Goal: Task Accomplishment & Management: Manage account settings

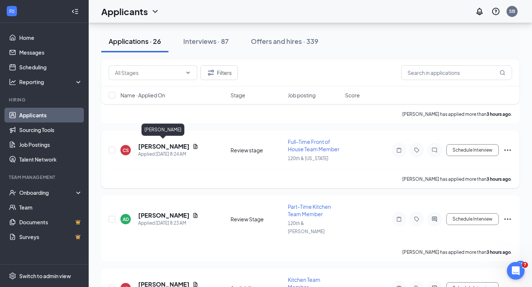
click at [160, 144] on h5 "[PERSON_NAME]" at bounding box center [163, 147] width 51 height 8
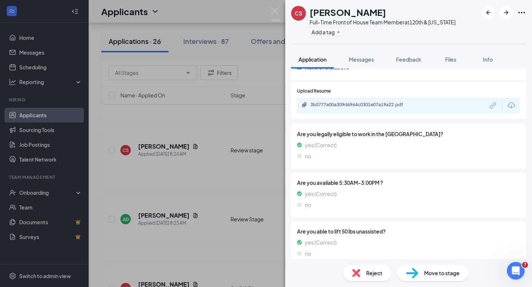
scroll to position [789, 0]
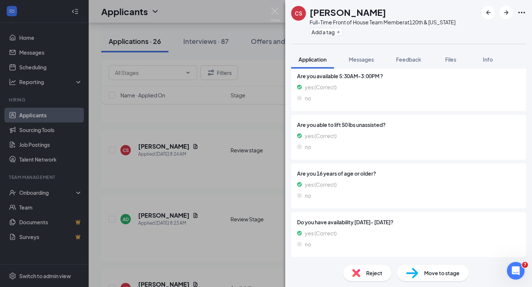
click at [108, 117] on div "[PERSON_NAME] Full-Time Front of House Team Member at 120th & [US_STATE] Add a …" at bounding box center [266, 143] width 532 height 287
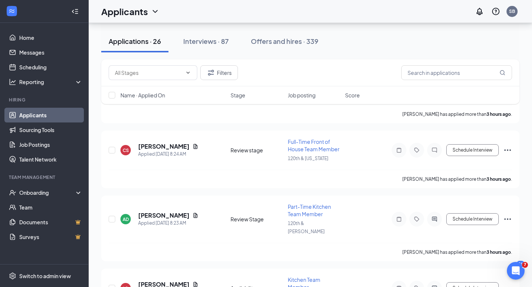
click at [30, 67] on link "Scheduling" at bounding box center [50, 67] width 63 height 15
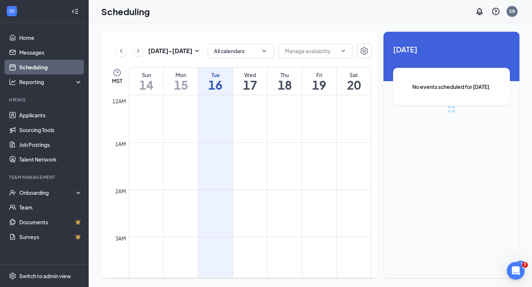
scroll to position [363, 0]
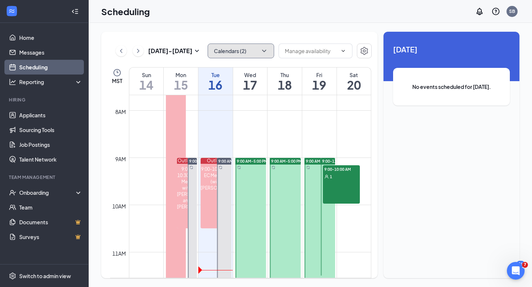
click at [264, 51] on icon "ChevronDown" at bounding box center [263, 50] width 7 height 7
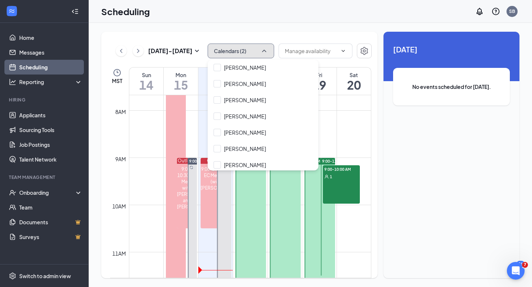
scroll to position [133, 0]
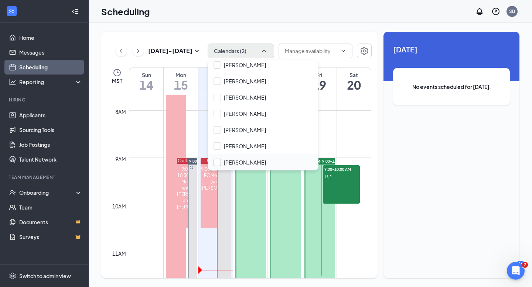
click at [218, 163] on input "[PERSON_NAME]" at bounding box center [240, 162] width 52 height 7
checkbox input "true"
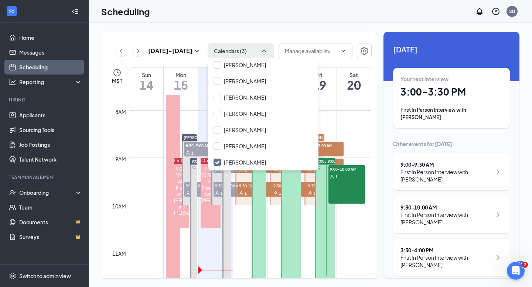
click at [293, 27] on div "Sep 14 - Sep 20 Calendars (3) MST Sun 14 Mon 15 Tue 16 Wed 17 Thu 18 Fri 19 Sat…" at bounding box center [310, 155] width 443 height 264
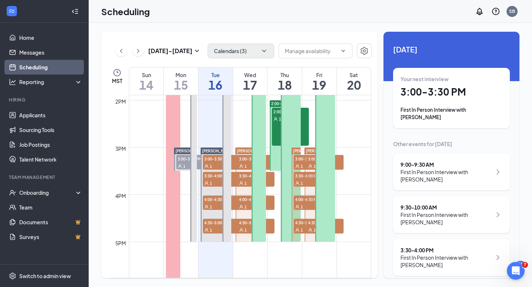
scroll to position [659, 0]
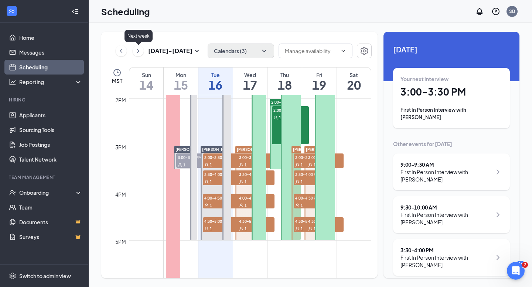
click at [137, 52] on icon "ChevronRight" at bounding box center [138, 51] width 2 height 4
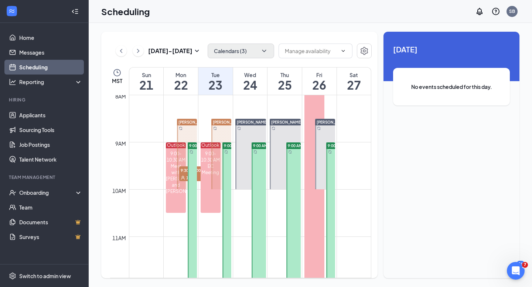
scroll to position [378, 0]
click at [123, 53] on icon "ChevronLeft" at bounding box center [120, 51] width 7 height 9
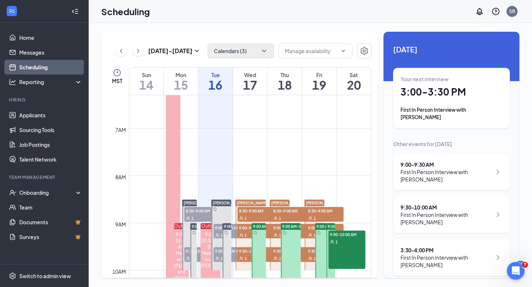
scroll to position [302, 0]
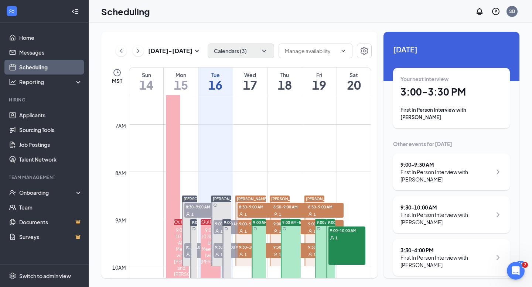
click at [214, 83] on h1 "16" at bounding box center [215, 85] width 34 height 13
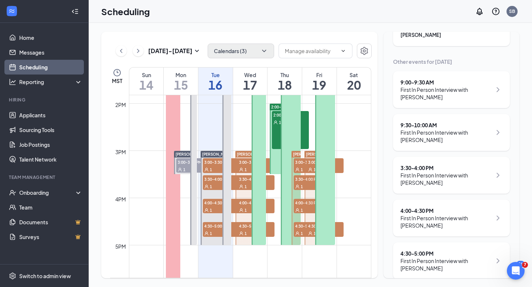
scroll to position [88, 0]
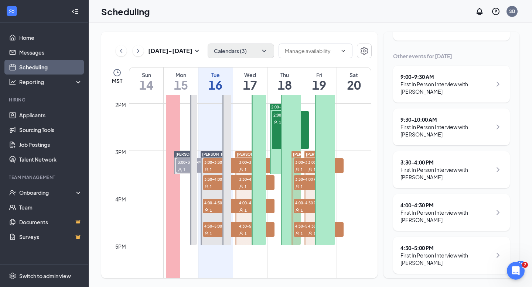
click at [184, 75] on div "Mon" at bounding box center [181, 74] width 34 height 7
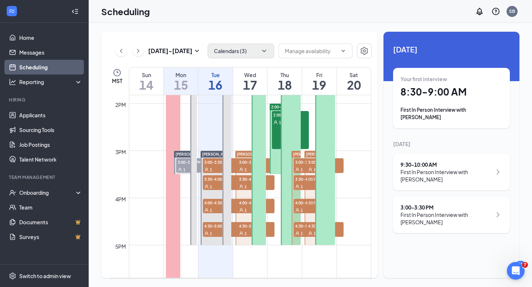
click at [247, 79] on h1 "17" at bounding box center [250, 85] width 34 height 13
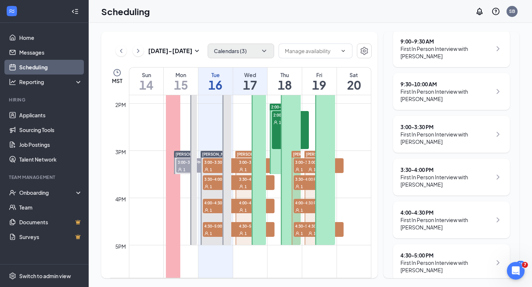
scroll to position [131, 0]
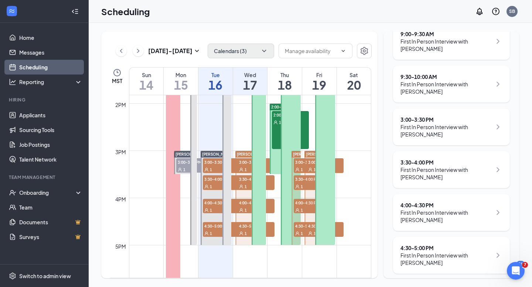
click at [287, 80] on h1 "18" at bounding box center [284, 85] width 34 height 13
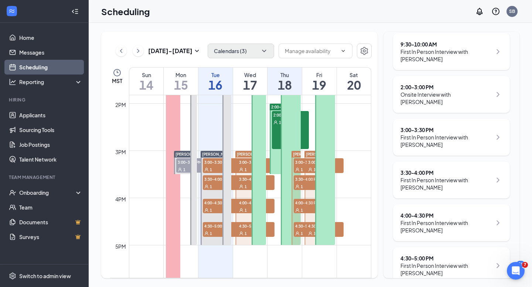
scroll to position [166, 0]
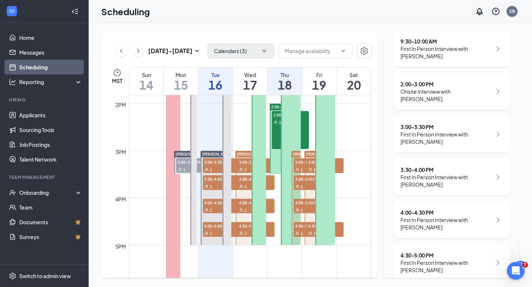
click at [325, 81] on h1 "19" at bounding box center [319, 85] width 34 height 13
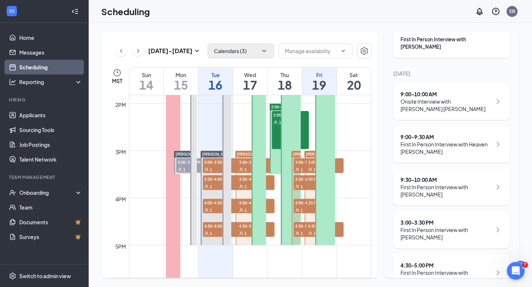
scroll to position [88, 0]
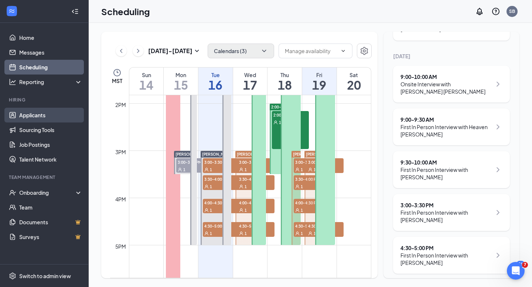
click at [35, 114] on link "Applicants" at bounding box center [50, 115] width 63 height 15
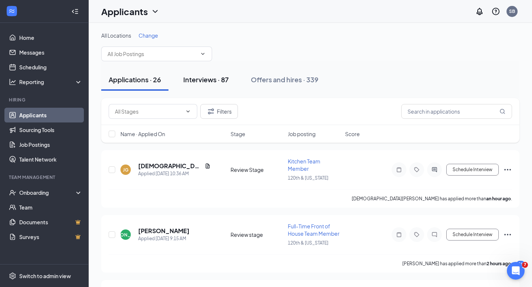
click at [198, 77] on div "Interviews · 87" at bounding box center [205, 79] width 45 height 9
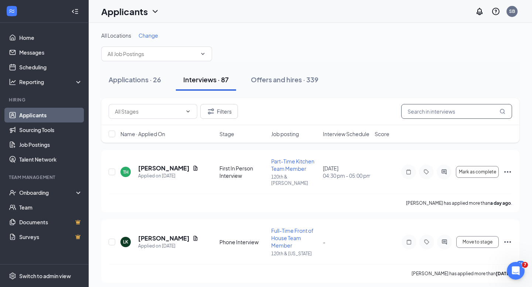
click at [427, 112] on input "text" at bounding box center [456, 111] width 111 height 15
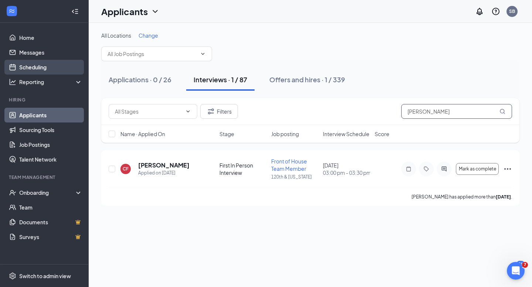
type input "cody"
click at [26, 66] on link "Scheduling" at bounding box center [50, 67] width 63 height 15
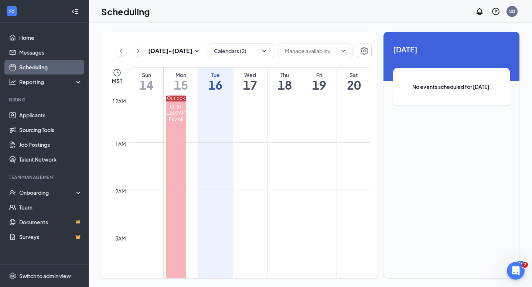
scroll to position [363, 0]
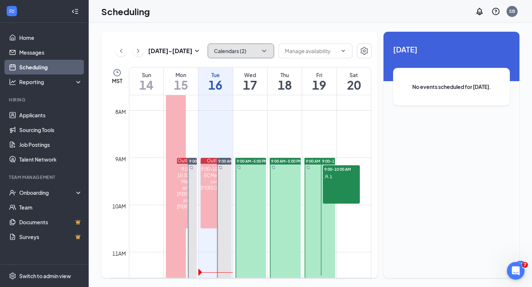
click at [259, 50] on button "Calendars (2)" at bounding box center [241, 51] width 66 height 15
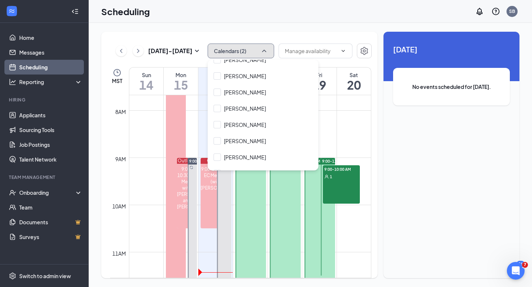
scroll to position [133, 0]
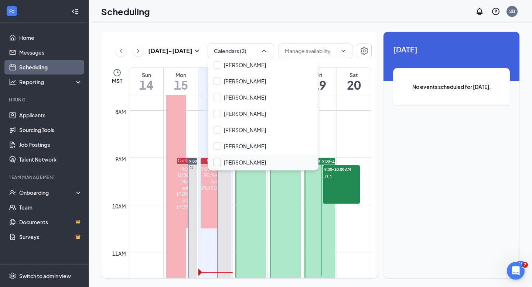
click at [218, 164] on input "[PERSON_NAME]" at bounding box center [240, 162] width 52 height 7
checkbox input "true"
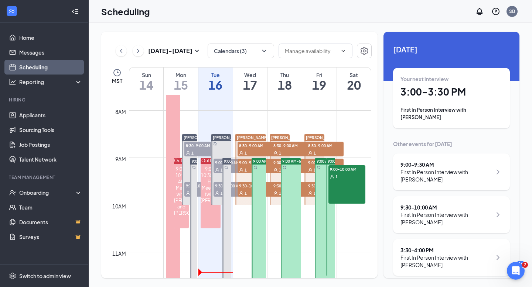
click at [329, 28] on div "Sep 14 - Sep 20 Calendars (3) MST Sun 14 Mon 15 Tue 16 Wed 17 Thu 18 Fri 19 Sat…" at bounding box center [310, 155] width 443 height 264
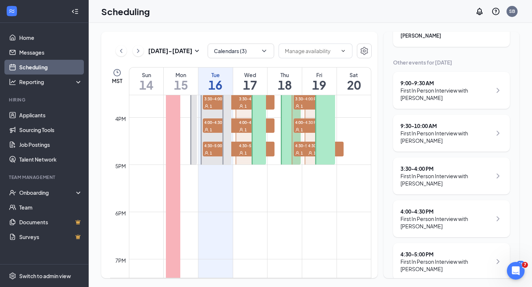
scroll to position [88, 0]
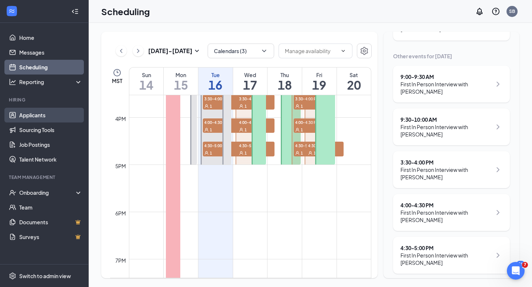
click at [36, 115] on link "Applicants" at bounding box center [50, 115] width 63 height 15
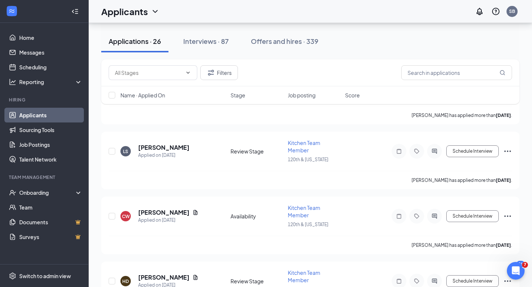
scroll to position [1541, 0]
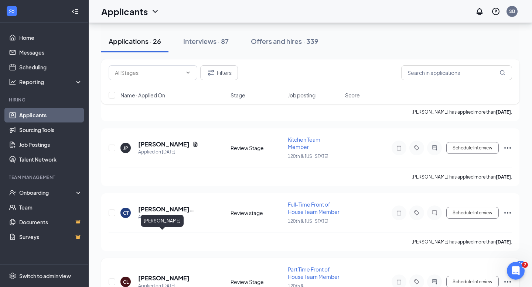
click at [157, 274] on h5 "[PERSON_NAME]" at bounding box center [163, 278] width 51 height 8
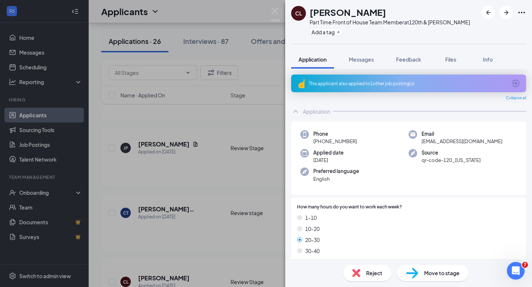
click at [352, 85] on div "This applicant also applied to 1 other job posting(s)" at bounding box center [408, 84] width 198 height 6
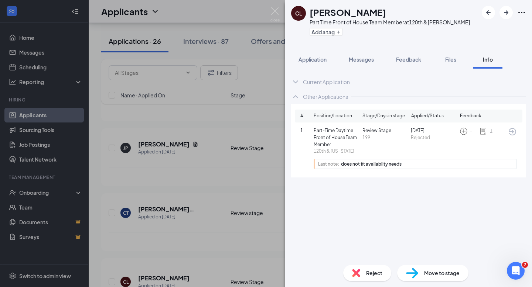
click at [296, 97] on icon "ChevronUp" at bounding box center [295, 96] width 9 height 9
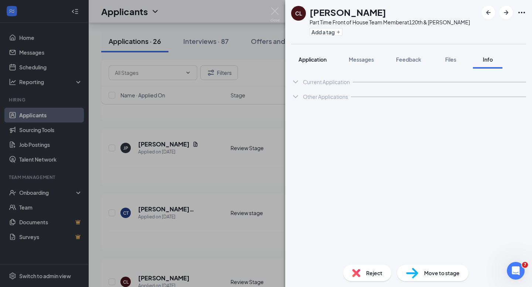
click at [309, 59] on span "Application" at bounding box center [312, 59] width 28 height 7
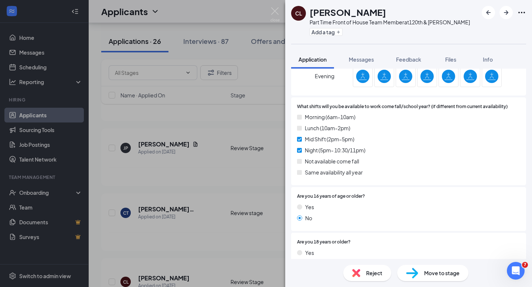
scroll to position [350, 0]
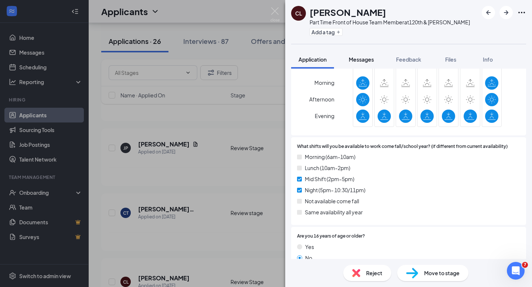
click at [368, 58] on span "Messages" at bounding box center [361, 59] width 25 height 7
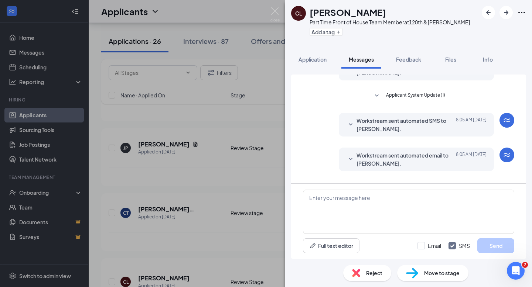
scroll to position [209, 0]
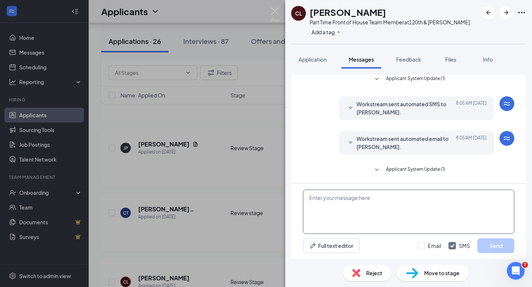
click at [352, 201] on textarea at bounding box center [408, 212] width 211 height 44
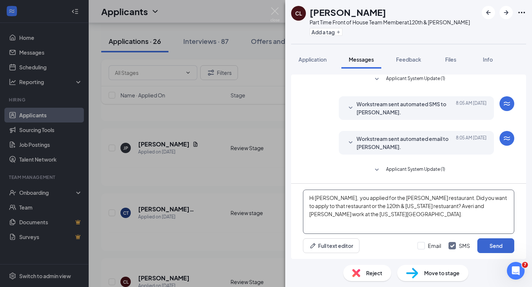
type textarea "Hi [PERSON_NAME], you applied for the [PERSON_NAME] restaurant. Did you want to…"
click at [499, 245] on button "Send" at bounding box center [495, 246] width 37 height 15
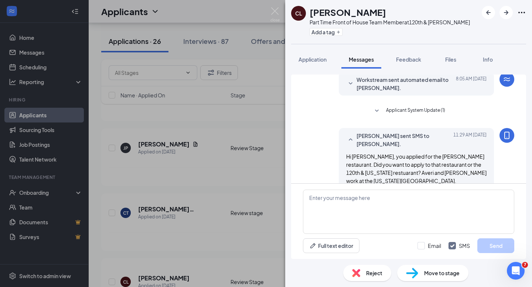
scroll to position [280, 0]
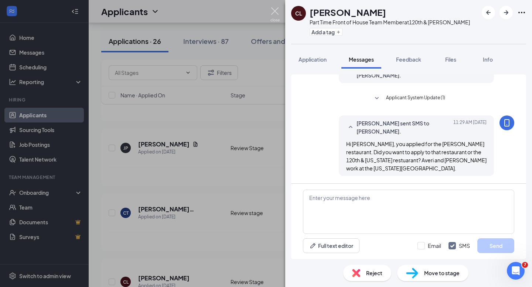
click at [273, 9] on img at bounding box center [274, 14] width 9 height 14
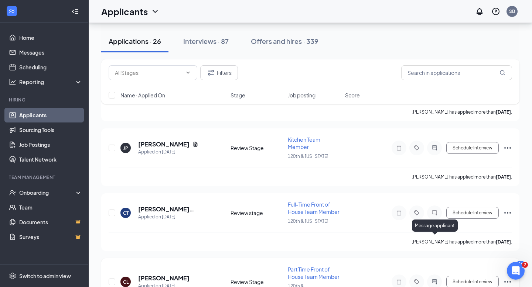
click at [435, 280] on icon "ActiveChat" at bounding box center [434, 282] width 5 height 5
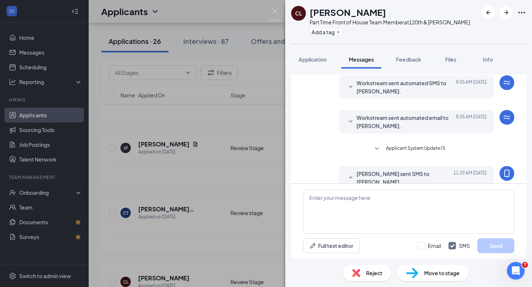
scroll to position [208, 0]
click at [428, 124] on span "Workstream sent automated email to [PERSON_NAME]." at bounding box center [404, 122] width 97 height 16
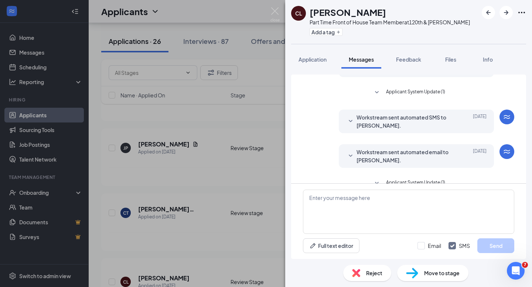
scroll to position [83, 0]
click at [274, 13] on img at bounding box center [274, 14] width 9 height 14
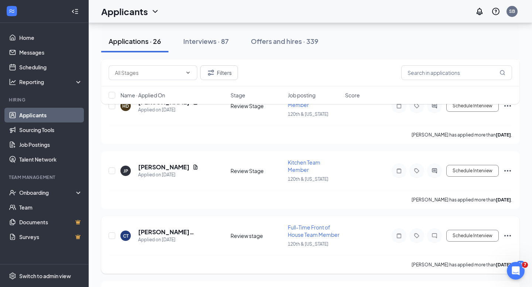
scroll to position [1518, 0]
click at [158, 229] on h5 "[PERSON_NAME][GEOGRAPHIC_DATA]" at bounding box center [174, 233] width 72 height 8
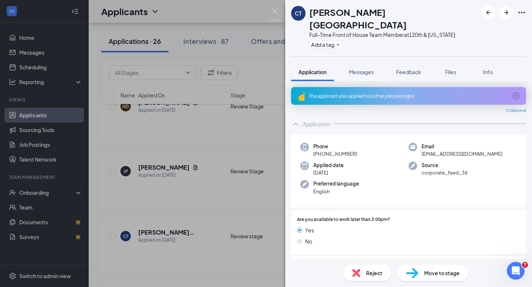
click at [395, 93] on div "This applicant also applied to 1 other job posting(s)" at bounding box center [408, 96] width 198 height 6
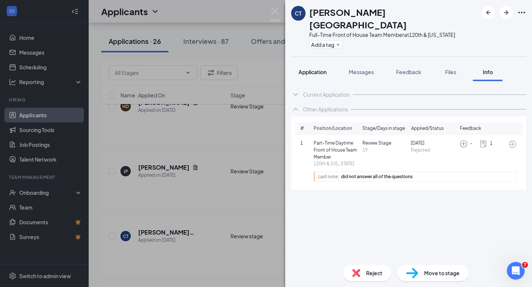
click at [315, 69] on span "Application" at bounding box center [312, 72] width 28 height 7
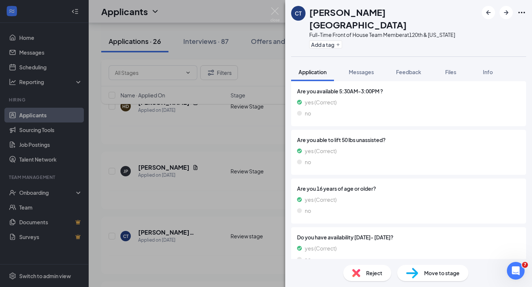
scroll to position [762, 0]
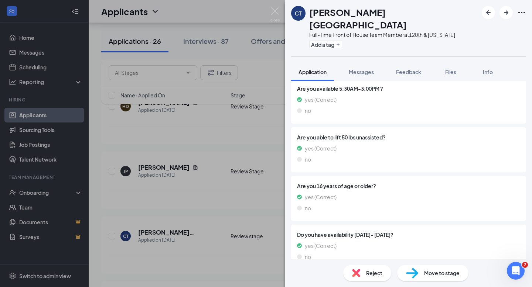
click at [436, 274] on span "Move to stage" at bounding box center [441, 273] width 35 height 8
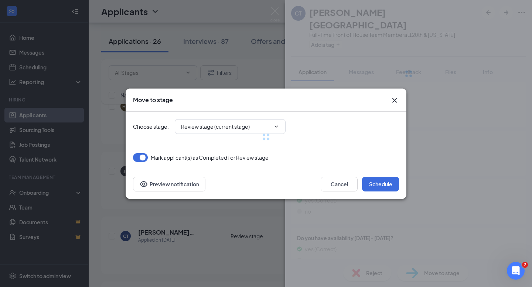
type input "Phone Interview (next stage)"
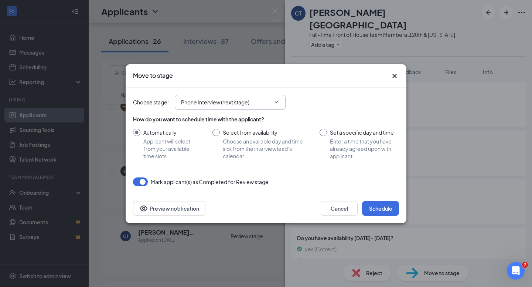
click at [272, 102] on span at bounding box center [275, 102] width 7 height 6
click at [277, 101] on icon "ChevronDown" at bounding box center [276, 102] width 6 height 6
click at [272, 101] on span at bounding box center [275, 102] width 7 height 6
click at [394, 76] on icon "Cross" at bounding box center [394, 76] width 4 height 4
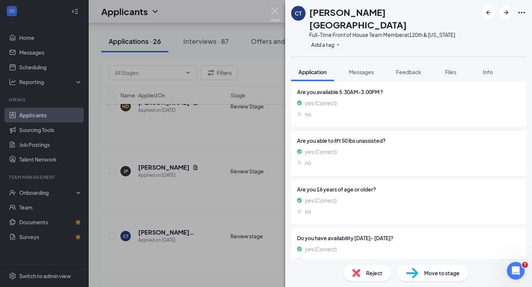
click at [274, 11] on img at bounding box center [274, 14] width 9 height 14
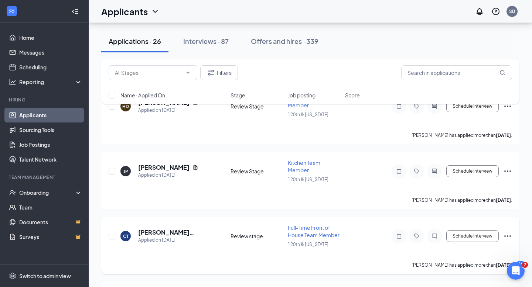
click at [508, 232] on icon "Ellipses" at bounding box center [507, 236] width 9 height 9
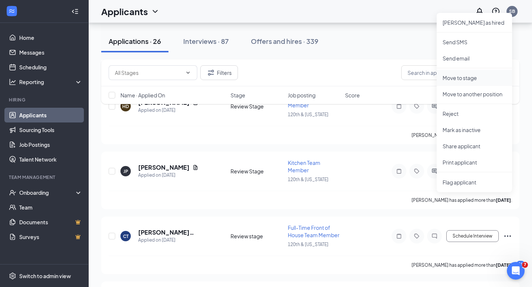
click at [460, 78] on p "Move to stage" at bounding box center [475, 77] width 64 height 7
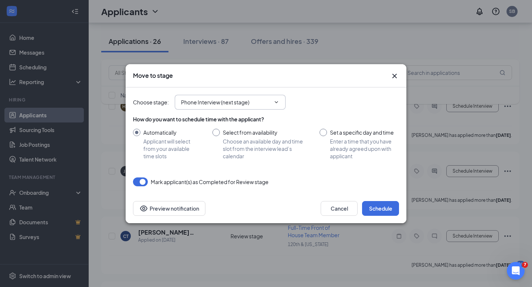
click at [277, 101] on icon "ChevronDown" at bounding box center [276, 102] width 6 height 6
click at [255, 100] on input "Phone Interview (next stage)" at bounding box center [225, 102] width 89 height 8
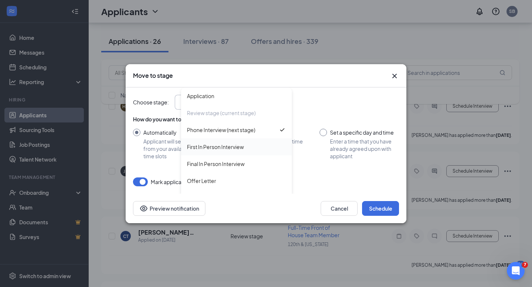
click at [232, 147] on div "First In Person Interview" at bounding box center [215, 147] width 57 height 8
type input "First In Person Interview"
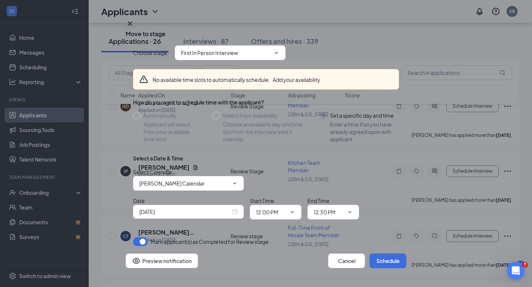
scroll to position [27, 0]
click at [515, 271] on icon "Open Intercom Messenger" at bounding box center [515, 270] width 12 height 12
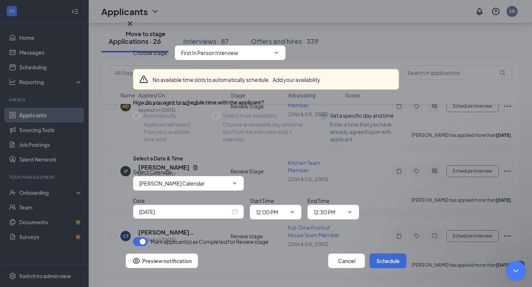
scroll to position [0, 0]
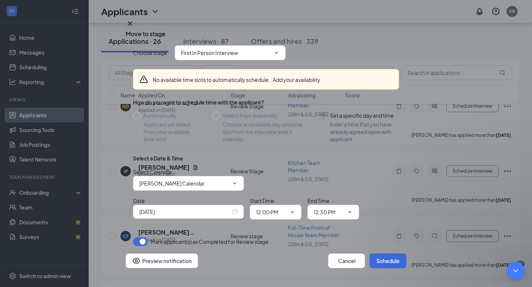
type textarea "I would like to have a candidate skip the phone interview and move directly to …"
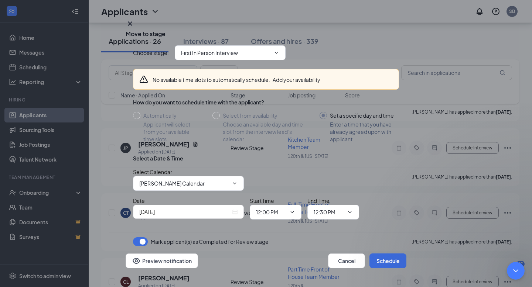
scroll to position [38, 0]
type textarea "Thank you"
click at [287, 254] on div "Cancel Schedule Preview notification" at bounding box center [266, 261] width 281 height 15
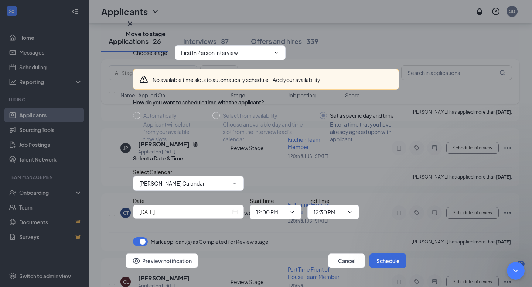
scroll to position [0, 0]
click at [514, 270] on icon "Close Intercom Messenger" at bounding box center [514, 270] width 9 height 9
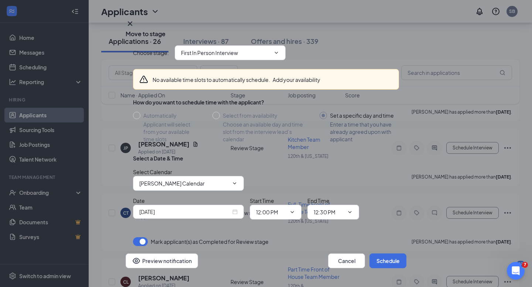
click at [132, 25] on icon "Cross" at bounding box center [130, 23] width 4 height 4
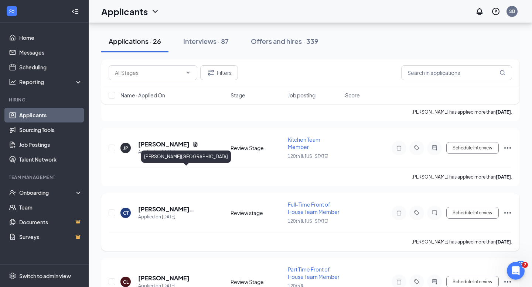
click at [153, 205] on h5 "[PERSON_NAME][GEOGRAPHIC_DATA]" at bounding box center [174, 209] width 72 height 8
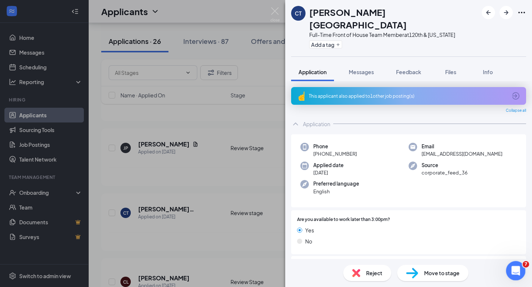
click at [515, 273] on icon "Open Intercom Messenger" at bounding box center [515, 270] width 12 height 12
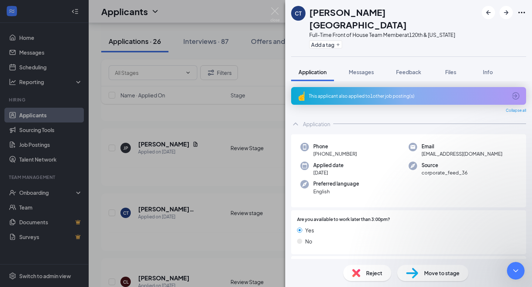
type textarea "[PERSON_NAME][GEOGRAPHIC_DATA]"
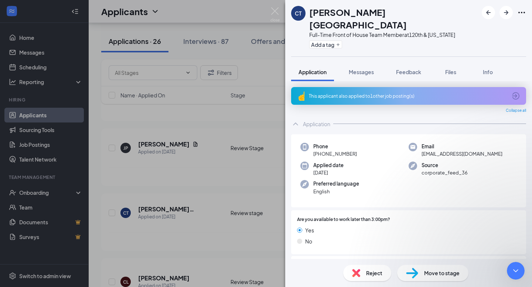
type textarea "yes"
click at [211, 153] on div "CT Clarissa Trujillo Full-Time Front of House Team Member at 120th & Washington…" at bounding box center [266, 143] width 532 height 287
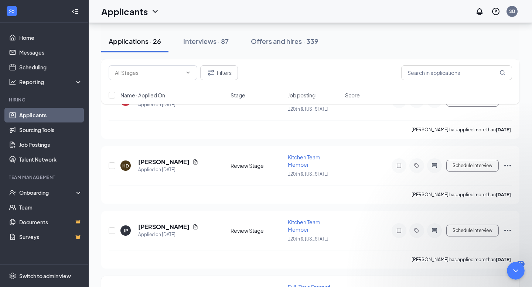
scroll to position [1455, 0]
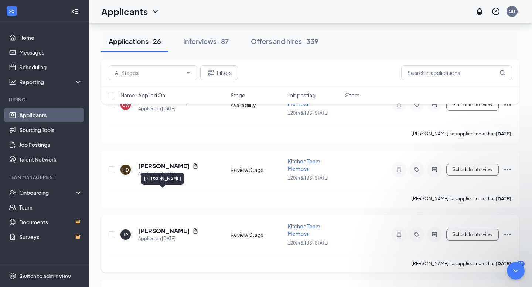
click at [167, 227] on h5 "Jennifer Phillips" at bounding box center [163, 231] width 51 height 8
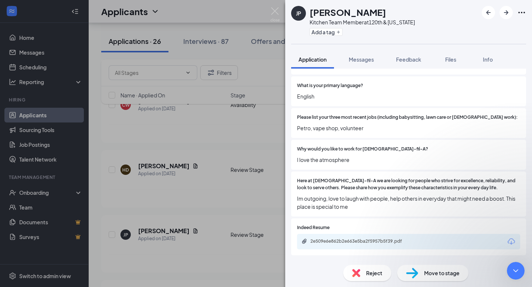
scroll to position [601, 0]
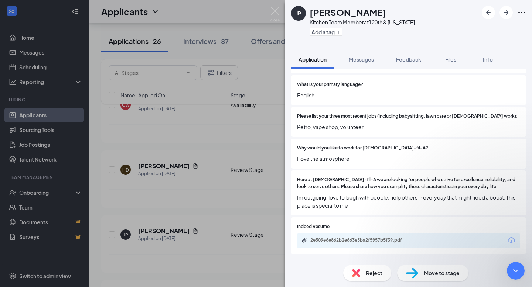
click at [372, 275] on span "Reject" at bounding box center [374, 273] width 16 height 8
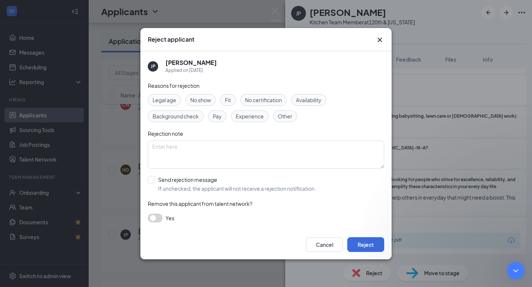
click at [230, 103] on span "Fit" at bounding box center [228, 100] width 6 height 8
click at [182, 148] on textarea at bounding box center [266, 155] width 236 height 28
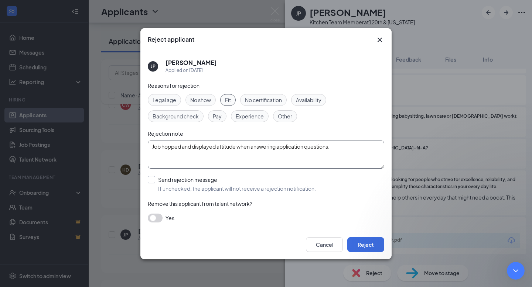
type textarea "Job hopped and displayed attitude when answering application questions."
click at [152, 181] on input "Send rejection message If unchecked, the applicant will not receive a rejection…" at bounding box center [232, 184] width 168 height 16
checkbox input "true"
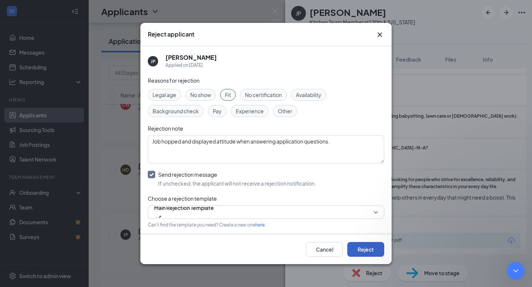
click at [368, 250] on button "Reject" at bounding box center [365, 249] width 37 height 15
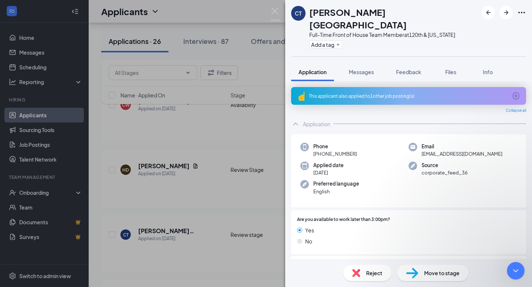
scroll to position [355, 0]
click at [212, 181] on div "CT Clarissa Trujillo Full-Time Front of House Team Member at 120th & Washington…" at bounding box center [266, 143] width 532 height 287
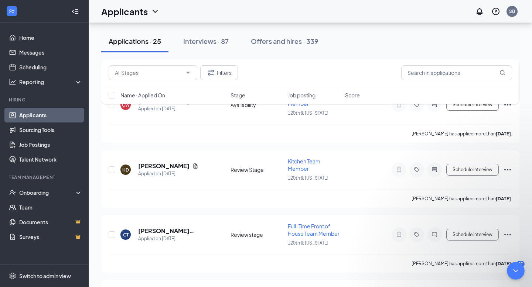
type textarea "Yes, Xavi Ortega"
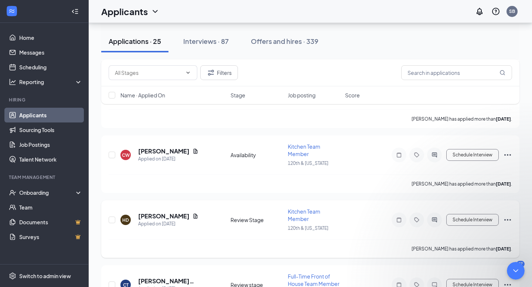
scroll to position [1403, 0]
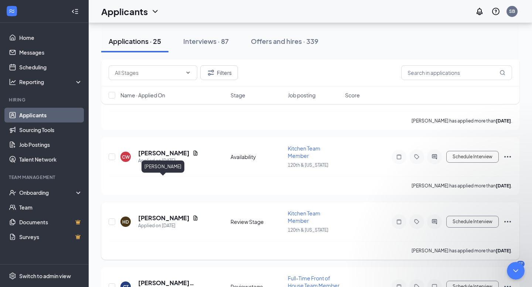
click at [161, 214] on h5 "[PERSON_NAME]" at bounding box center [163, 218] width 51 height 8
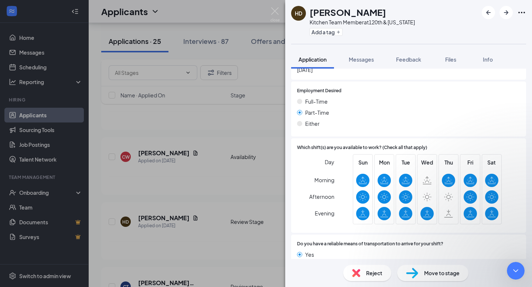
scroll to position [1057, 0]
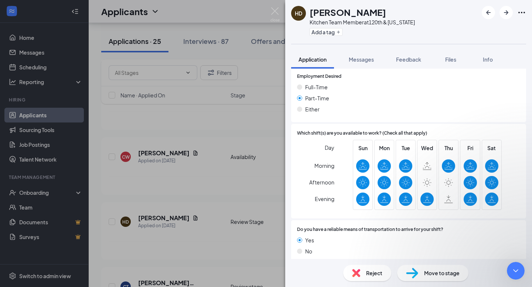
click at [427, 274] on span "Move to stage" at bounding box center [441, 273] width 35 height 8
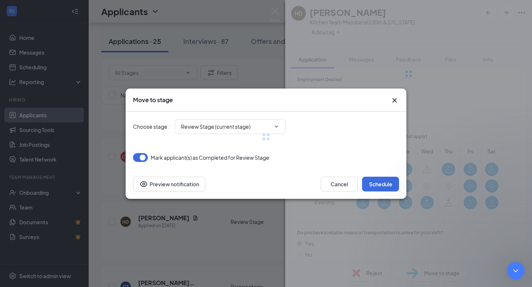
type input "First In Person Interview (next stage)"
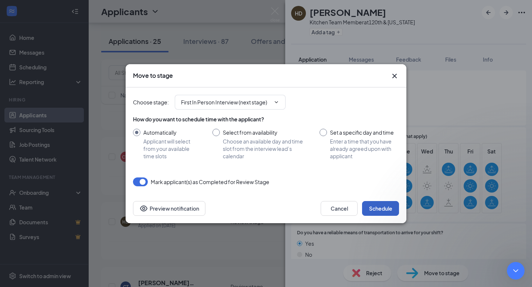
click at [372, 208] on button "Schedule" at bounding box center [380, 208] width 37 height 15
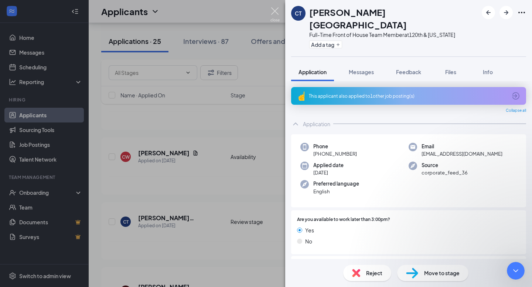
click at [274, 11] on img at bounding box center [274, 14] width 9 height 14
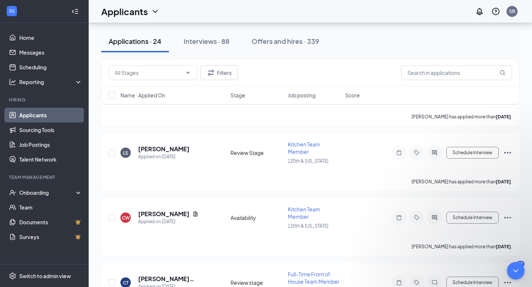
scroll to position [1338, 0]
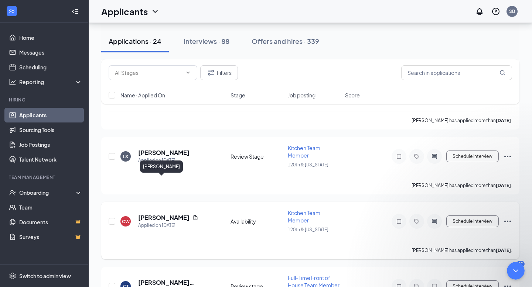
click at [160, 214] on h5 "Colin Weiler" at bounding box center [163, 218] width 51 height 8
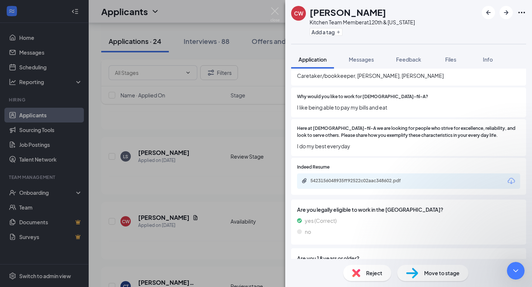
scroll to position [672, 0]
click at [332, 178] on div "5423156048935ff92522c02aac348602.pdf" at bounding box center [361, 181] width 103 height 6
type textarea "Thank you"
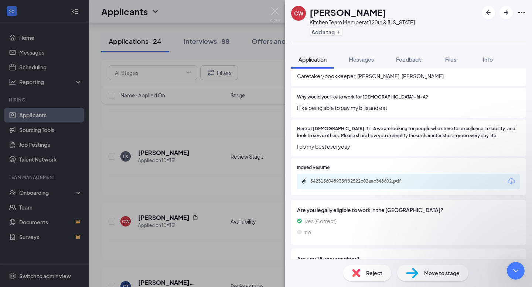
scroll to position [436, 0]
click at [371, 275] on span "Reject" at bounding box center [374, 273] width 16 height 8
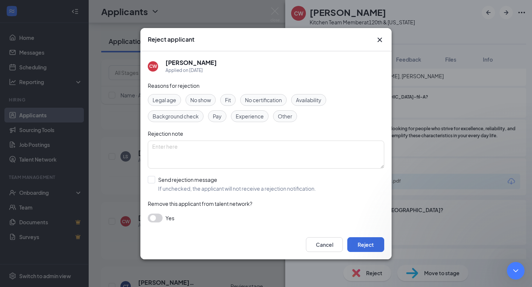
click at [287, 115] on span "Other" at bounding box center [285, 116] width 14 height 8
click at [161, 143] on textarea at bounding box center [266, 155] width 236 height 28
type textarea "Job hops about every six months."
click at [152, 180] on input "Send rejection message If unchecked, the applicant will not receive a rejection…" at bounding box center [232, 184] width 168 height 16
checkbox input "true"
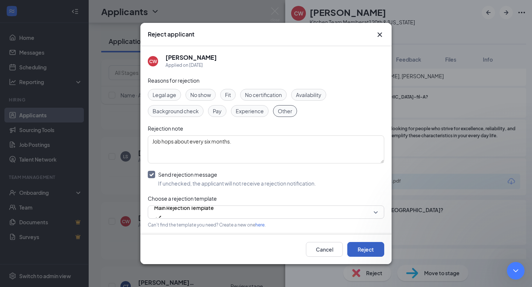
click at [361, 251] on button "Reject" at bounding box center [365, 249] width 37 height 15
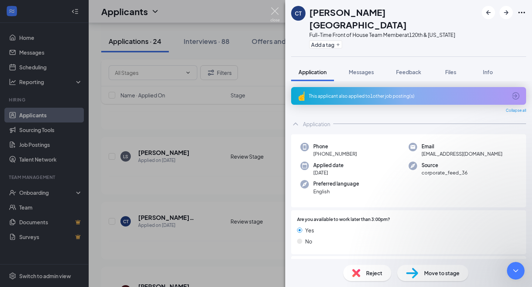
click at [274, 10] on img at bounding box center [274, 14] width 9 height 14
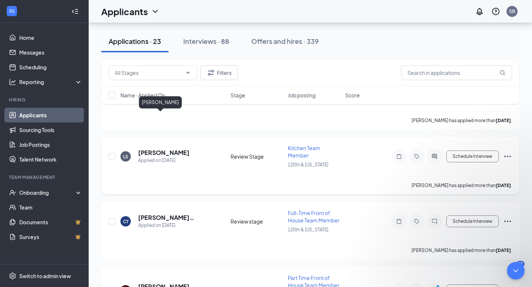
click at [155, 149] on h5 "Lisa Scott" at bounding box center [163, 153] width 51 height 8
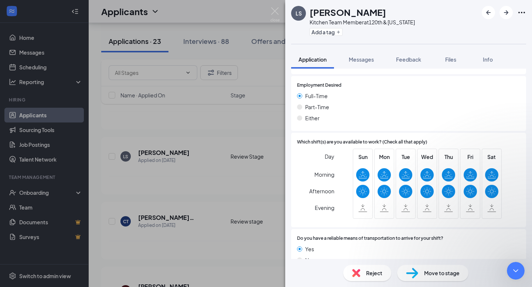
scroll to position [1000, 0]
click at [370, 274] on span "Reject" at bounding box center [374, 273] width 16 height 8
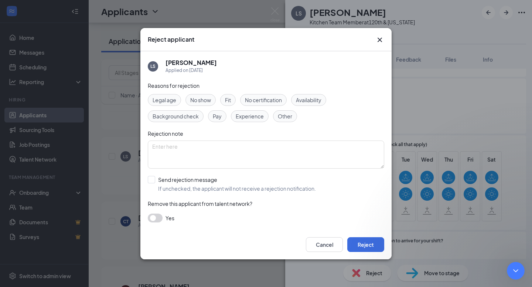
click at [230, 100] on span "Fit" at bounding box center [228, 100] width 6 height 8
click at [179, 147] on textarea at bounding box center [266, 155] width 236 height 28
type textarea "Job hops and chasing pay."
click at [151, 180] on input "Send rejection message If unchecked, the applicant will not receive a rejection…" at bounding box center [232, 184] width 168 height 16
checkbox input "true"
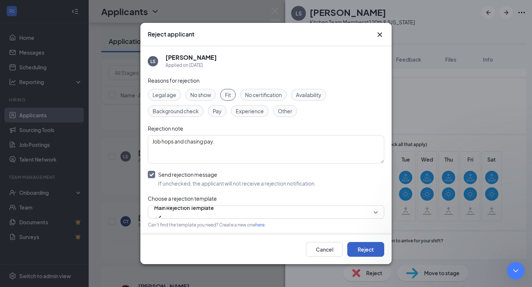
click at [361, 250] on button "Reject" at bounding box center [365, 249] width 37 height 15
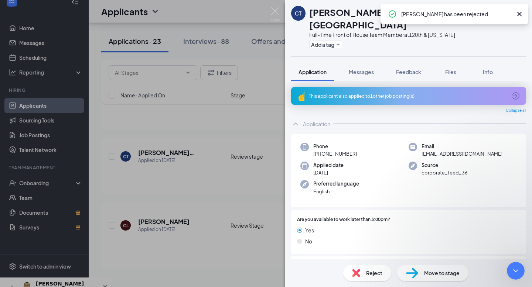
scroll to position [1284, 0]
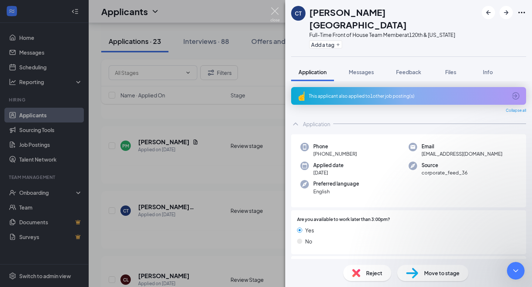
click at [274, 10] on img at bounding box center [274, 14] width 9 height 14
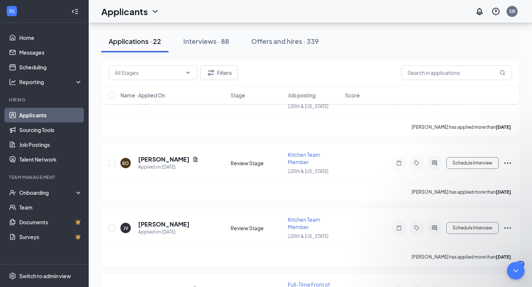
scroll to position [1133, 0]
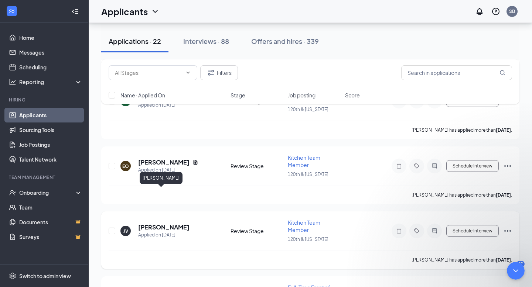
click at [156, 223] on h5 "[PERSON_NAME]" at bounding box center [163, 227] width 51 height 8
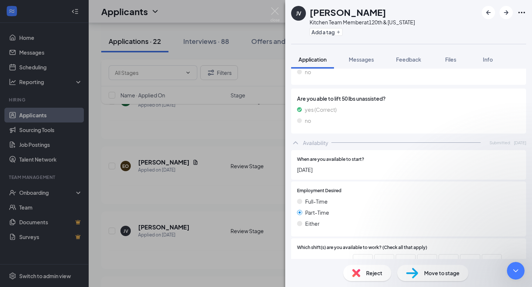
scroll to position [472, 0]
type textarea "yes"
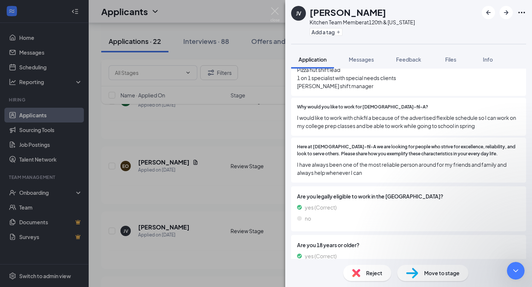
scroll to position [516, 0]
click at [274, 11] on img at bounding box center [274, 14] width 9 height 14
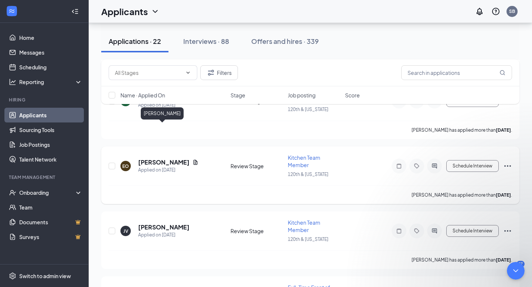
click at [163, 158] on h5 "Ewan O'Reilly" at bounding box center [163, 162] width 51 height 8
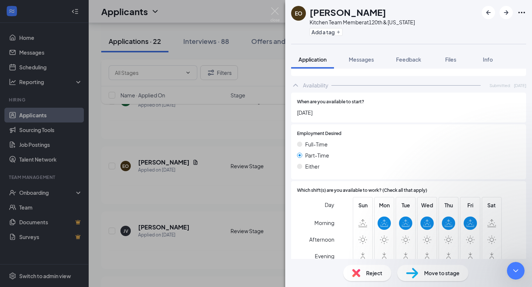
scroll to position [990, 0]
click at [515, 270] on icon "Close Intercom Messenger" at bounding box center [514, 270] width 9 height 9
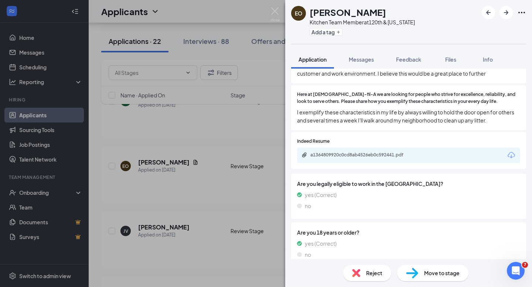
scroll to position [694, 0]
click at [397, 153] on div "a1364809920c0cd8ab4526eb0c592441.pdf" at bounding box center [361, 156] width 103 height 6
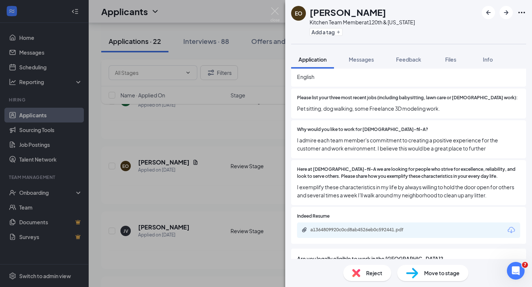
scroll to position [620, 0]
click at [368, 275] on span "Reject" at bounding box center [374, 273] width 16 height 8
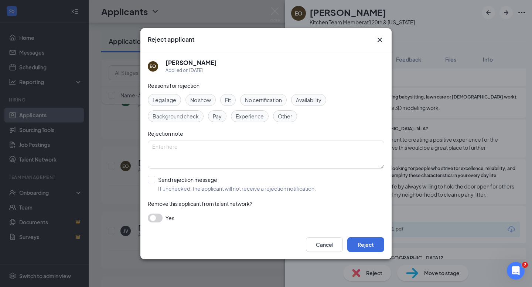
click at [229, 101] on span "Fit" at bounding box center [228, 100] width 6 height 8
click at [172, 148] on textarea at bounding box center [266, 155] width 236 height 28
type textarea "Does not have any relevant experience."
click at [152, 180] on input "Send rejection message If unchecked, the applicant will not receive a rejection…" at bounding box center [232, 184] width 168 height 16
checkbox input "true"
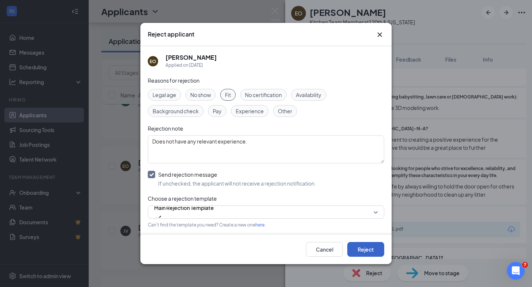
click at [369, 249] on button "Reject" at bounding box center [365, 249] width 37 height 15
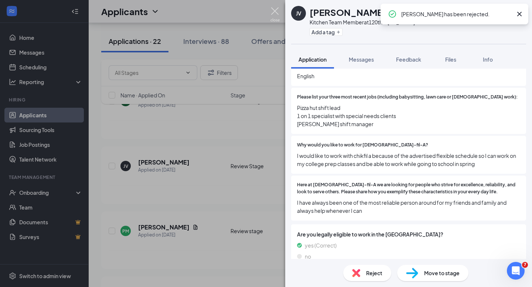
click at [274, 11] on img at bounding box center [274, 14] width 9 height 14
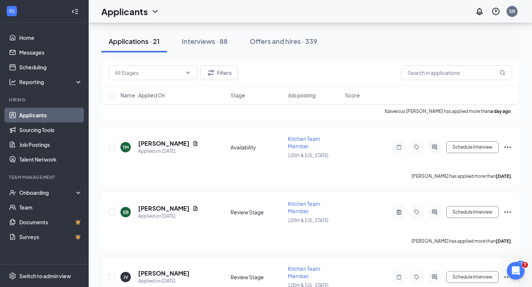
scroll to position [1019, 0]
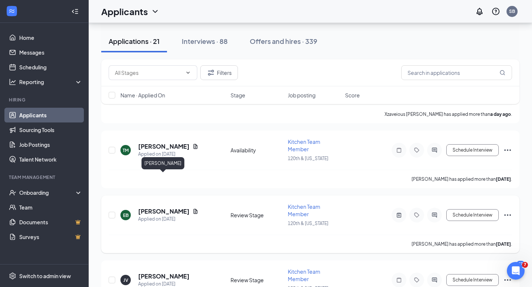
click at [157, 208] on h5 "[PERSON_NAME]" at bounding box center [163, 212] width 51 height 8
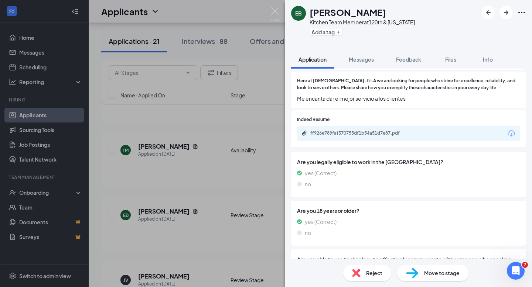
scroll to position [703, 0]
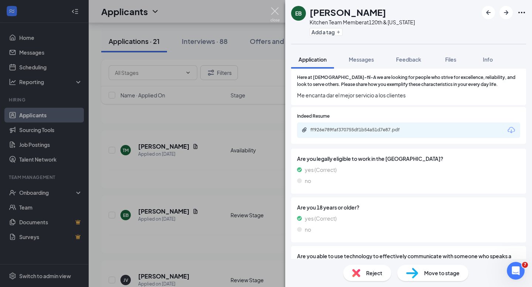
click at [274, 13] on img at bounding box center [274, 14] width 9 height 14
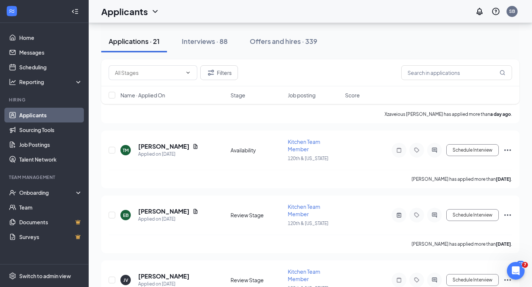
click at [274, 13] on div "Applicants SB" at bounding box center [310, 11] width 443 height 23
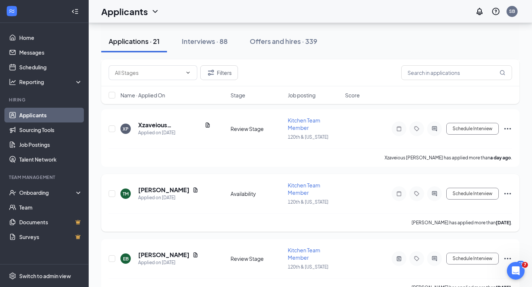
scroll to position [973, 0]
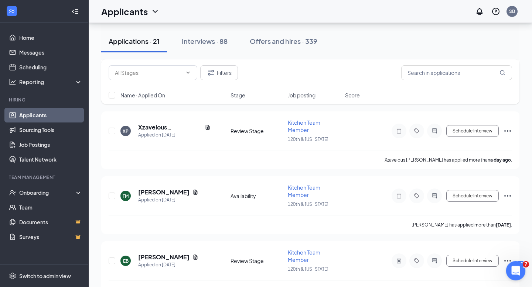
click at [512, 265] on div "Open Intercom Messenger" at bounding box center [514, 270] width 24 height 24
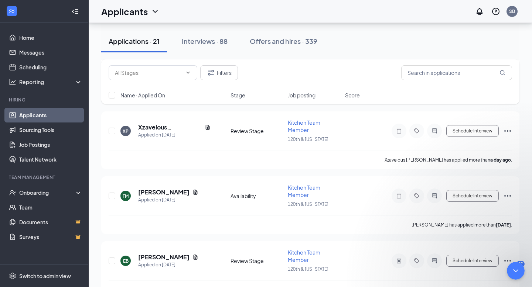
scroll to position [516, 0]
click at [162, 188] on h5 "[PERSON_NAME]" at bounding box center [163, 192] width 51 height 8
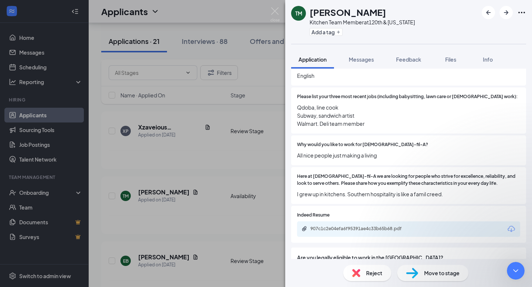
scroll to position [623, 0]
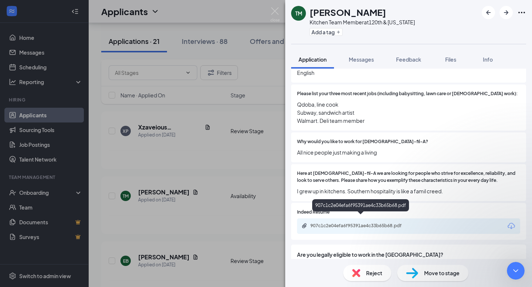
click at [326, 223] on div "907c1c2e04efa6f95391ae4c33b65b68.pdf" at bounding box center [361, 226] width 103 height 6
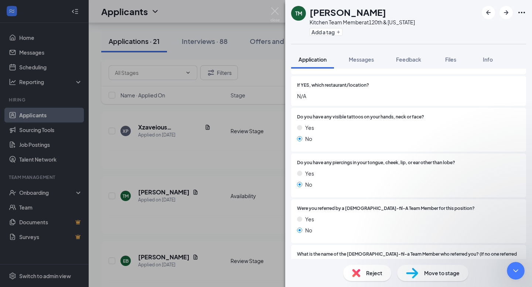
scroll to position [389, 0]
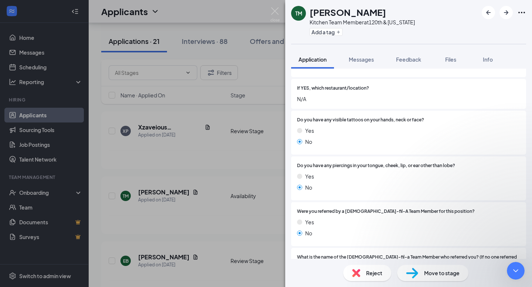
click at [423, 273] on div "Move to stage" at bounding box center [432, 273] width 71 height 16
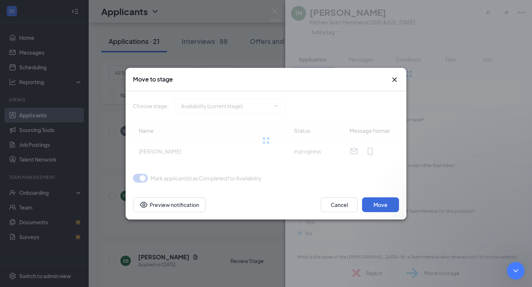
type input "Review Stage (next stage)"
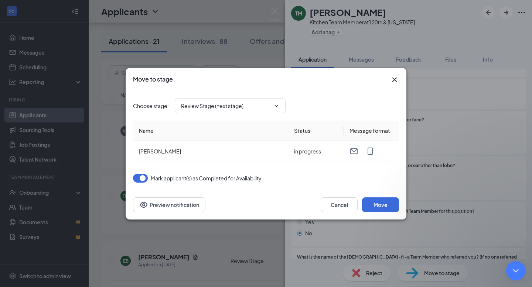
click at [515, 268] on icon "Close Intercom Messenger" at bounding box center [514, 270] width 9 height 9
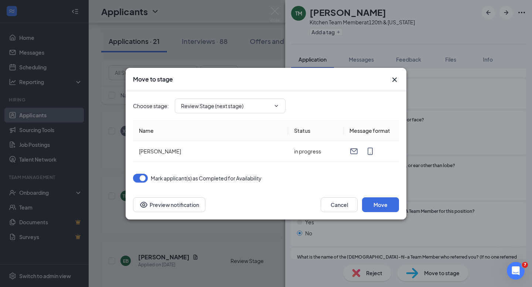
click at [395, 80] on icon "Cross" at bounding box center [394, 79] width 4 height 4
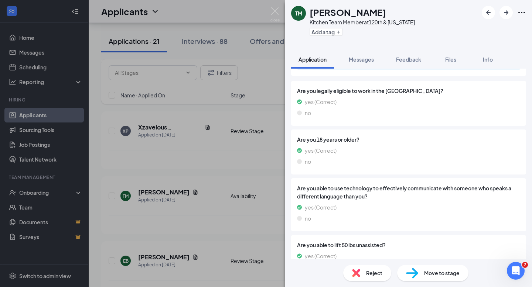
scroll to position [818, 0]
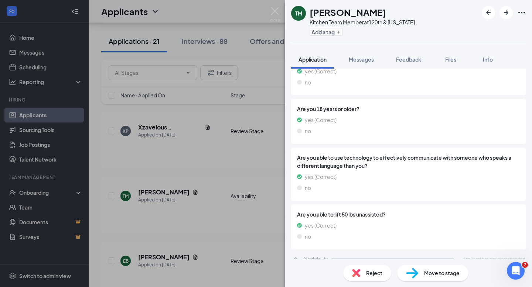
click at [437, 273] on span "Move to stage" at bounding box center [441, 273] width 35 height 8
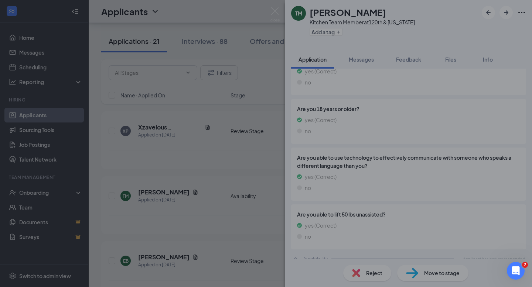
scroll to position [815, 0]
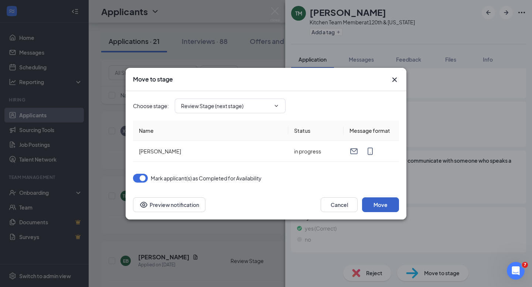
click at [384, 205] on button "Move" at bounding box center [380, 205] width 37 height 15
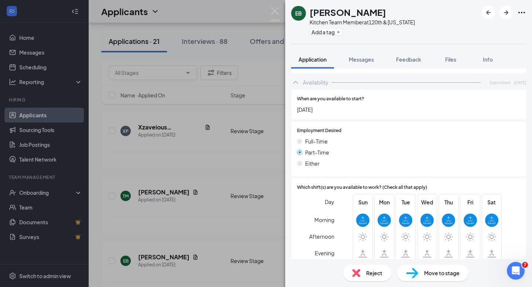
scroll to position [988, 0]
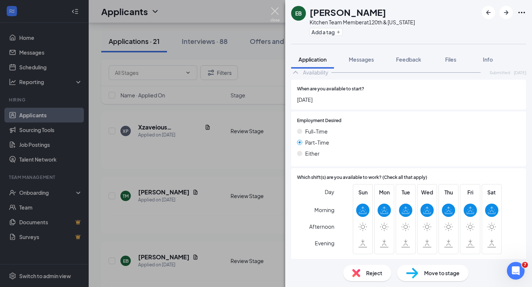
click at [272, 11] on img at bounding box center [274, 14] width 9 height 14
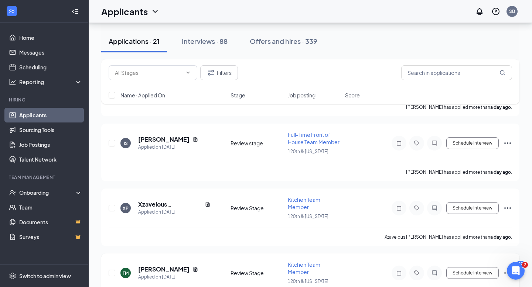
scroll to position [895, 0]
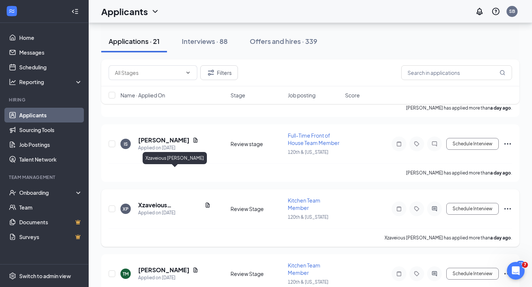
click at [158, 201] on h5 "Xzaveious Pittman" at bounding box center [170, 205] width 64 height 8
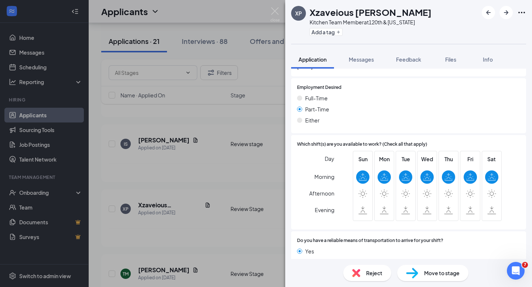
scroll to position [1086, 0]
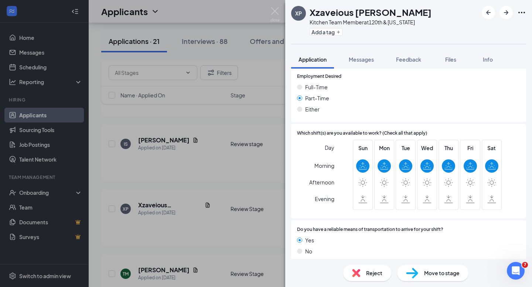
click at [372, 274] on span "Reject" at bounding box center [374, 273] width 16 height 8
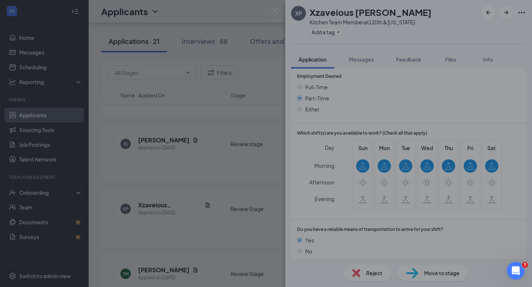
scroll to position [1082, 0]
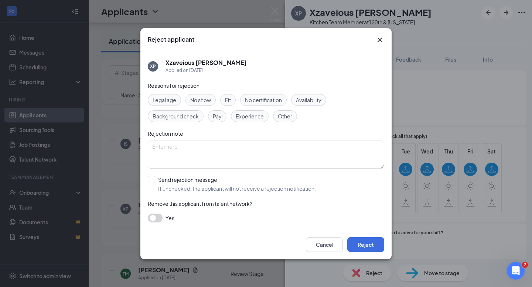
click at [230, 102] on span "Fit" at bounding box center [228, 100] width 6 height 8
click at [175, 148] on textarea at bounding box center [266, 155] width 236 height 28
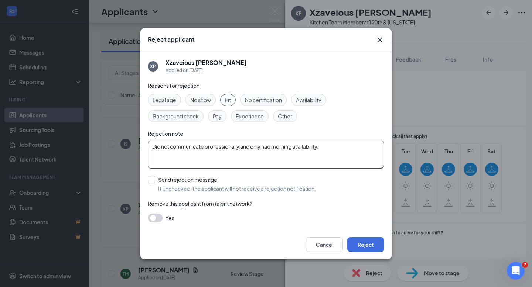
type textarea "Did not communicate professionally and only had morning availability."
click at [151, 181] on input "Send rejection message If unchecked, the applicant will not receive a rejection…" at bounding box center [232, 184] width 168 height 16
checkbox input "true"
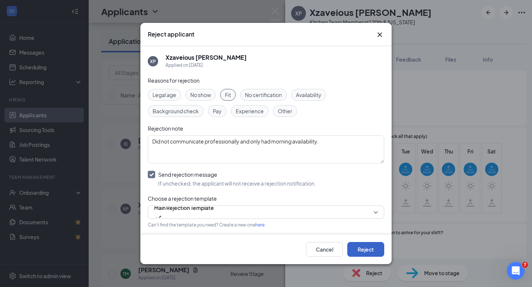
click at [368, 252] on button "Reject" at bounding box center [365, 249] width 37 height 15
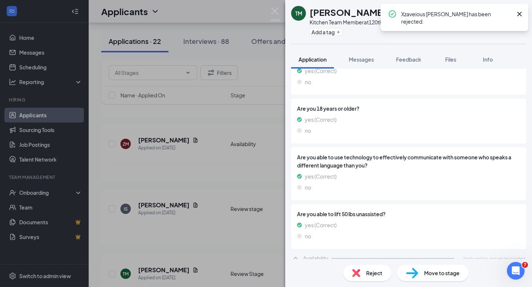
scroll to position [818, 0]
click at [274, 11] on img at bounding box center [274, 14] width 9 height 14
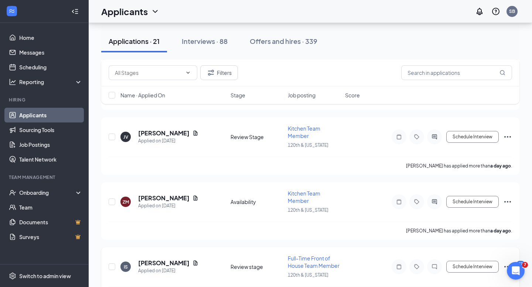
scroll to position [810, 0]
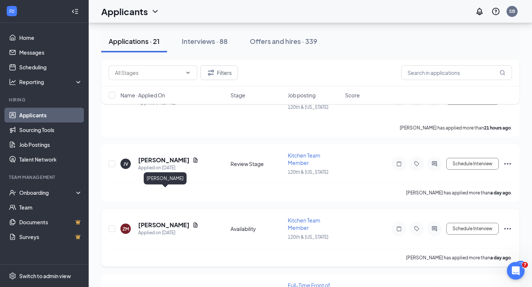
click at [174, 221] on h5 "[PERSON_NAME]" at bounding box center [163, 225] width 51 height 8
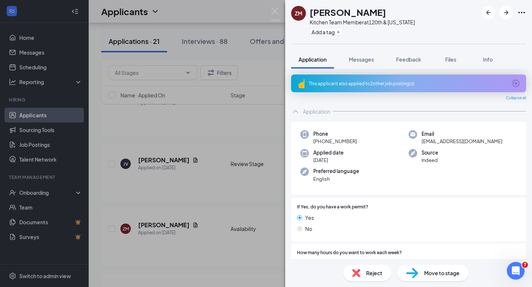
click at [372, 83] on div "This applicant also applied to 2 other job posting(s)" at bounding box center [408, 84] width 198 height 6
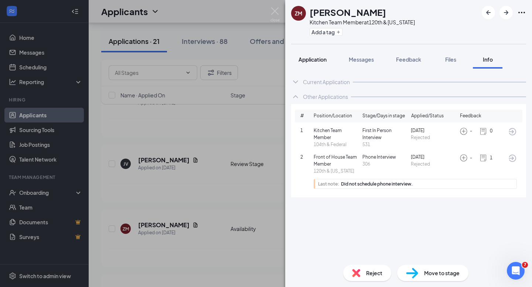
click at [306, 60] on span "Application" at bounding box center [312, 59] width 28 height 7
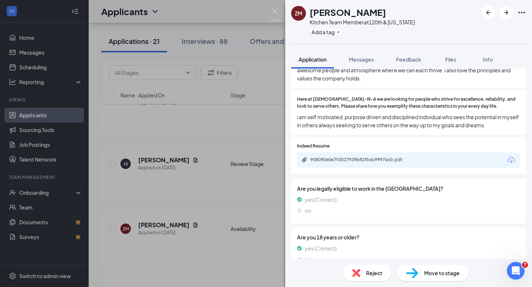
scroll to position [710, 0]
click at [337, 157] on div "958090e0e7fd527939b82fb4c99976cb.pdf" at bounding box center [361, 160] width 103 height 6
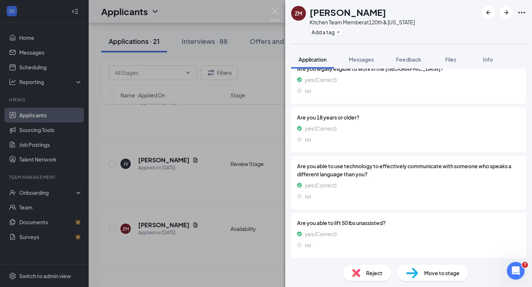
scroll to position [839, 0]
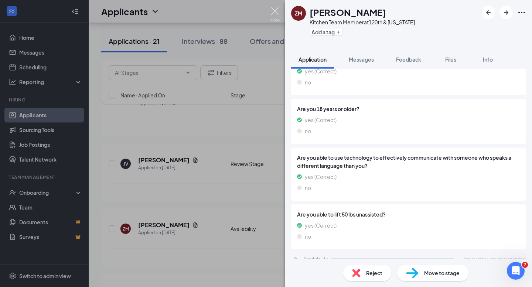
click at [274, 10] on img at bounding box center [274, 14] width 9 height 14
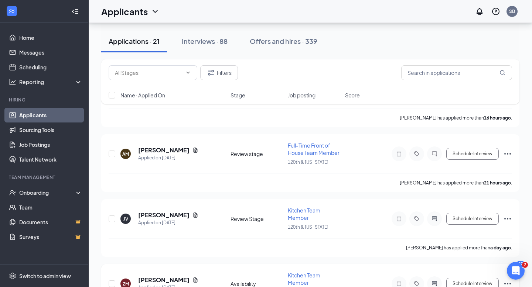
scroll to position [741, 0]
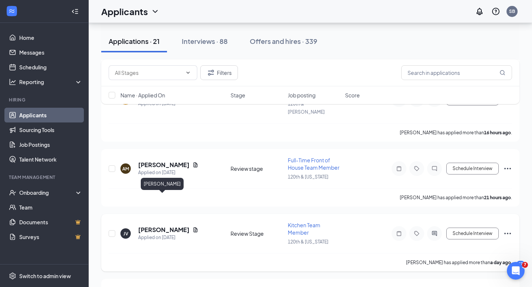
click at [153, 226] on h5 "[PERSON_NAME]" at bounding box center [163, 230] width 51 height 8
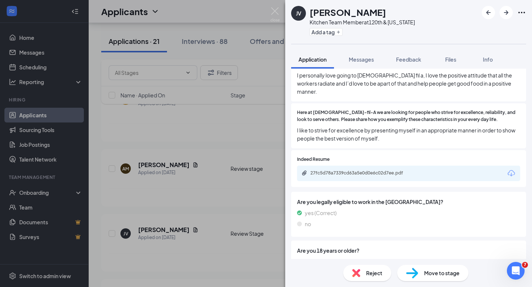
scroll to position [696, 0]
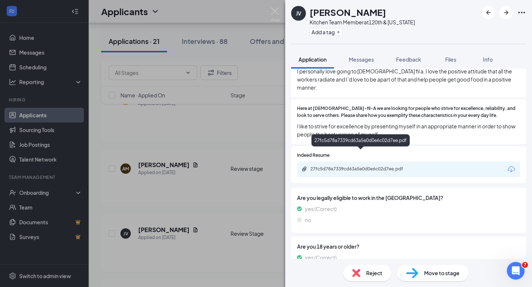
click at [353, 166] on div "27fc5d78a7339cd63a5e0d0e6c02d7ee.pdf" at bounding box center [361, 169] width 103 height 6
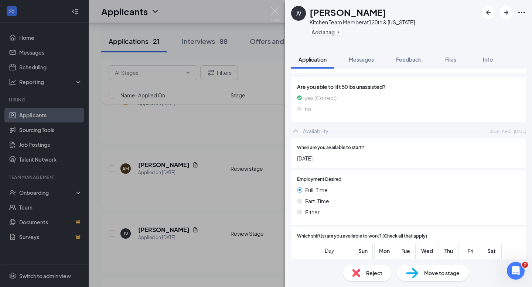
scroll to position [1057, 0]
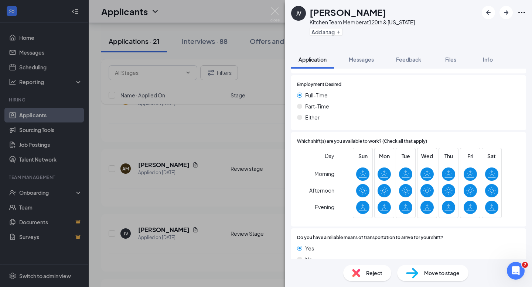
click at [432, 274] on span "Move to stage" at bounding box center [441, 273] width 35 height 8
type input "First In Person Interview (next stage)"
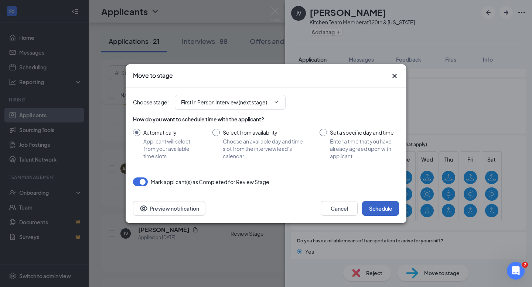
click at [382, 209] on button "Schedule" at bounding box center [380, 208] width 37 height 15
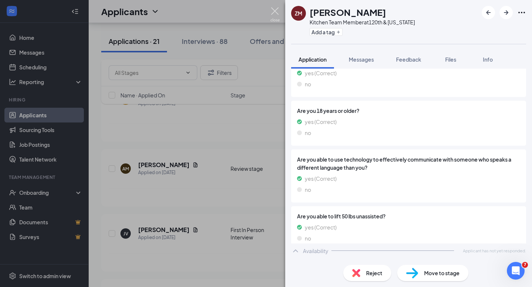
scroll to position [837, 0]
click at [276, 10] on img at bounding box center [274, 14] width 9 height 14
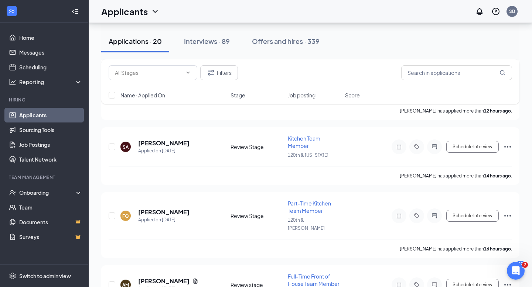
scroll to position [624, 0]
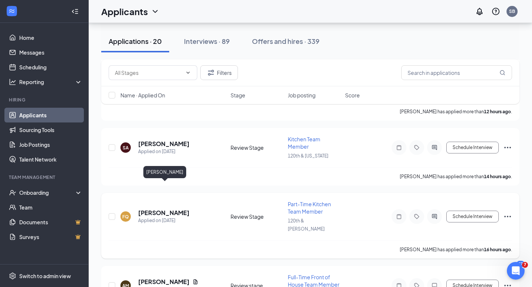
click at [175, 209] on h5 "[PERSON_NAME]" at bounding box center [163, 213] width 51 height 8
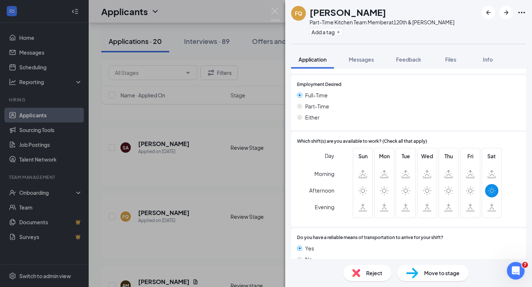
scroll to position [545, 0]
click at [273, 11] on img at bounding box center [274, 14] width 9 height 14
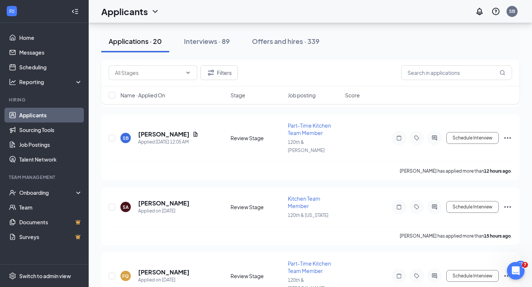
scroll to position [562, 0]
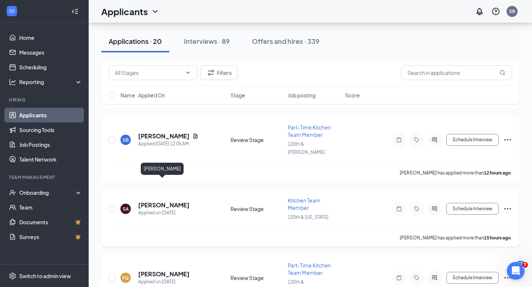
click at [159, 201] on h5 "[PERSON_NAME]" at bounding box center [163, 205] width 51 height 8
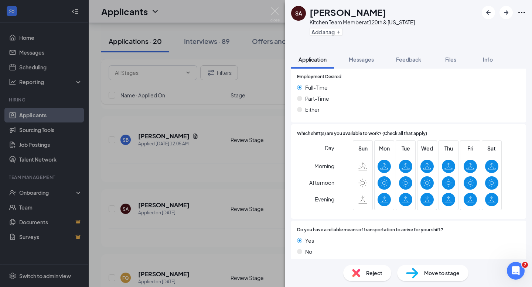
scroll to position [1017, 0]
click at [437, 274] on span "Move to stage" at bounding box center [441, 273] width 35 height 8
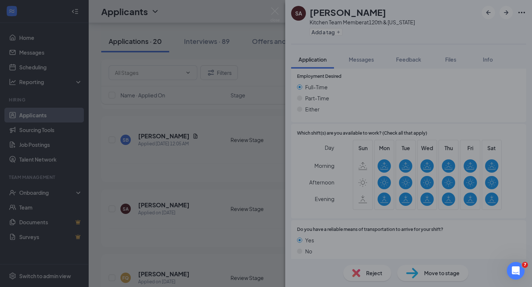
scroll to position [1013, 0]
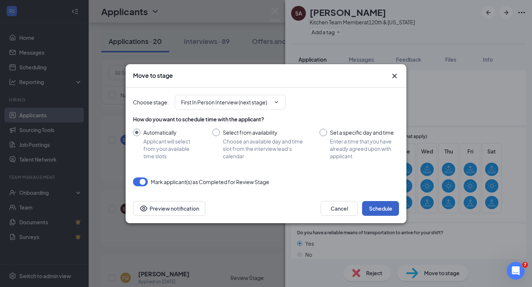
click at [378, 208] on button "Schedule" at bounding box center [380, 208] width 37 height 15
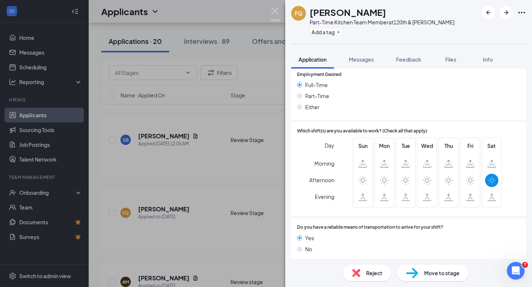
scroll to position [1003, 0]
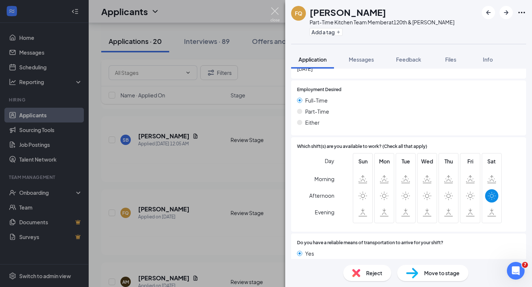
click at [276, 10] on img at bounding box center [274, 14] width 9 height 14
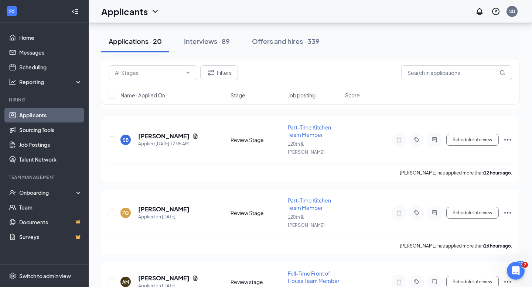
click at [274, 10] on div "Applicants SB" at bounding box center [310, 11] width 443 height 23
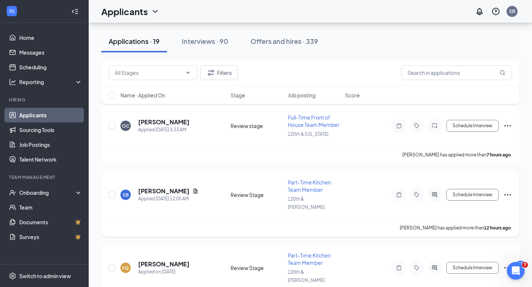
scroll to position [504, 0]
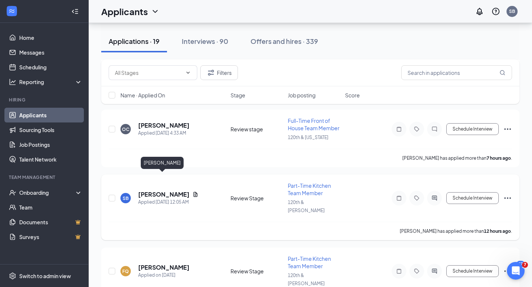
click at [158, 191] on h5 "[PERSON_NAME]" at bounding box center [163, 195] width 51 height 8
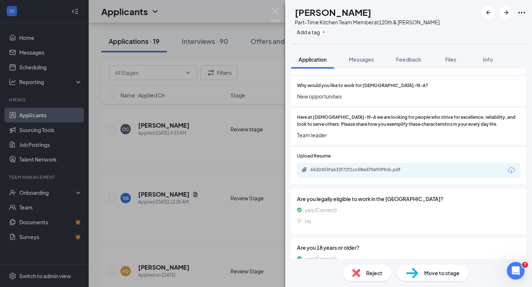
scroll to position [671, 0]
click at [343, 166] on div "65d2453fa633f72f1cc58ed706f099cb.pdf" at bounding box center [361, 169] width 103 height 6
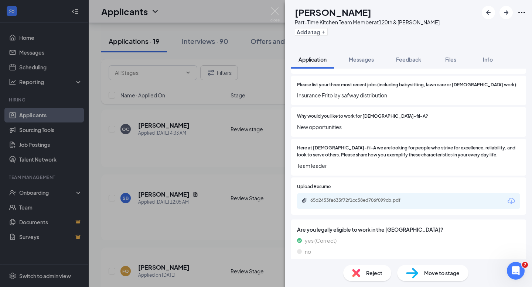
scroll to position [637, 0]
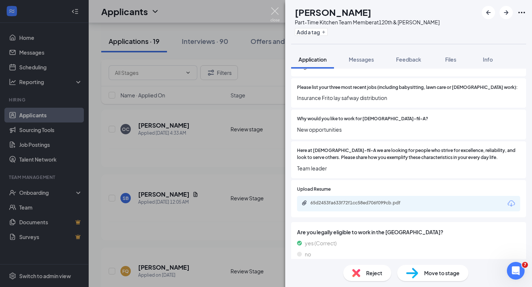
click at [276, 11] on img at bounding box center [274, 14] width 9 height 14
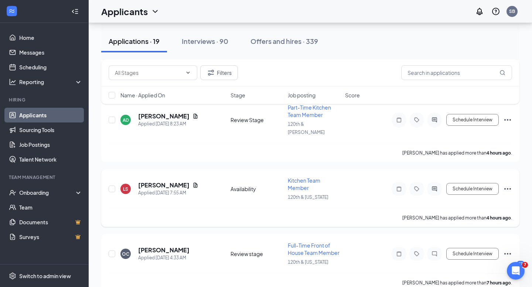
scroll to position [379, 0]
click at [161, 182] on h5 "[PERSON_NAME]" at bounding box center [163, 186] width 51 height 8
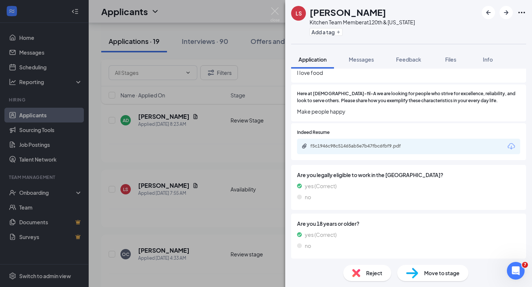
scroll to position [689, 0]
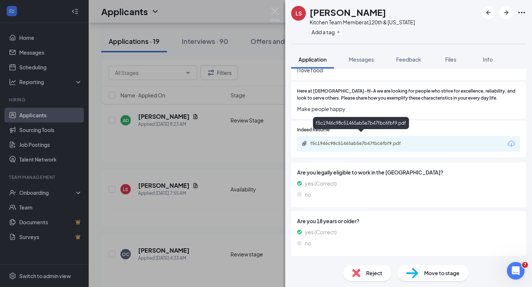
click at [368, 141] on div "f5c1946c98c51465ab5e7b47fbc6fbf9.pdf" at bounding box center [361, 144] width 103 height 6
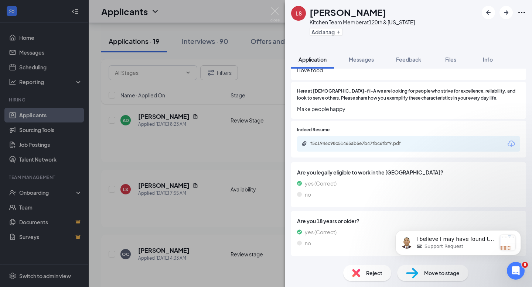
scroll to position [0, 0]
click at [515, 267] on icon "Open Intercom Messenger" at bounding box center [514, 270] width 5 height 6
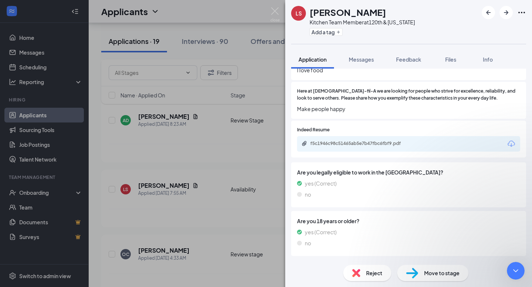
scroll to position [679, 0]
type textarea "Thank you, I can change that."
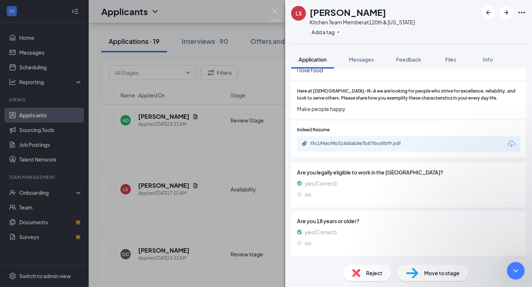
click at [206, 156] on div "LS [PERSON_NAME] Kitchen Team Member at 120th & [US_STATE] Add a tag Applicatio…" at bounding box center [266, 143] width 532 height 287
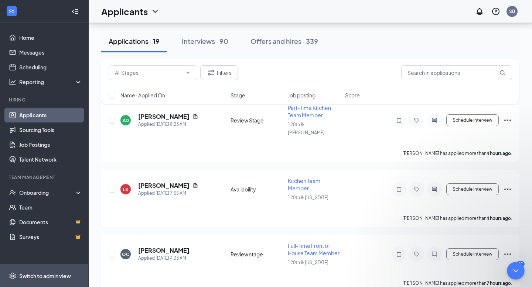
click at [49, 276] on div "Switch to admin view" at bounding box center [45, 276] width 52 height 7
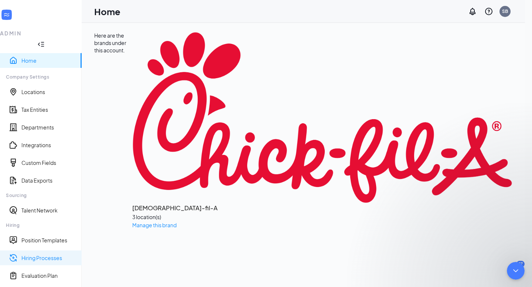
click at [44, 255] on link "Hiring Processes" at bounding box center [48, 258] width 54 height 7
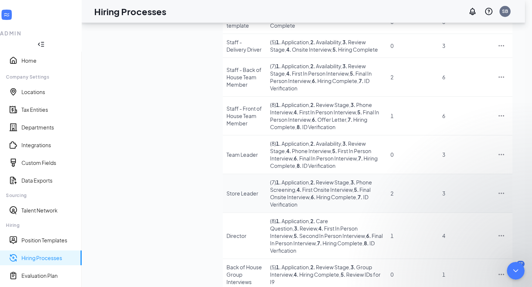
scroll to position [97, 0]
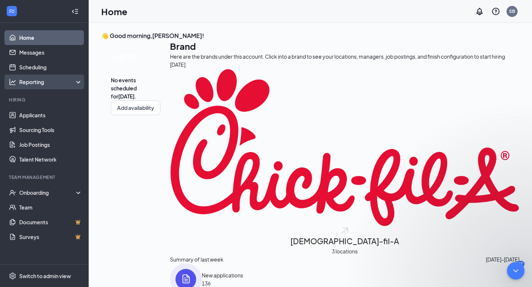
scroll to position [773, 0]
click at [40, 66] on link "Scheduling" at bounding box center [50, 67] width 63 height 15
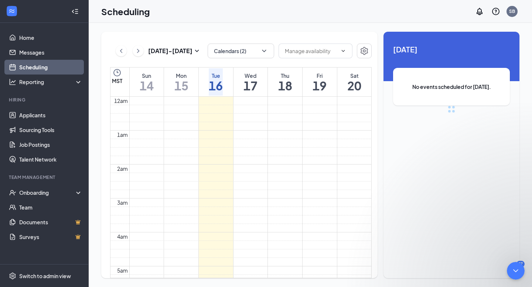
scroll to position [363, 0]
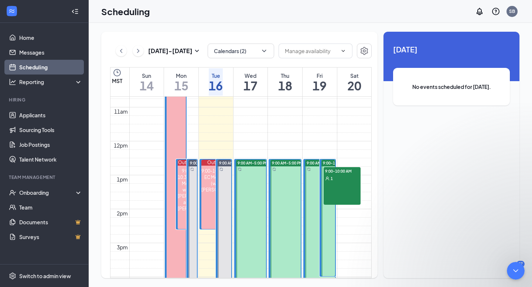
type textarea "yes"
click at [264, 51] on icon "ChevronDown" at bounding box center [263, 50] width 7 height 7
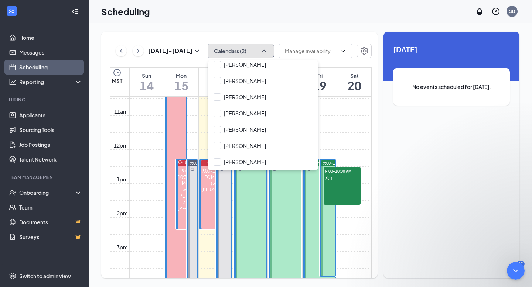
scroll to position [133, 0]
click at [216, 161] on input "[PERSON_NAME]" at bounding box center [240, 162] width 52 height 7
checkbox input "true"
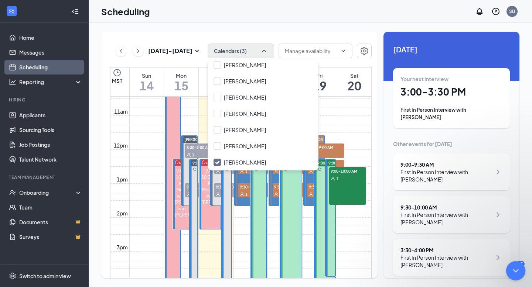
click at [516, 269] on icon "Close Intercom Messenger" at bounding box center [514, 270] width 5 height 3
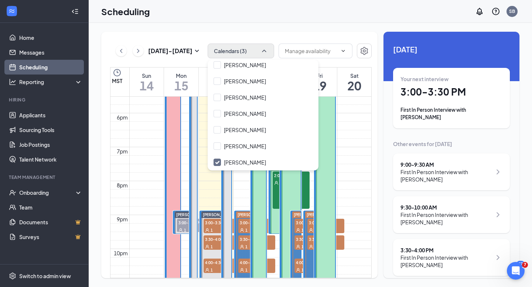
scroll to position [605, 0]
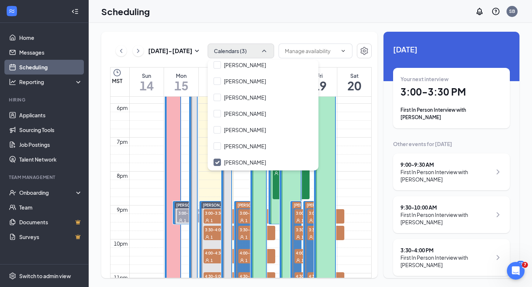
click at [246, 204] on span "[PERSON_NAME]" at bounding box center [253, 205] width 31 height 4
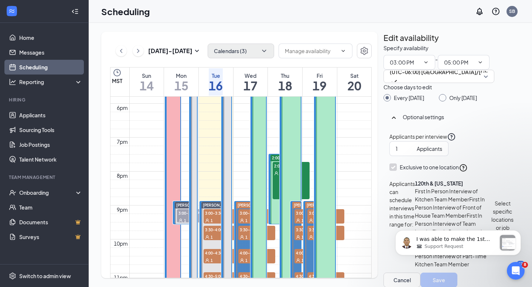
scroll to position [118, 0]
click at [479, 241] on p "I was able to make the 1st option appear! ​ I also got the message to select th…" at bounding box center [456, 239] width 80 height 7
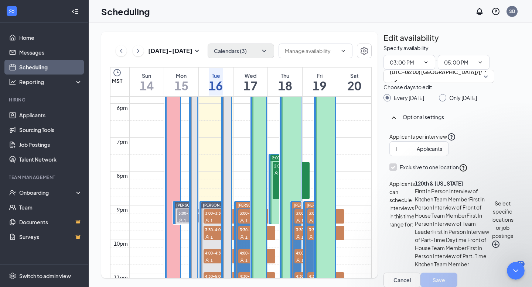
scroll to position [988, 0]
type textarea "Thank you"
click at [514, 268] on icon "Close Intercom Messenger" at bounding box center [514, 270] width 9 height 9
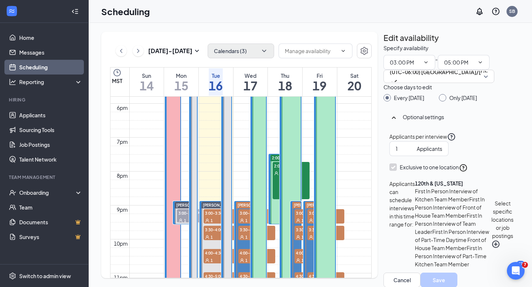
click at [492, 241] on icon "PlusCircle" at bounding box center [495, 244] width 7 height 7
checkbox input "true"
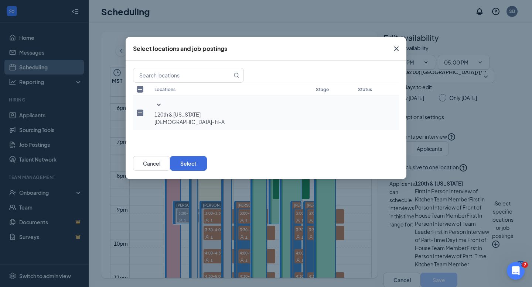
click at [156, 109] on icon "SmallChevronDown" at bounding box center [158, 104] width 9 height 9
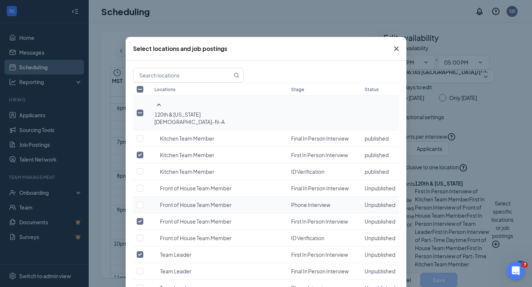
scroll to position [493, 0]
checkbox input "true"
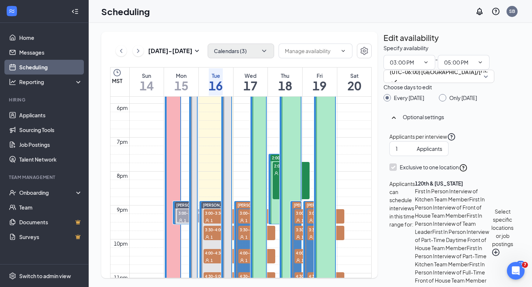
scroll to position [135, 0]
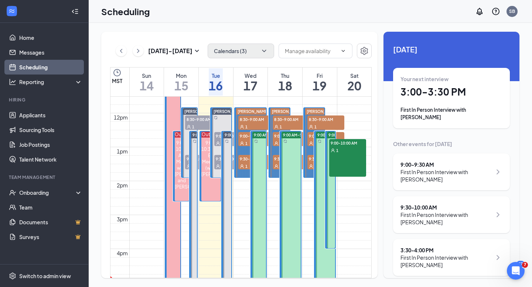
scroll to position [382, 0]
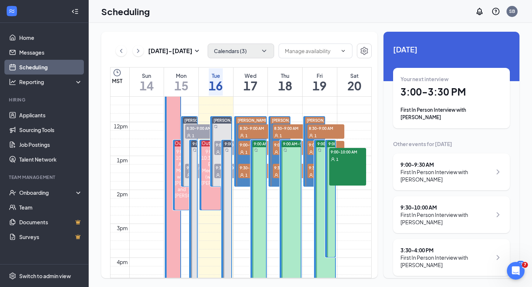
click at [244, 183] on div at bounding box center [251, 151] width 30 height 69
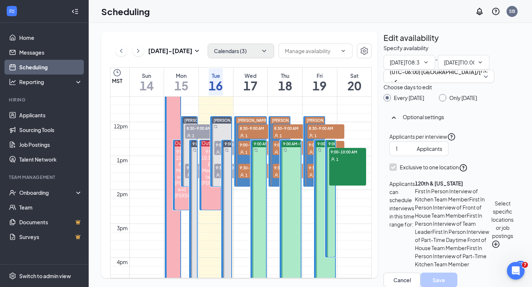
type input "08:30 AM"
type input "10:00 AM"
click at [492, 241] on icon "PlusCircle" at bounding box center [495, 244] width 7 height 7
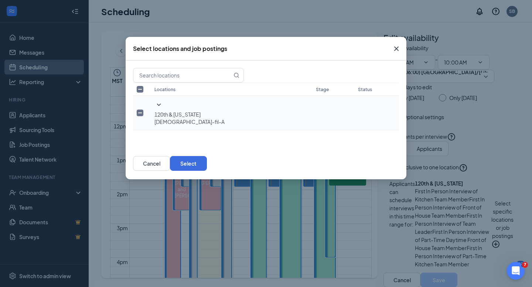
click at [156, 109] on icon "SmallChevronDown" at bounding box center [158, 104] width 9 height 9
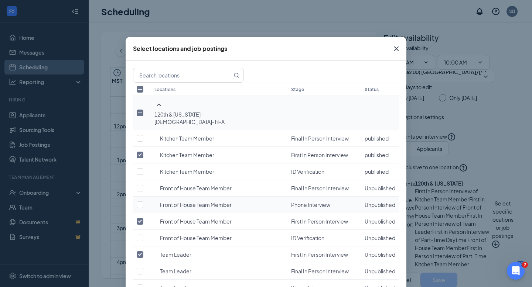
scroll to position [493, 0]
checkbox input "true"
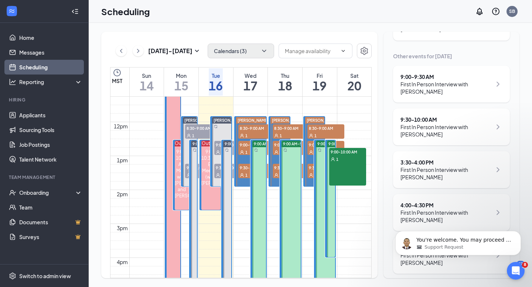
scroll to position [1067, 0]
click at [458, 243] on p "You're welcome. You may proceed to update Xavi's calendar to add the job postin…" at bounding box center [463, 240] width 95 height 7
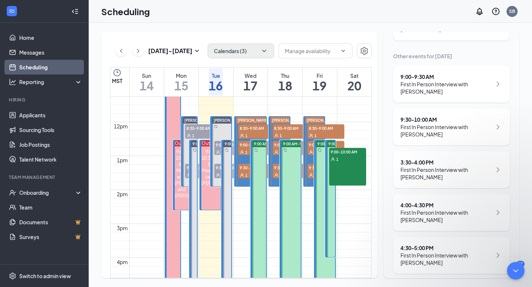
scroll to position [1079, 0]
type textarea "Thank you"
click at [312, 52] on input "text" at bounding box center [311, 51] width 52 height 8
click at [324, 35] on div "Sep 14 - Sep 20 Calendars (3) Delete all availability MST Sun 14 Mon 15 Tue 16 …" at bounding box center [239, 155] width 276 height 247
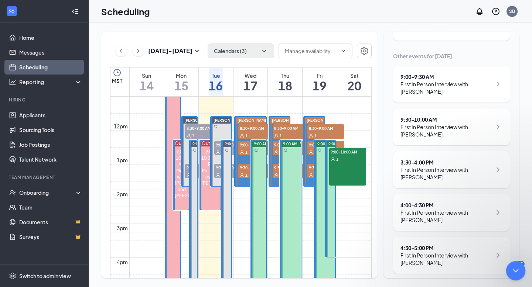
click at [514, 270] on icon "Close Intercom Messenger" at bounding box center [514, 270] width 9 height 9
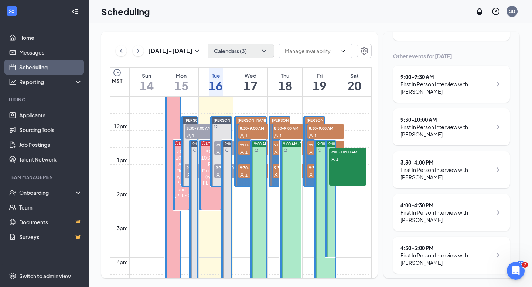
scroll to position [1118, 0]
click at [363, 52] on icon "Settings" at bounding box center [364, 51] width 9 height 9
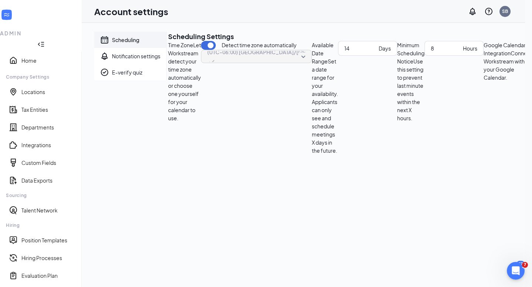
click at [45, 41] on icon "Collapse" at bounding box center [40, 44] width 7 height 7
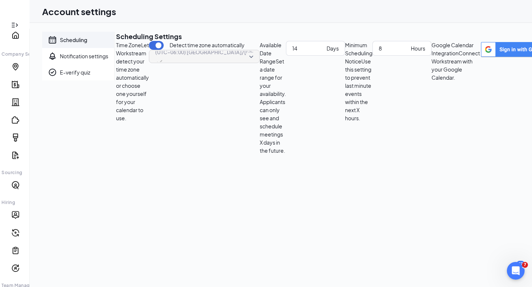
click at [11, 21] on icon "Expand" at bounding box center [14, 24] width 7 height 7
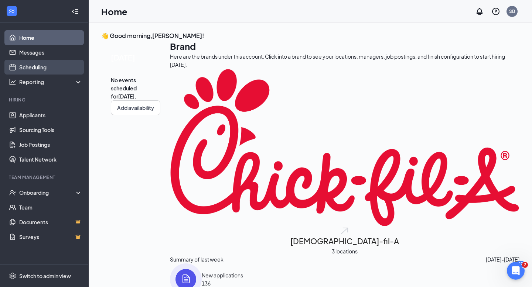
click at [38, 64] on link "Scheduling" at bounding box center [50, 67] width 63 height 15
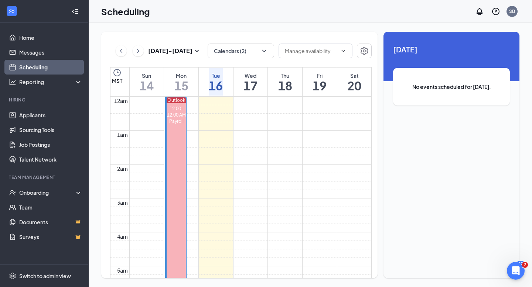
scroll to position [363, 0]
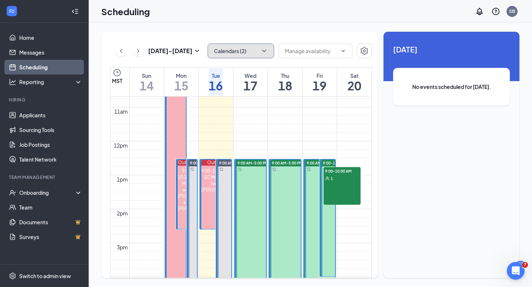
click at [263, 51] on icon "ChevronDown" at bounding box center [263, 50] width 7 height 7
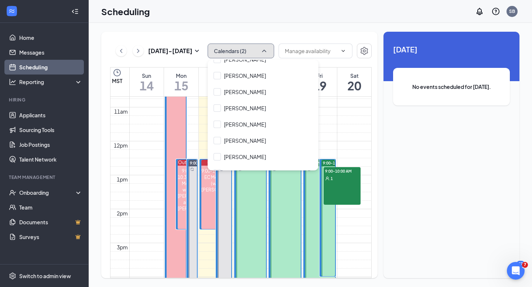
scroll to position [133, 0]
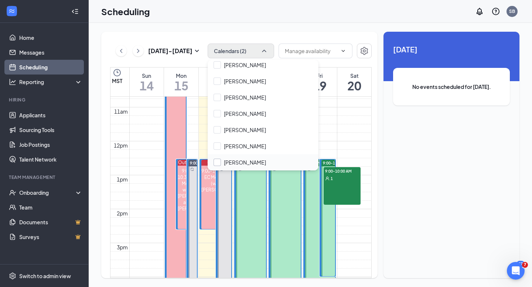
click at [218, 162] on input "[PERSON_NAME]" at bounding box center [240, 162] width 52 height 7
checkbox input "true"
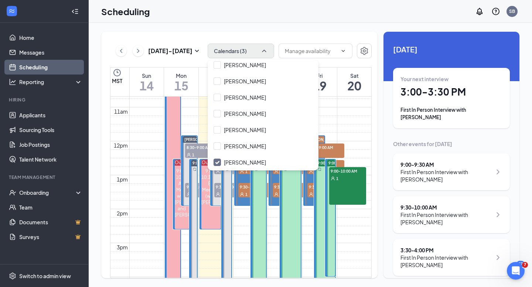
click at [332, 39] on div "Sep 14 - Sep 20 Calendars (3) MST Sun 14 Mon 15 Tue 16 Wed 17 Thu 18 Fri 19 Sat…" at bounding box center [239, 155] width 276 height 247
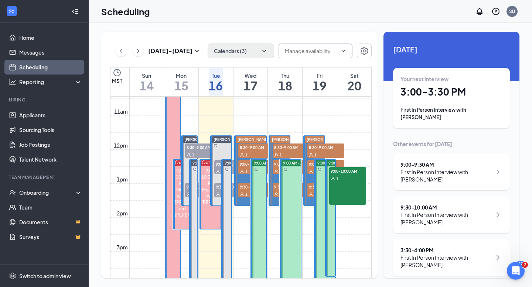
click at [343, 51] on icon "ChevronDown" at bounding box center [343, 51] width 6 height 6
click at [280, 137] on span "[PERSON_NAME]" at bounding box center [287, 139] width 31 height 4
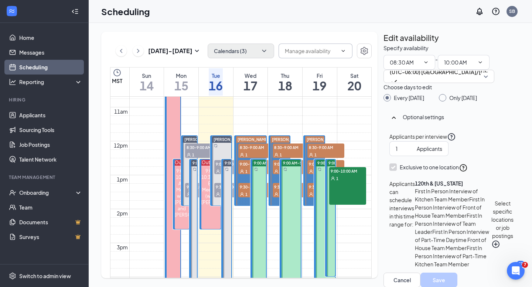
scroll to position [118, 0]
click at [492, 241] on icon "PlusCircle" at bounding box center [495, 244] width 7 height 7
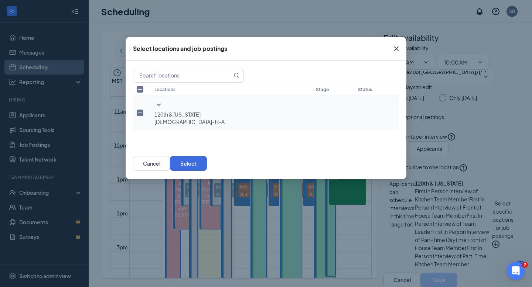
click at [154, 109] on icon "SmallChevronDown" at bounding box center [158, 104] width 9 height 9
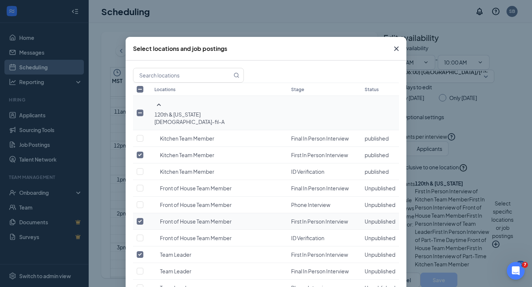
scroll to position [493, 0]
checkbox input "true"
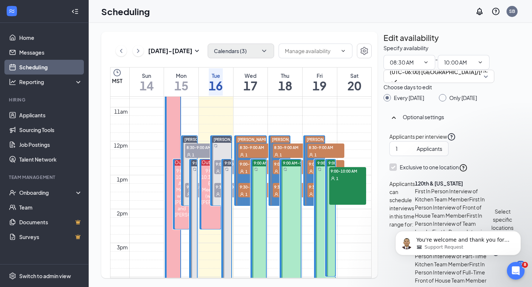
scroll to position [1140, 0]
click at [489, 265] on html "You're welcome and thank you for your patience with me as I troubleshoot. I am …" at bounding box center [458, 242] width 148 height 52
click at [515, 270] on icon "Open Intercom Messenger" at bounding box center [515, 270] width 12 height 12
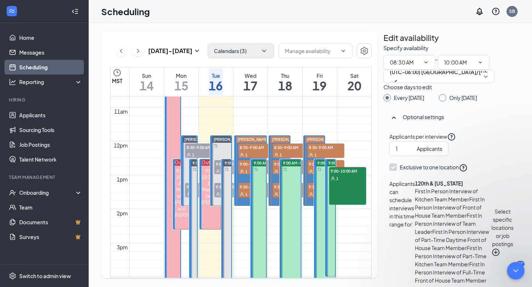
scroll to position [1152, 0]
type textarea "not at this time. Thank you"
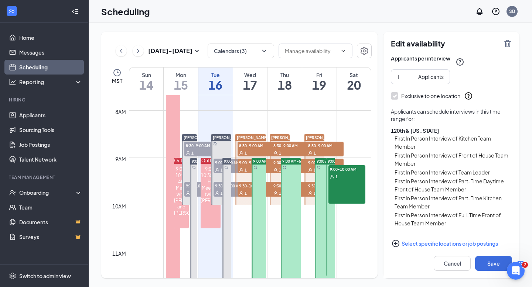
scroll to position [135, 0]
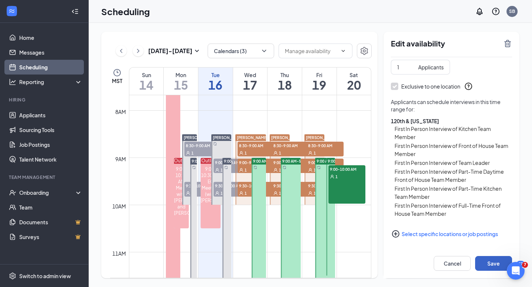
click at [488, 262] on button "Save" at bounding box center [493, 263] width 37 height 15
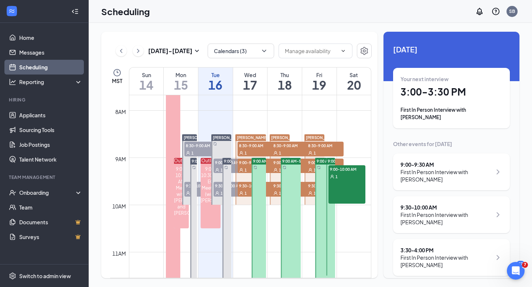
click at [315, 137] on span "[PERSON_NAME]" at bounding box center [321, 138] width 31 height 4
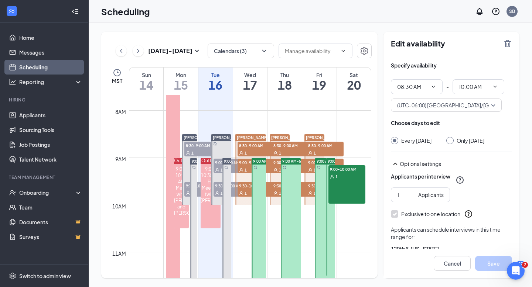
scroll to position [111, 0]
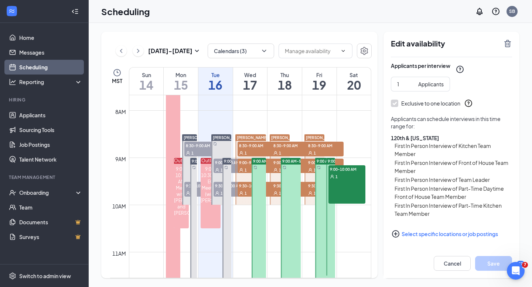
click at [396, 234] on icon "PlusCircle" at bounding box center [395, 233] width 7 height 7
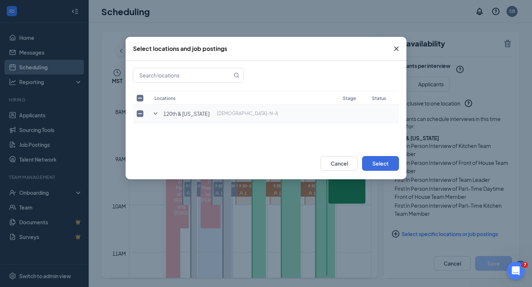
click at [154, 113] on icon "SmallChevronDown" at bounding box center [156, 114] width 4 height 2
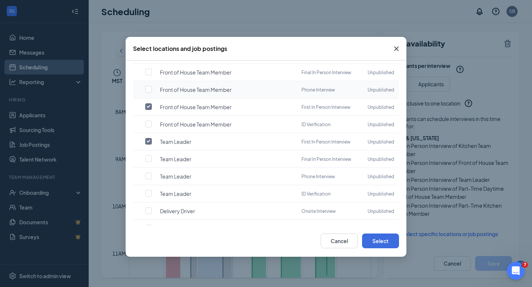
scroll to position [493, 0]
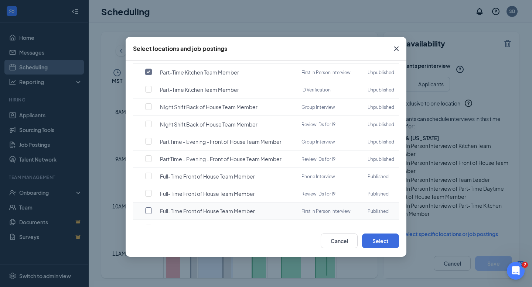
click at [148, 208] on input "checkbox" at bounding box center [148, 211] width 7 height 7
checkbox input "true"
click at [380, 244] on button "Select" at bounding box center [380, 241] width 37 height 15
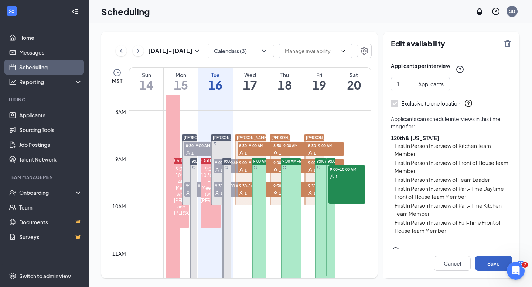
click at [491, 262] on button "Save" at bounding box center [493, 263] width 37 height 15
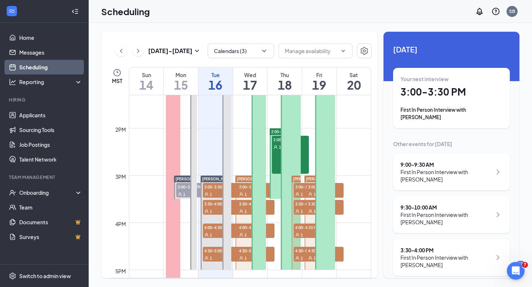
scroll to position [630, 0]
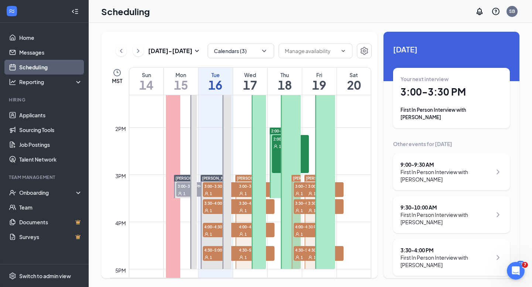
click at [312, 178] on span "[PERSON_NAME]" at bounding box center [321, 178] width 31 height 4
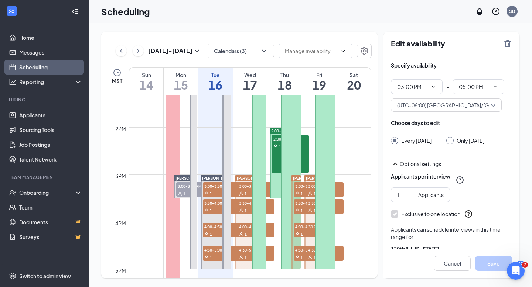
scroll to position [128, 0]
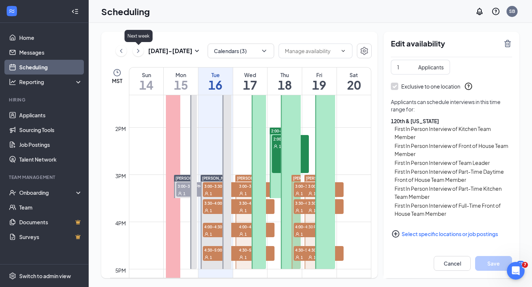
click at [137, 51] on icon "ChevronRight" at bounding box center [137, 51] width 7 height 9
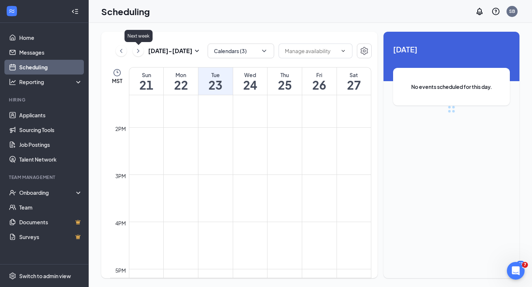
scroll to position [363, 0]
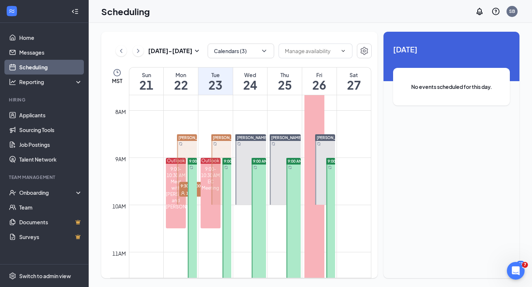
click at [188, 142] on div at bounding box center [187, 169] width 20 height 71
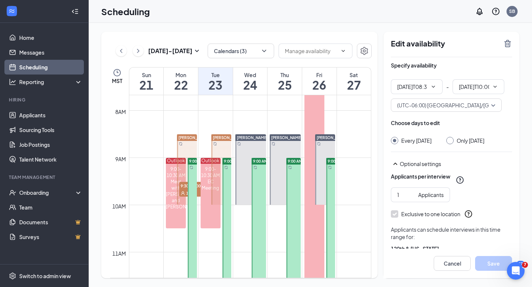
type input "08:30 AM"
type input "10:00 AM"
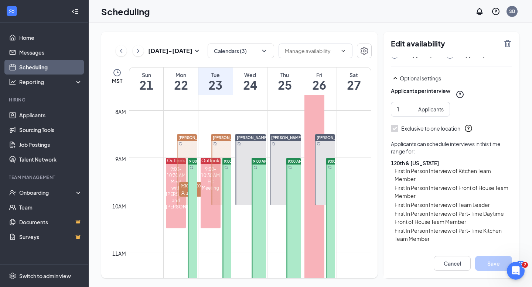
scroll to position [111, 0]
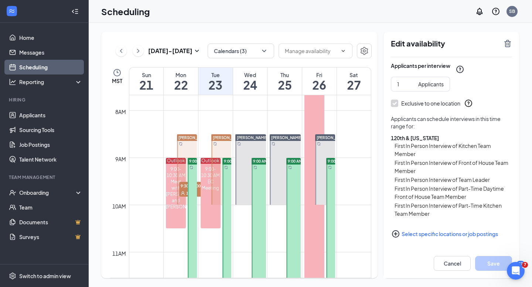
click at [396, 235] on icon "PlusCircle" at bounding box center [395, 234] width 9 height 9
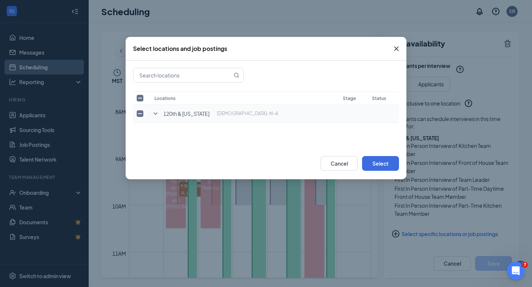
click at [155, 113] on icon "SmallChevronDown" at bounding box center [155, 113] width 9 height 9
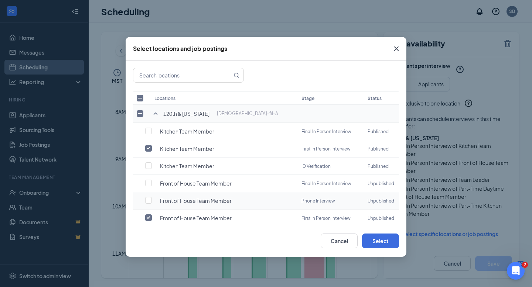
scroll to position [493, 0]
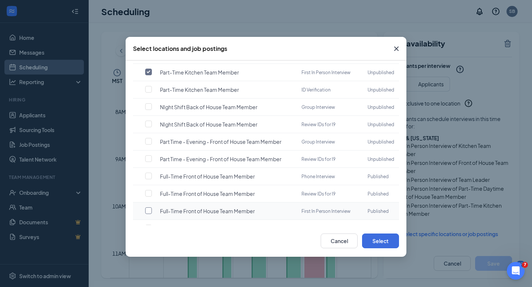
click at [148, 208] on input "checkbox" at bounding box center [148, 211] width 7 height 7
checkbox input "true"
click at [386, 241] on button "Select" at bounding box center [380, 241] width 37 height 15
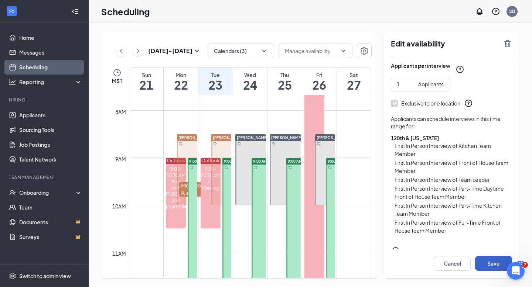
click at [492, 262] on button "Save" at bounding box center [493, 263] width 37 height 15
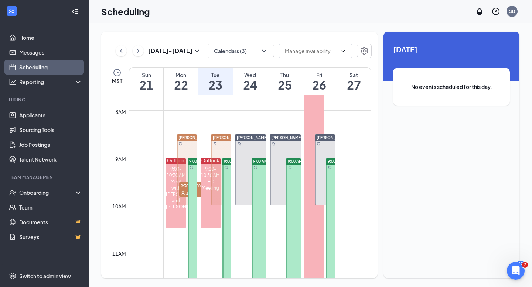
click at [221, 144] on div at bounding box center [221, 169] width 20 height 71
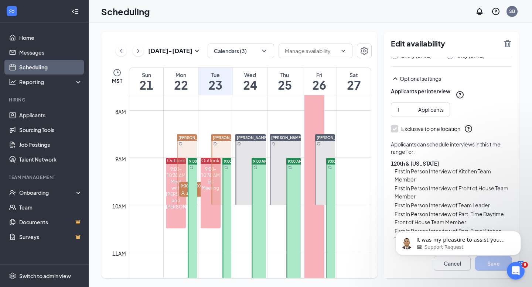
scroll to position [118, 0]
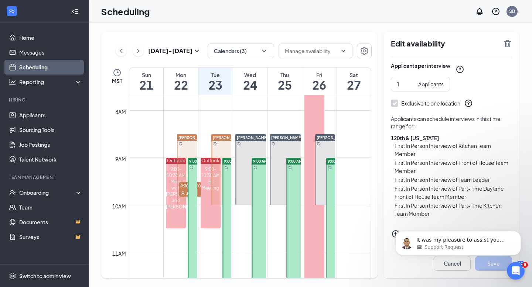
click at [391, 235] on body "It was my pleasure to assist you today Stacie. I will proceed to close the tick…" at bounding box center [458, 242] width 142 height 46
click at [391, 234] on body "It was my pleasure to assist you today Stacie. I will proceed to close the tick…" at bounding box center [458, 242] width 142 height 46
click at [519, 234] on icon "Dismiss notification" at bounding box center [519, 233] width 4 height 4
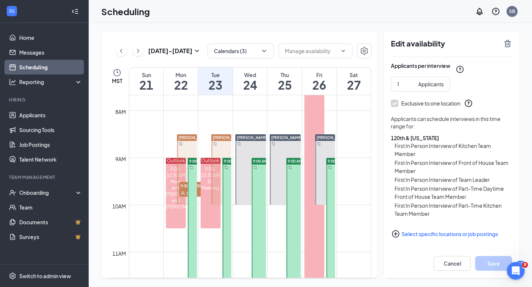
click at [395, 235] on icon "PlusCircle" at bounding box center [395, 233] width 7 height 7
checkbox input "true"
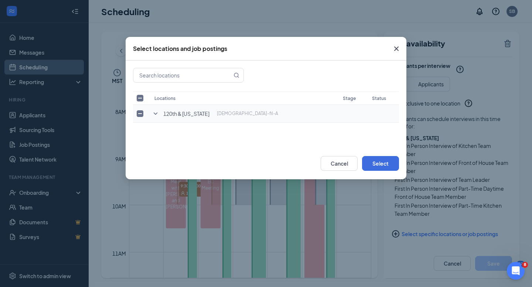
click at [154, 113] on icon "SmallChevronDown" at bounding box center [156, 114] width 4 height 2
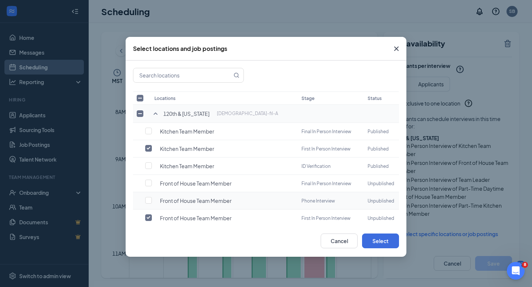
scroll to position [493, 0]
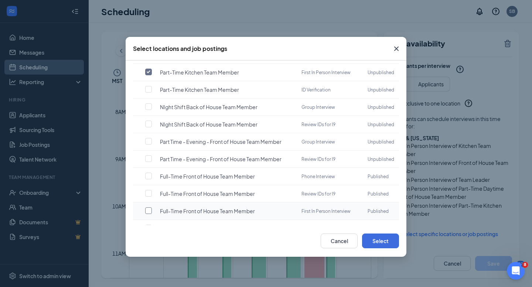
click at [148, 208] on input "checkbox" at bounding box center [148, 211] width 7 height 7
checkbox input "true"
click at [383, 242] on button "Select" at bounding box center [380, 241] width 37 height 15
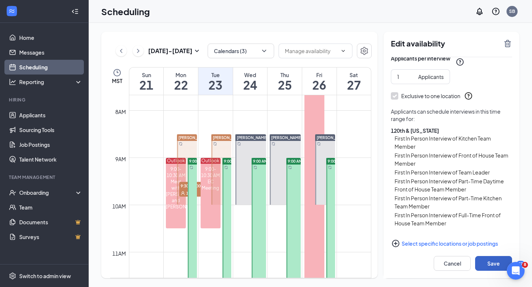
click at [486, 262] on button "Save" at bounding box center [493, 263] width 37 height 15
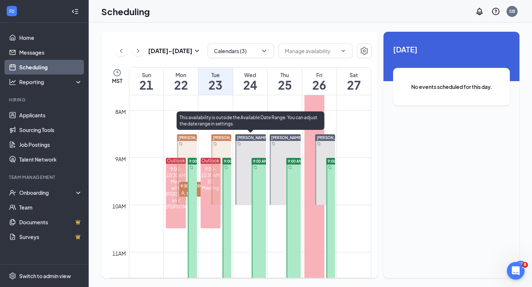
click at [246, 146] on div at bounding box center [250, 169] width 31 height 71
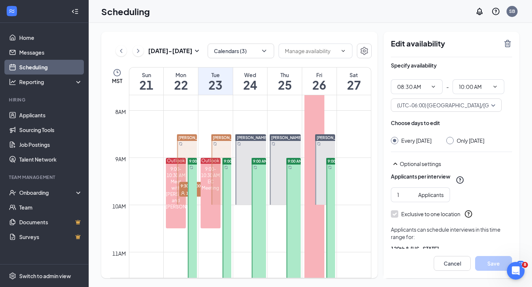
scroll to position [135, 0]
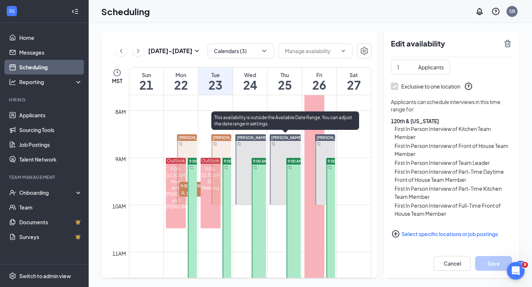
click at [287, 147] on div at bounding box center [285, 169] width 31 height 71
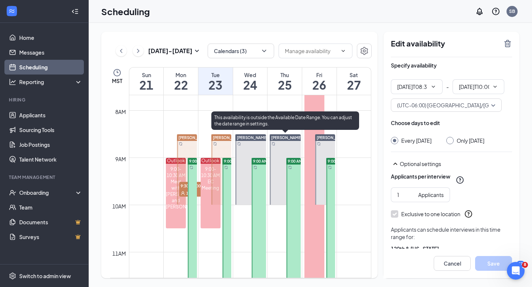
type input "08:30 AM"
type input "10:00 AM"
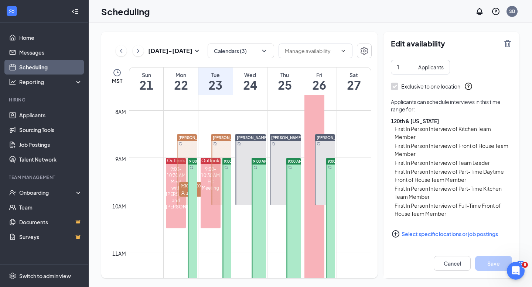
scroll to position [135, 0]
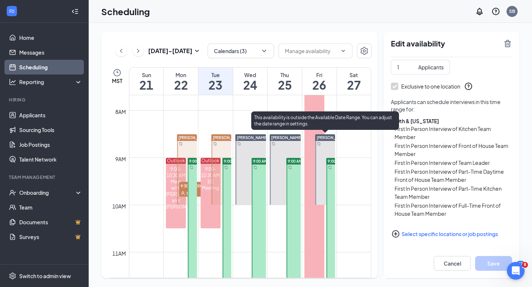
click at [329, 150] on div at bounding box center [325, 169] width 20 height 71
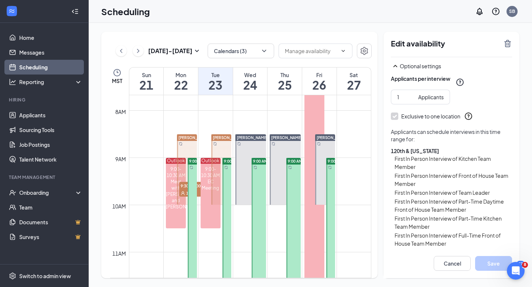
scroll to position [128, 0]
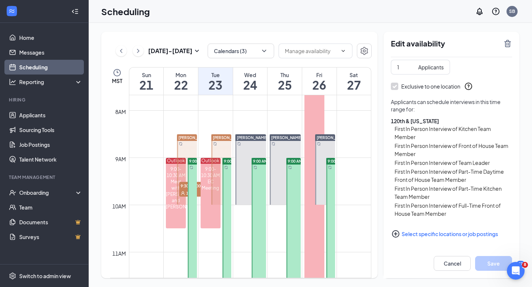
click at [37, 68] on link "Scheduling" at bounding box center [50, 67] width 63 height 15
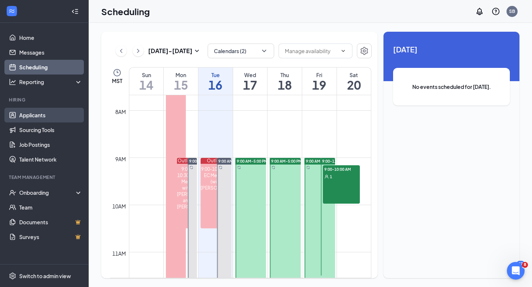
click at [35, 116] on link "Applicants" at bounding box center [50, 115] width 63 height 15
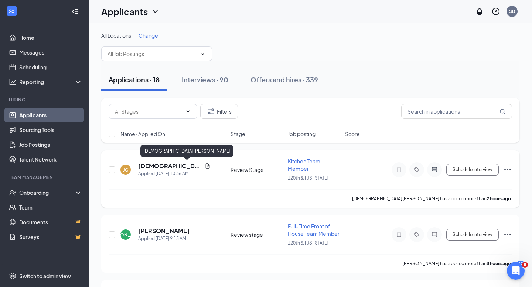
click at [162, 166] on h5 "[DEMOGRAPHIC_DATA][PERSON_NAME]" at bounding box center [170, 166] width 64 height 8
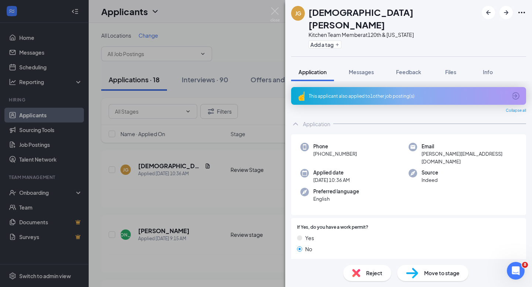
click at [353, 93] on div "This applicant also applied to 1 other job posting(s)" at bounding box center [408, 96] width 198 height 6
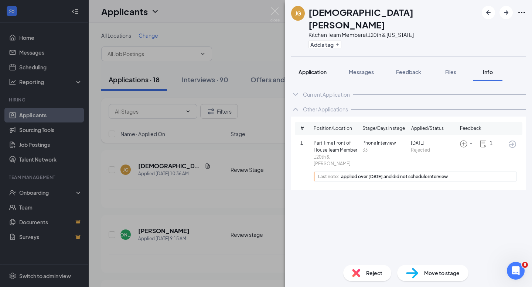
click at [309, 69] on span "Application" at bounding box center [312, 72] width 28 height 7
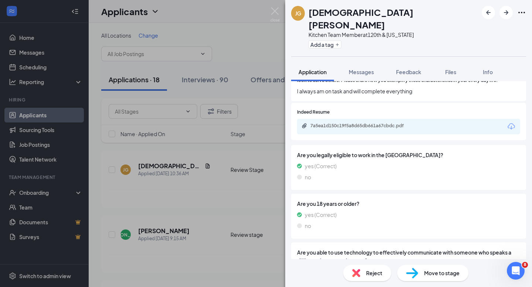
scroll to position [766, 0]
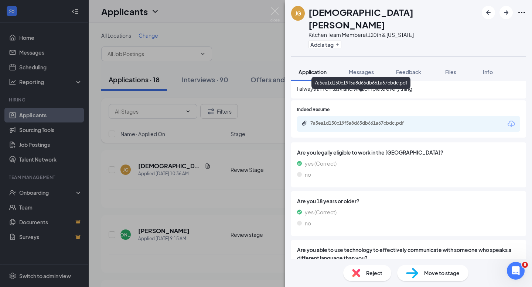
click at [359, 120] on div "7a5ea1d150c19f5a8d65db661a67cbdc.pdf" at bounding box center [361, 123] width 103 height 6
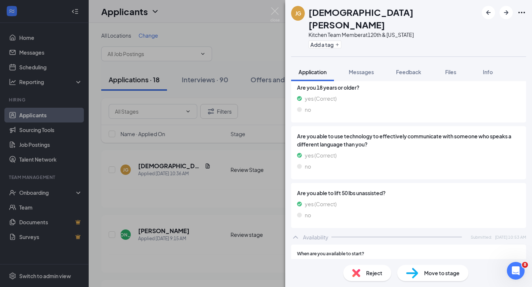
scroll to position [1069, 0]
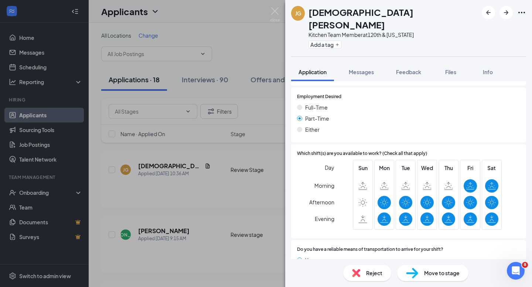
click at [438, 276] on span "Move to stage" at bounding box center [441, 273] width 35 height 8
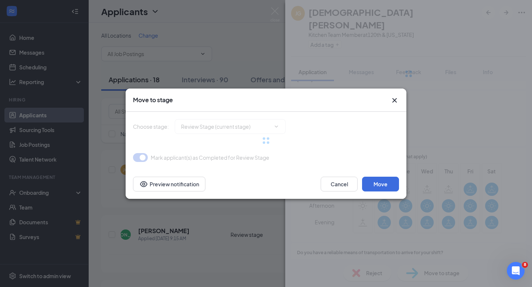
type input "First In Person Interview (next stage)"
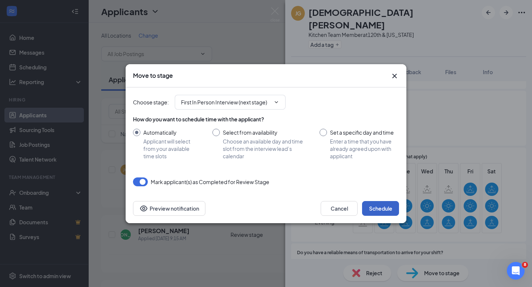
click at [382, 209] on button "Schedule" at bounding box center [380, 208] width 37 height 15
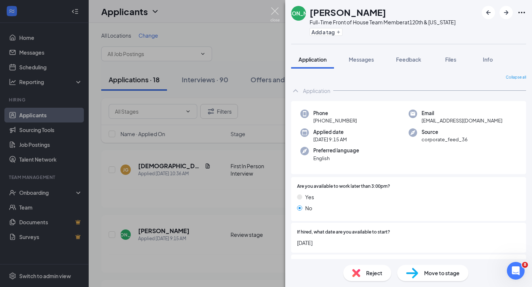
click at [274, 10] on img at bounding box center [274, 14] width 9 height 14
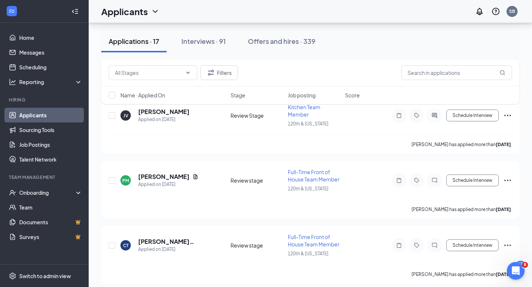
scroll to position [961, 0]
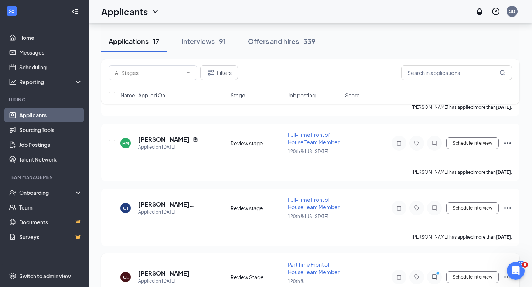
click at [509, 273] on icon "Ellipses" at bounding box center [507, 277] width 9 height 9
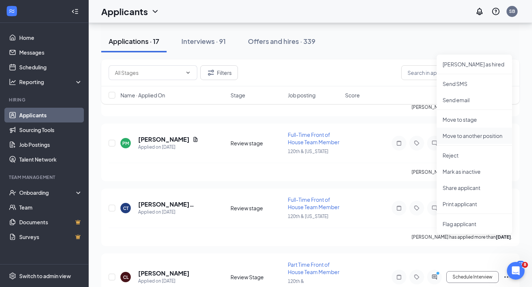
click at [481, 133] on p "Move to another position" at bounding box center [475, 135] width 64 height 7
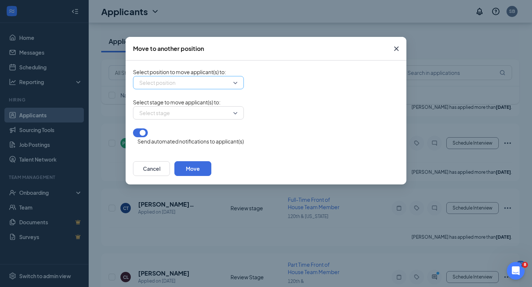
click at [235, 85] on div "Select position" at bounding box center [188, 82] width 111 height 13
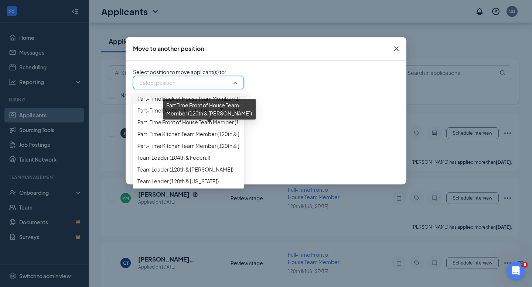
scroll to position [281, 0]
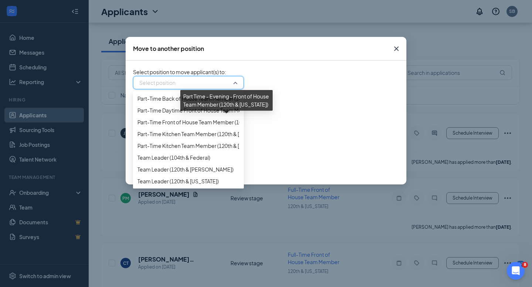
click at [172, 67] on span "Part Time - Evening - Front of House Team Member (120th & Washington)" at bounding box center [222, 63] width 171 height 8
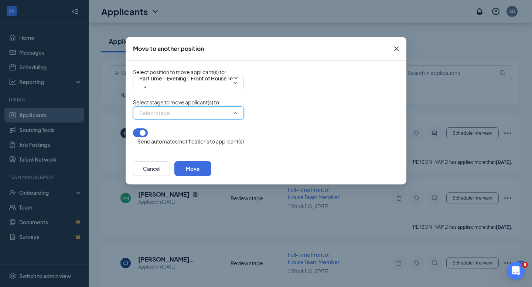
click at [234, 119] on input "search" at bounding box center [185, 113] width 97 height 13
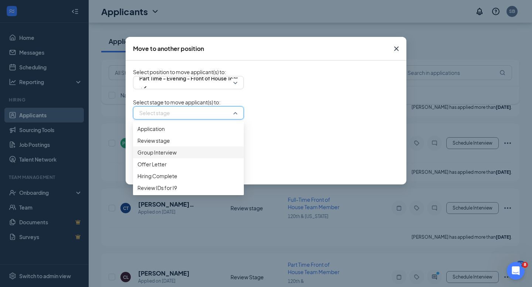
scroll to position [0, 0]
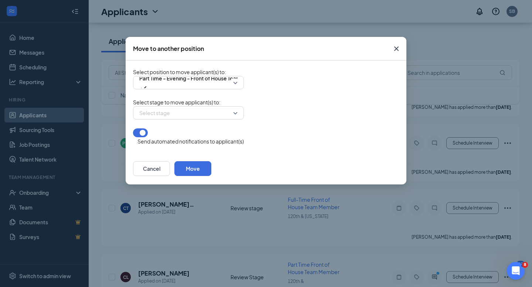
click at [221, 106] on span "Select stage to move applicant(s) to :" at bounding box center [177, 102] width 88 height 7
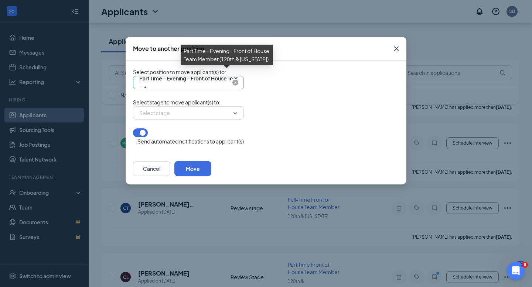
click at [215, 84] on span "Part Time - Evening - Front of House Team Member (120th & Washington)" at bounding box center [227, 78] width 176 height 11
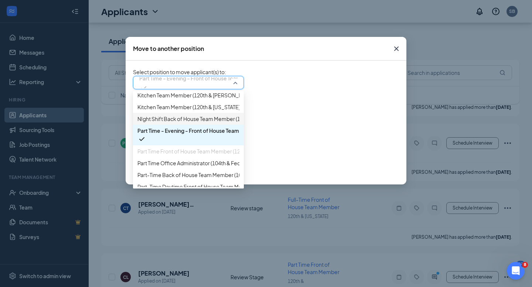
scroll to position [179, 0]
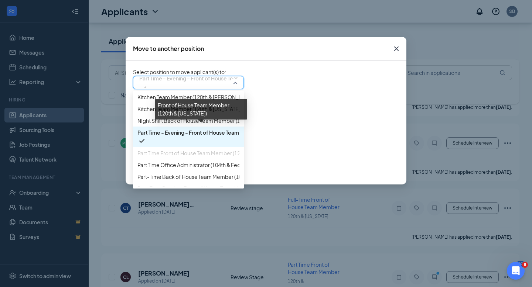
click at [159, 66] on span "Front of House Team Member (120th & Washington)" at bounding box center [198, 62] width 122 height 8
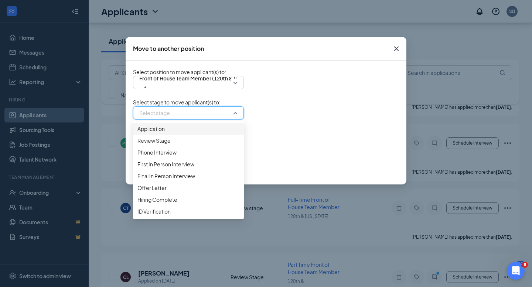
click at [226, 119] on input "search" at bounding box center [185, 113] width 97 height 13
click at [168, 157] on span "Phone Interview" at bounding box center [156, 152] width 39 height 8
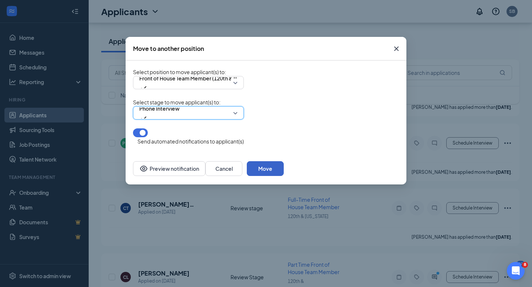
click at [284, 170] on button "Move" at bounding box center [265, 168] width 37 height 15
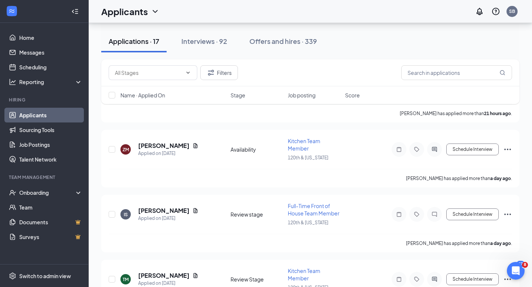
scroll to position [629, 0]
click at [151, 208] on h5 "[PERSON_NAME]" at bounding box center [163, 212] width 51 height 8
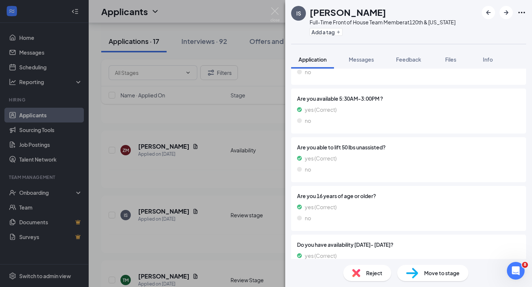
scroll to position [789, 0]
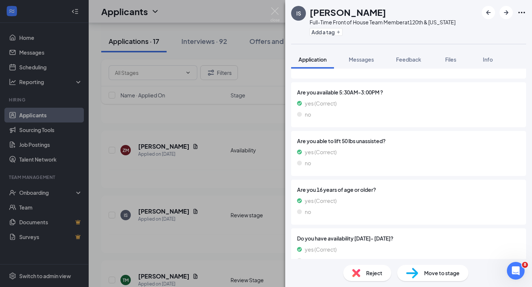
click at [441, 273] on span "Move to stage" at bounding box center [441, 273] width 35 height 8
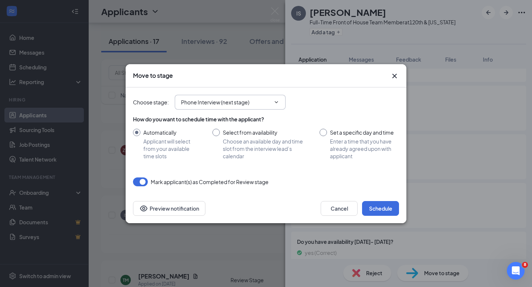
click at [263, 102] on input "Phone Interview (next stage)" at bounding box center [225, 102] width 89 height 8
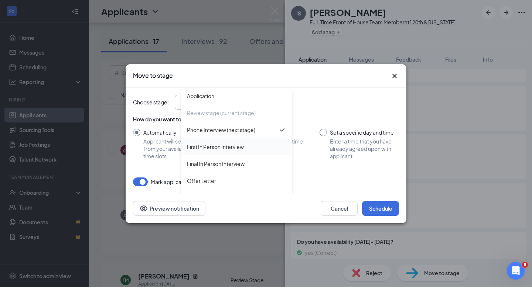
click at [220, 146] on div "First In Person Interview" at bounding box center [215, 147] width 57 height 8
type input "First In Person Interview"
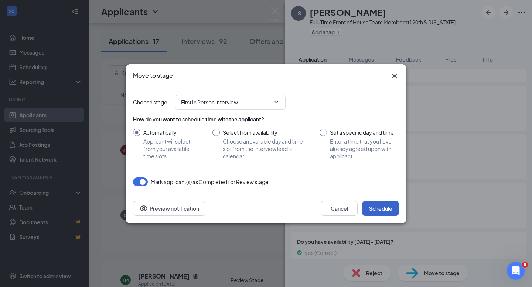
click at [385, 210] on button "Schedule" at bounding box center [380, 208] width 37 height 15
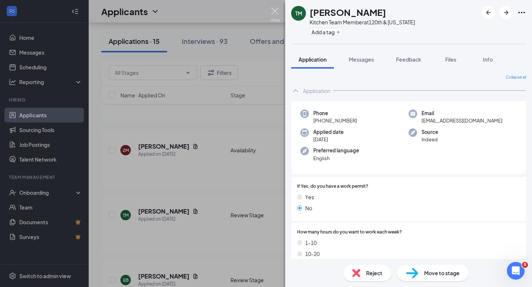
click at [275, 12] on img at bounding box center [274, 14] width 9 height 14
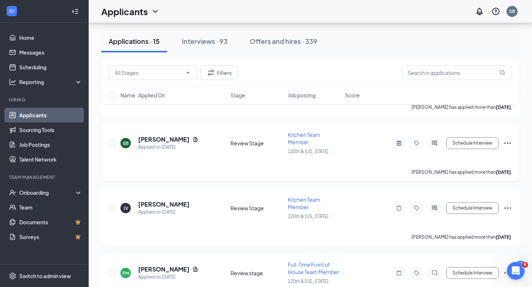
scroll to position [770, 0]
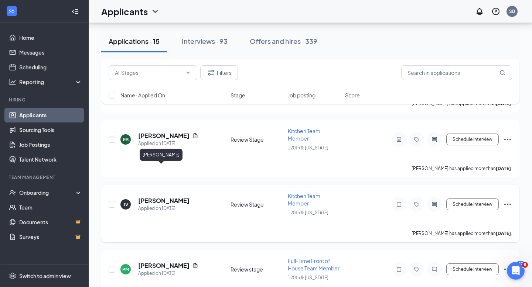
click at [154, 197] on h5 "[PERSON_NAME]" at bounding box center [163, 201] width 51 height 8
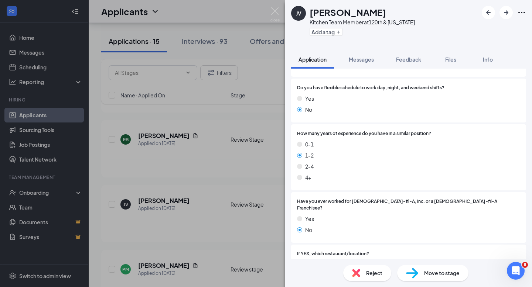
scroll to position [229, 0]
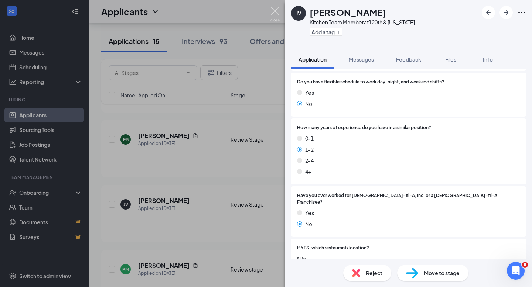
click at [274, 11] on img at bounding box center [274, 14] width 9 height 14
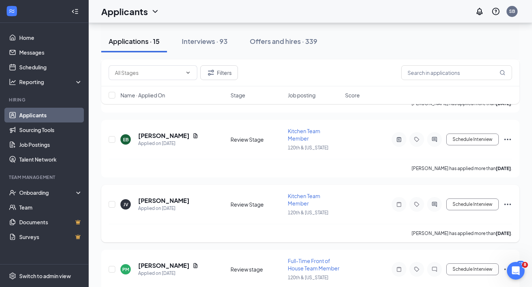
scroll to position [824, 0]
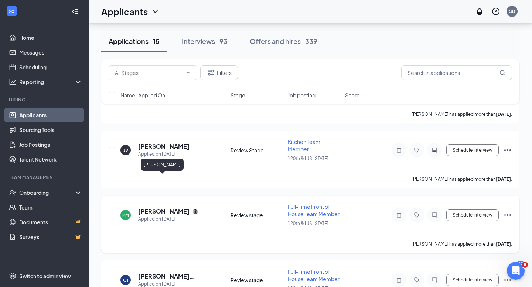
click at [159, 208] on h5 "[PERSON_NAME]" at bounding box center [163, 212] width 51 height 8
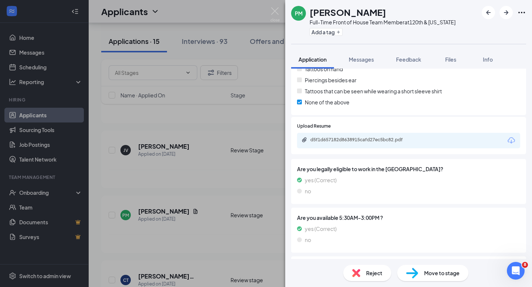
scroll to position [661, 0]
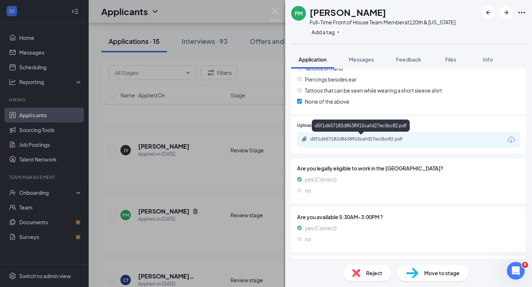
click at [373, 139] on div "d5f1d657182d8638915cafd27ec5bc82.pdf" at bounding box center [361, 139] width 103 height 6
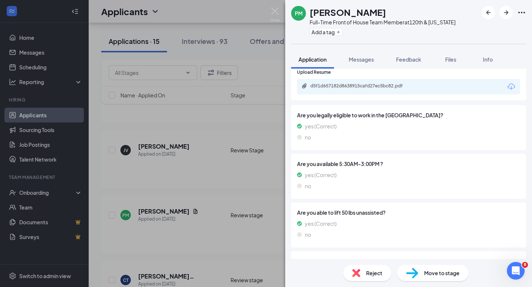
scroll to position [712, 0]
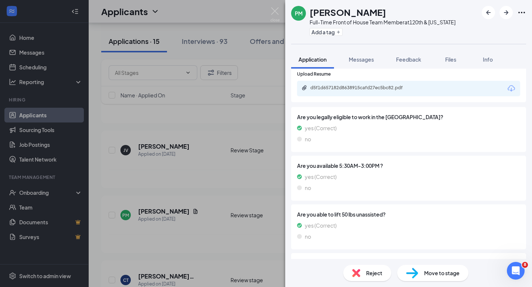
click at [435, 274] on span "Move to stage" at bounding box center [441, 273] width 35 height 8
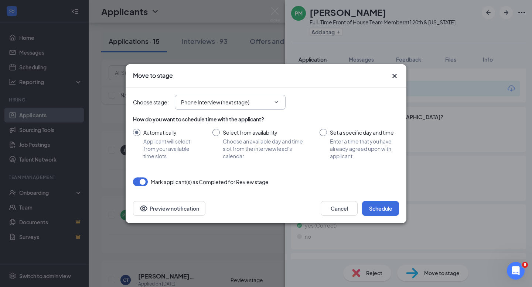
click at [272, 103] on span "Phone Interview (next stage)" at bounding box center [230, 102] width 111 height 15
click at [236, 102] on input "Phone Interview (next stage)" at bounding box center [225, 102] width 89 height 8
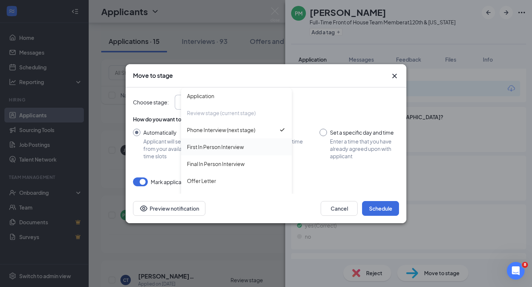
click at [220, 148] on div "First In Person Interview" at bounding box center [215, 147] width 57 height 8
type input "First In Person Interview"
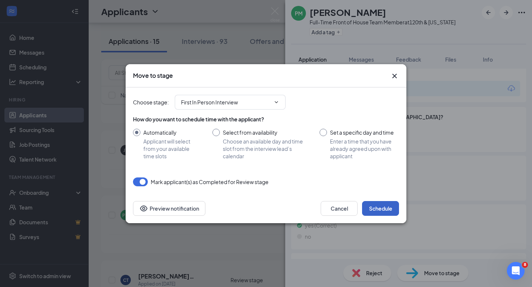
click at [385, 208] on button "Schedule" at bounding box center [380, 208] width 37 height 15
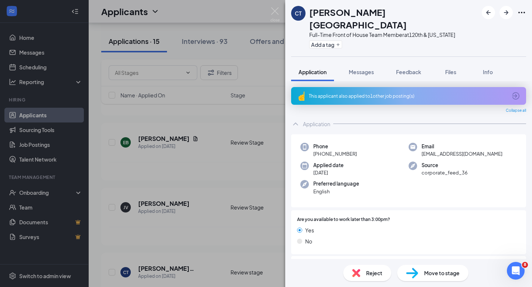
click at [367, 93] on div "This applicant also applied to 1 other job posting(s)" at bounding box center [408, 96] width 198 height 6
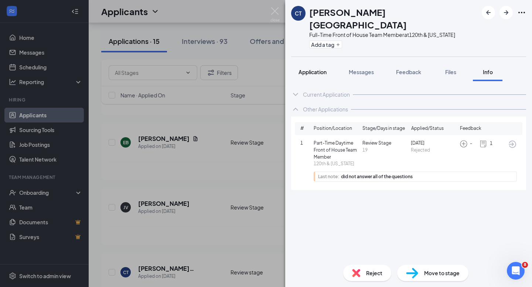
click at [308, 69] on span "Application" at bounding box center [312, 72] width 28 height 7
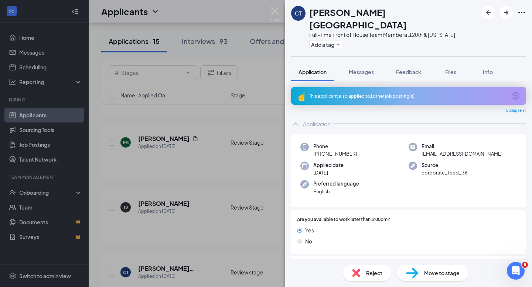
click at [429, 274] on span "Move to stage" at bounding box center [441, 273] width 35 height 8
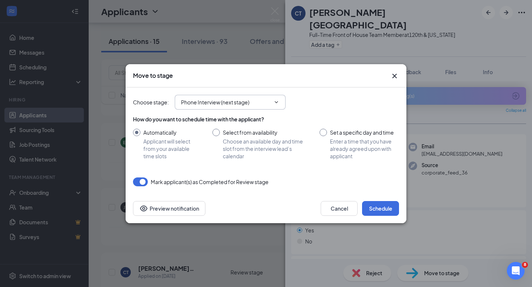
click at [276, 102] on icon "ChevronDown" at bounding box center [276, 102] width 3 height 2
click at [245, 103] on input "Phone Interview (next stage)" at bounding box center [225, 102] width 89 height 8
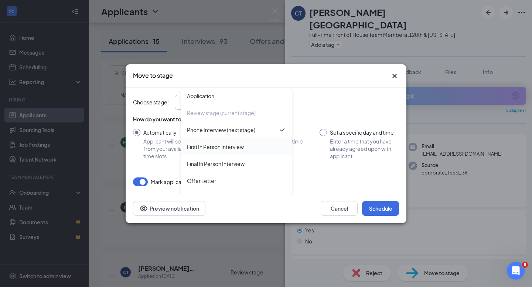
click at [226, 147] on div "First In Person Interview" at bounding box center [215, 147] width 57 height 8
type input "First In Person Interview"
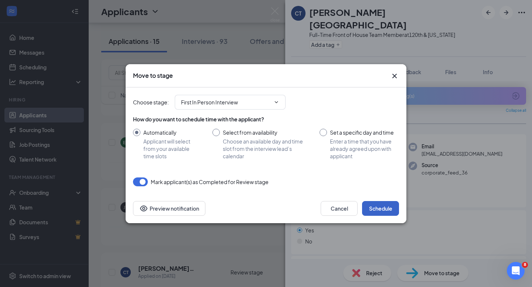
click at [379, 209] on button "Schedule" at bounding box center [380, 208] width 37 height 15
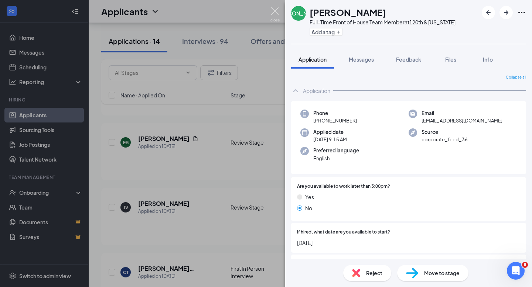
click at [274, 9] on img at bounding box center [274, 14] width 9 height 14
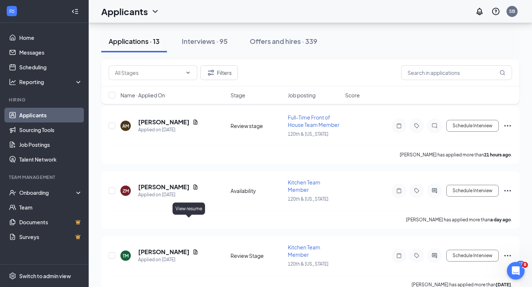
scroll to position [588, 0]
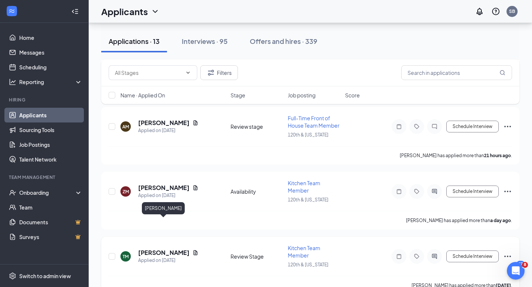
click at [161, 249] on h5 "[PERSON_NAME]" at bounding box center [163, 253] width 51 height 8
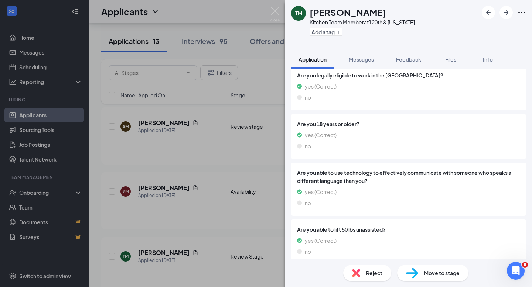
scroll to position [818, 0]
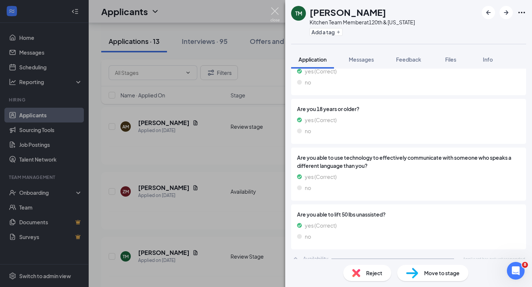
click at [276, 8] on img at bounding box center [274, 14] width 9 height 14
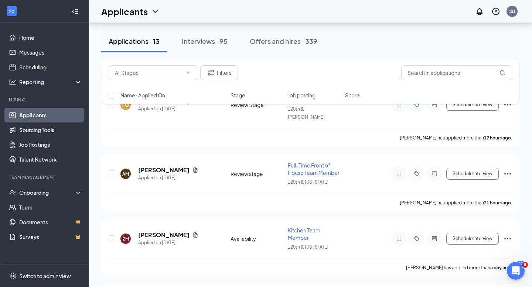
scroll to position [539, 0]
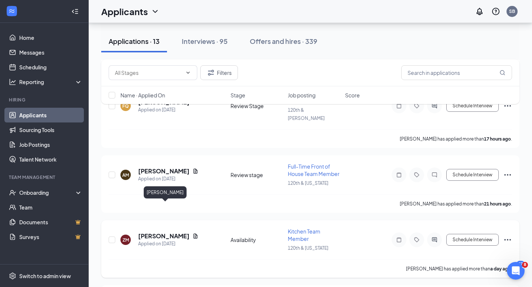
click at [173, 232] on h5 "[PERSON_NAME]" at bounding box center [163, 236] width 51 height 8
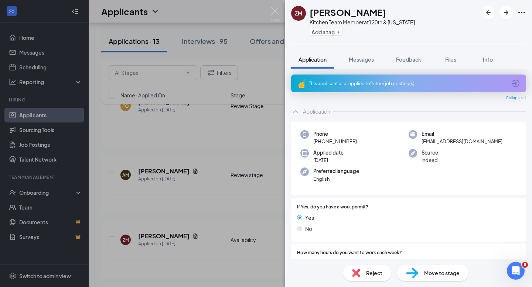
click at [374, 83] on div "This applicant also applied to 2 other job posting(s)" at bounding box center [408, 84] width 198 height 6
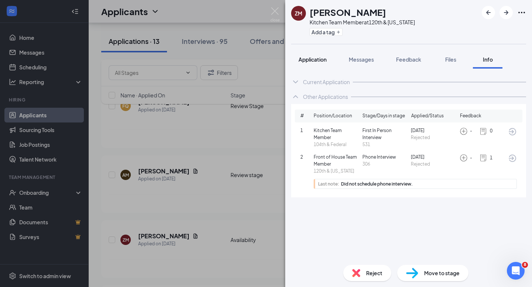
click at [307, 61] on span "Application" at bounding box center [312, 59] width 28 height 7
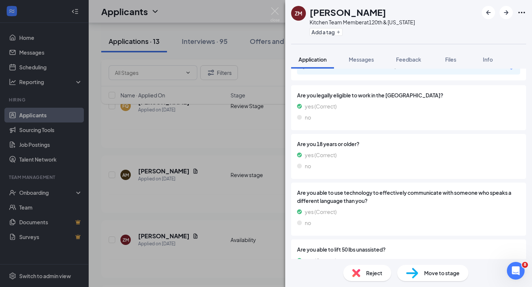
scroll to position [839, 0]
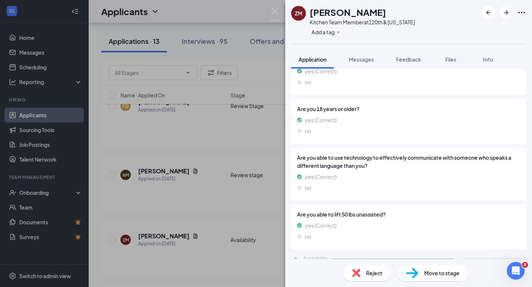
click at [296, 255] on icon "ChevronUp" at bounding box center [295, 259] width 9 height 9
click at [296, 255] on icon "ChevronDown" at bounding box center [295, 259] width 9 height 9
click at [273, 11] on img at bounding box center [274, 14] width 9 height 14
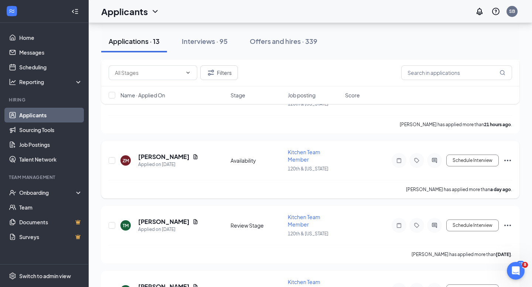
scroll to position [621, 0]
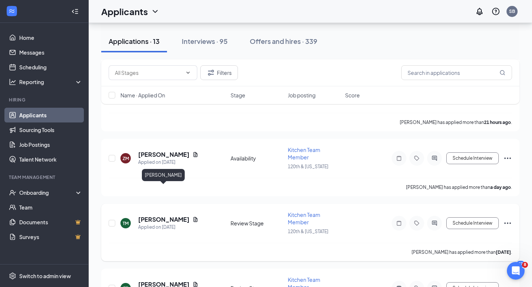
click at [164, 216] on h5 "[PERSON_NAME]" at bounding box center [163, 220] width 51 height 8
click at [163, 216] on h5 "[PERSON_NAME]" at bounding box center [163, 220] width 51 height 8
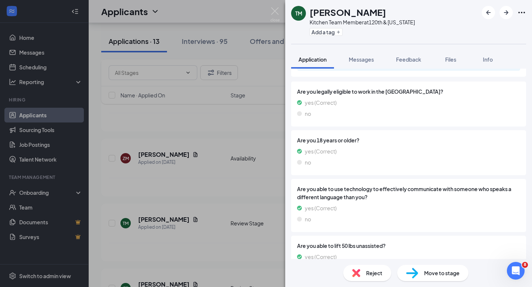
scroll to position [818, 0]
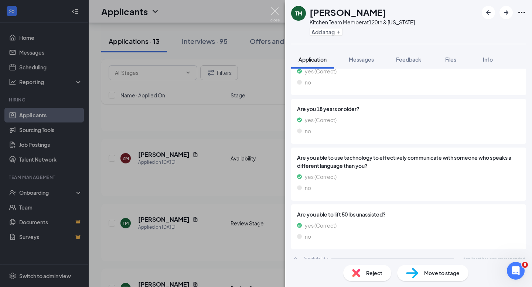
click at [276, 10] on img at bounding box center [274, 14] width 9 height 14
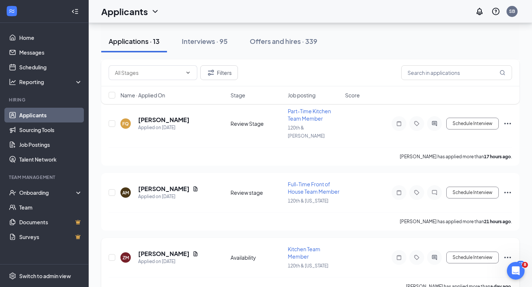
scroll to position [521, 0]
click at [157, 186] on h5 "[PERSON_NAME]" at bounding box center [163, 190] width 51 height 8
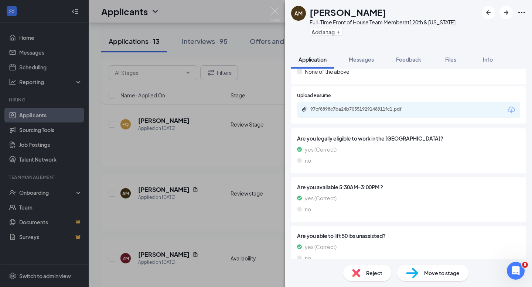
scroll to position [615, 0]
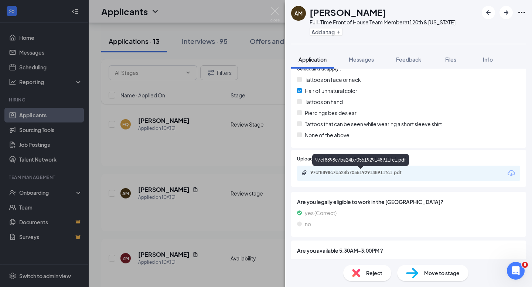
click at [355, 173] on div "97cf8898c7ba24b70551929148911fc1.pdf" at bounding box center [361, 173] width 103 height 6
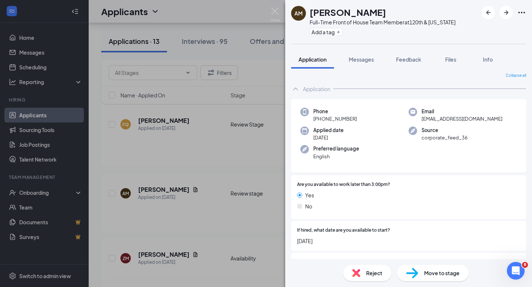
scroll to position [0, 0]
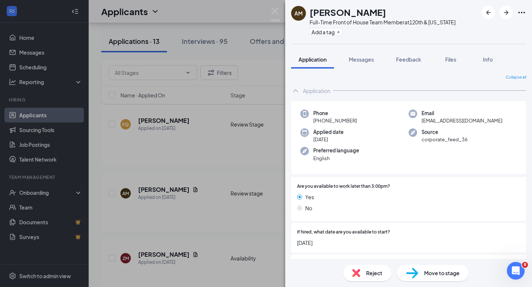
click at [441, 274] on span "Move to stage" at bounding box center [441, 273] width 35 height 8
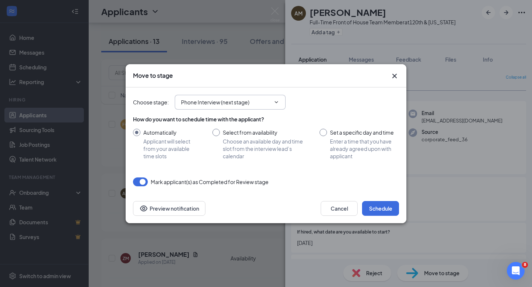
click at [270, 102] on input "Phone Interview (next stage)" at bounding box center [225, 102] width 89 height 8
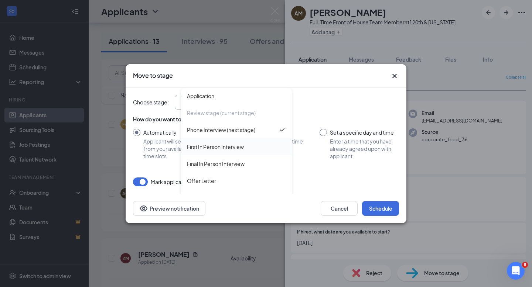
click at [222, 148] on div "First In Person Interview" at bounding box center [215, 147] width 57 height 8
type input "First In Person Interview"
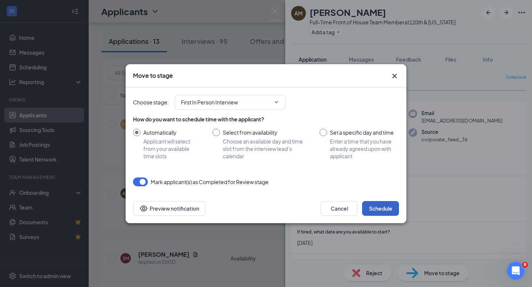
click at [381, 208] on button "Schedule" at bounding box center [380, 208] width 37 height 15
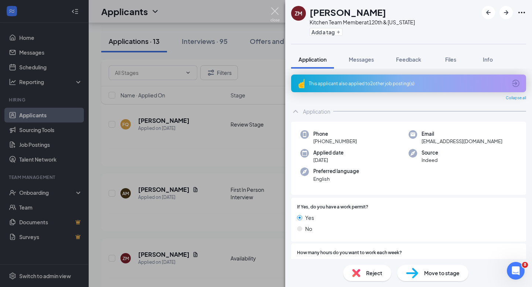
click at [274, 11] on img at bounding box center [274, 14] width 9 height 14
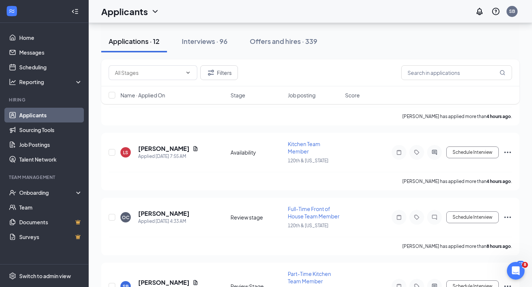
scroll to position [285, 0]
click at [160, 211] on h5 "Omar Cuevas" at bounding box center [163, 215] width 51 height 8
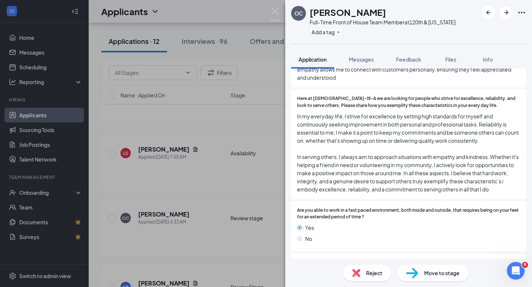
scroll to position [472, 0]
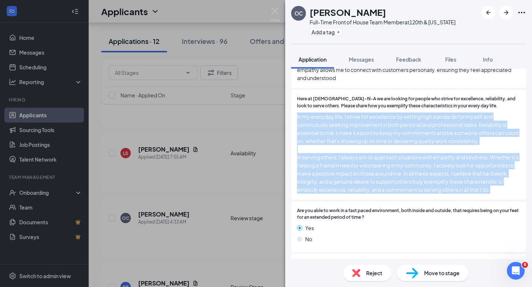
drag, startPoint x: 495, startPoint y: 181, endPoint x: 293, endPoint y: 106, distance: 215.5
click at [293, 107] on div "Here at Chick-fil-A we are looking for people who strive for excellence, reliab…" at bounding box center [408, 145] width 235 height 110
copy span "In my everyday life, I strive for excellence by setting high standards for myse…"
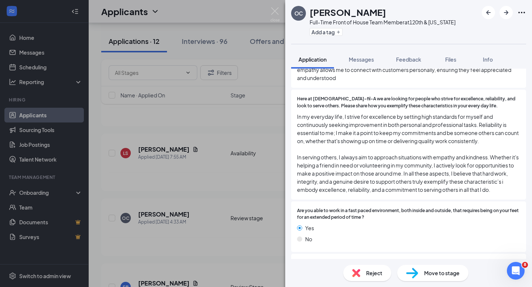
click at [370, 276] on span "Reject" at bounding box center [374, 273] width 16 height 8
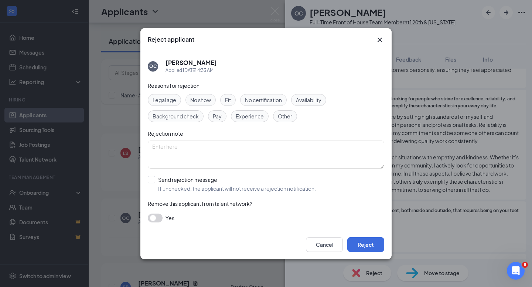
click at [229, 99] on span "Fit" at bounding box center [228, 100] width 6 height 8
click at [185, 147] on textarea at bounding box center [266, 155] width 236 height 28
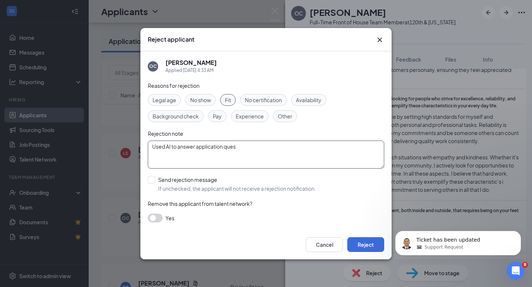
scroll to position [1264, 0]
type textarea "Used AI to answer application questions."
click at [152, 180] on input "Send rejection message If unchecked, the applicant will not receive a rejection…" at bounding box center [232, 184] width 168 height 16
checkbox input "true"
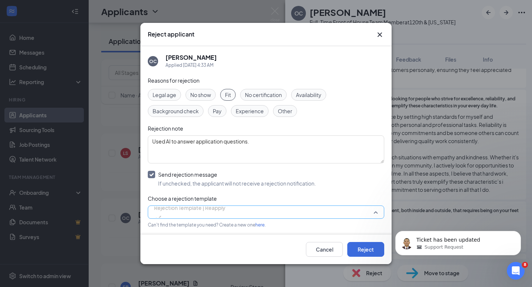
click at [225, 211] on span "Rejection Template | Reapply" at bounding box center [189, 212] width 71 height 20
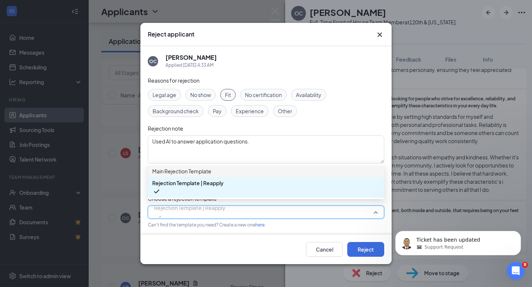
click at [326, 175] on span "Main Rejection Template" at bounding box center [266, 171] width 228 height 8
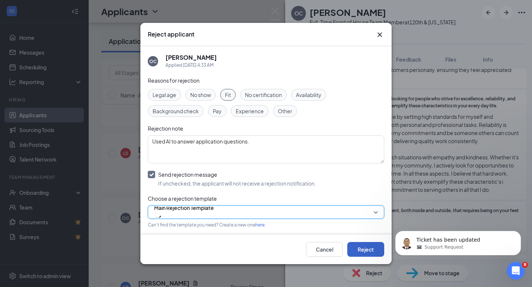
click at [369, 249] on button "Reject" at bounding box center [365, 249] width 37 height 15
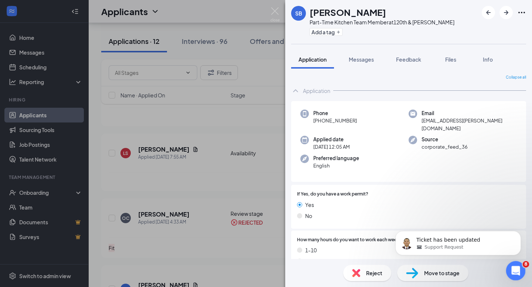
click at [514, 269] on icon "Open Intercom Messenger" at bounding box center [515, 270] width 12 height 12
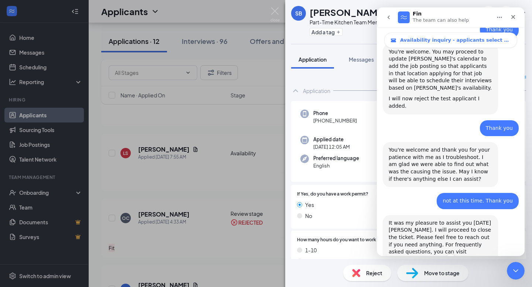
scroll to position [1287, 0]
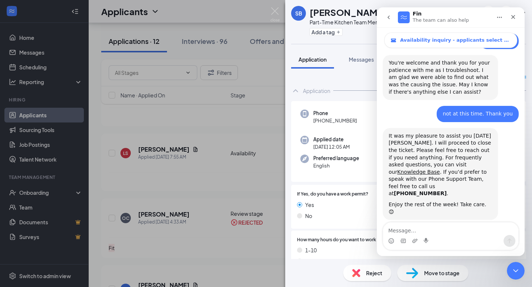
scroll to position [1333, 0]
click at [514, 18] on icon "Close" at bounding box center [513, 17] width 4 height 4
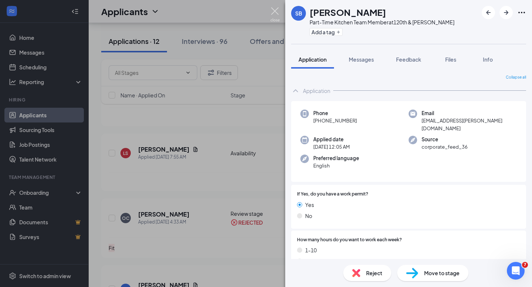
click at [273, 10] on img at bounding box center [274, 14] width 9 height 14
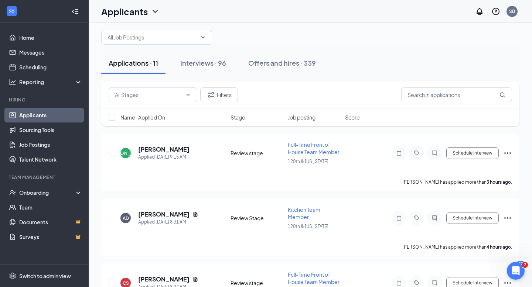
scroll to position [16, 0]
click at [174, 151] on h5 "[PERSON_NAME]" at bounding box center [163, 150] width 51 height 8
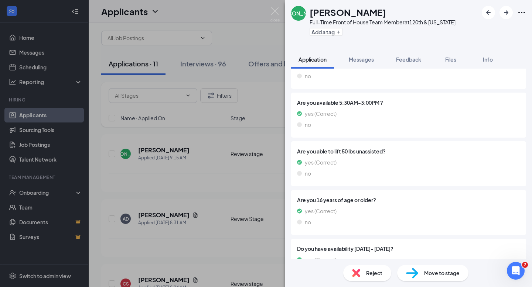
scroll to position [782, 0]
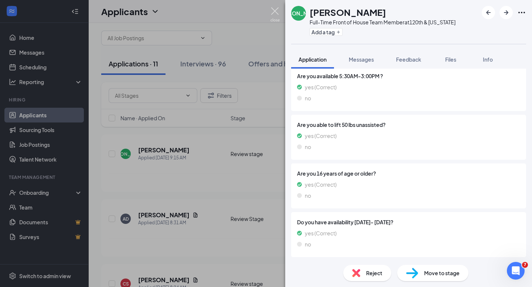
click at [275, 9] on img at bounding box center [274, 14] width 9 height 14
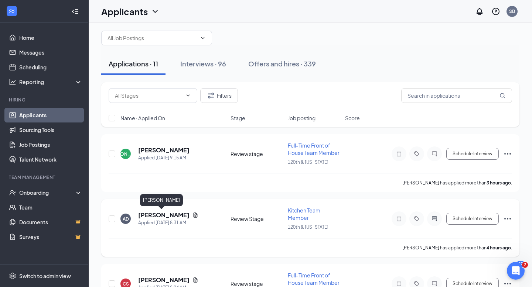
click at [158, 216] on h5 "[PERSON_NAME]" at bounding box center [163, 215] width 51 height 8
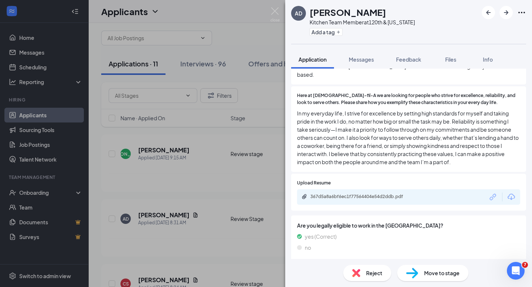
scroll to position [691, 0]
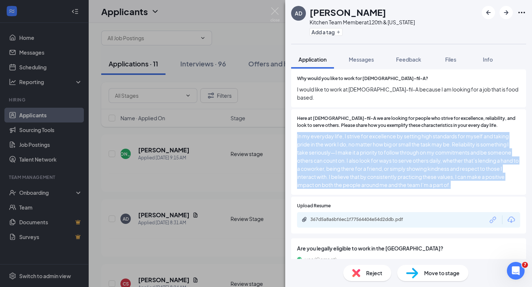
drag, startPoint x: 456, startPoint y: 169, endPoint x: 290, endPoint y: 119, distance: 173.1
click at [290, 119] on div "This applicant also applied to 1 other job posting(s) Collapse all Application …" at bounding box center [408, 164] width 247 height 191
copy span "In my everyday life, I strive for excellence by setting high standards for myse…"
click at [368, 276] on span "Reject" at bounding box center [374, 273] width 16 height 8
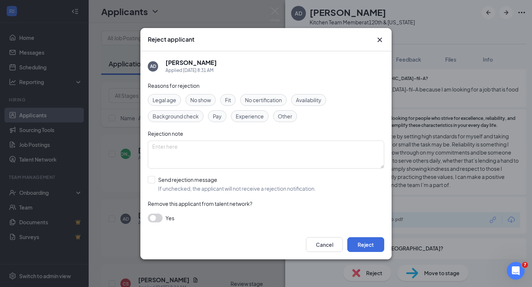
click at [228, 101] on span "Fit" at bounding box center [228, 100] width 6 height 8
click at [177, 149] on textarea at bounding box center [266, 155] width 236 height 28
type textarea "Used AI to answer application questions."
click at [152, 180] on input "Send rejection message If unchecked, the applicant will not receive a rejection…" at bounding box center [232, 184] width 168 height 16
checkbox input "true"
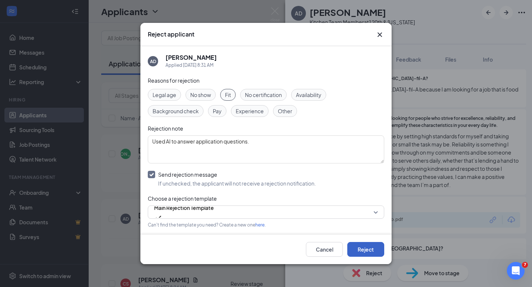
click at [368, 249] on button "Reject" at bounding box center [365, 249] width 37 height 15
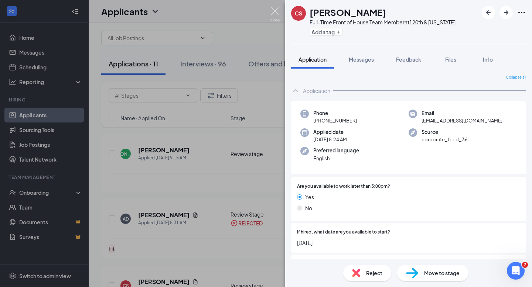
click at [272, 14] on img at bounding box center [274, 14] width 9 height 14
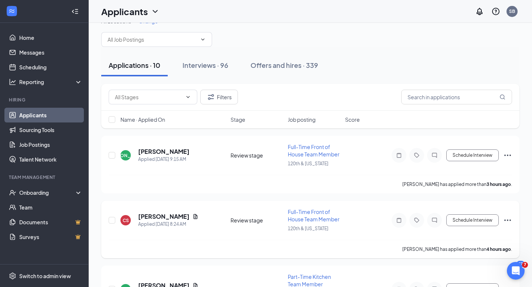
scroll to position [14, 0]
click at [174, 152] on h5 "[PERSON_NAME]" at bounding box center [163, 152] width 51 height 8
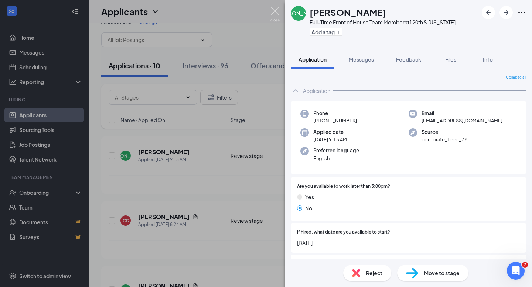
click at [275, 12] on img at bounding box center [274, 14] width 9 height 14
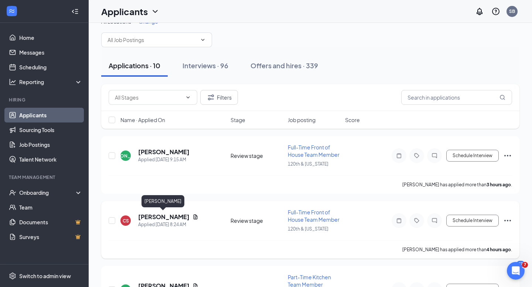
click at [165, 215] on h5 "[PERSON_NAME]" at bounding box center [163, 217] width 51 height 8
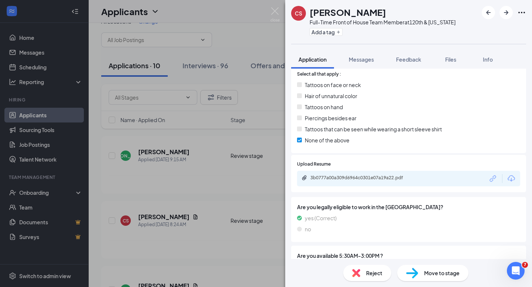
scroll to position [607, 0]
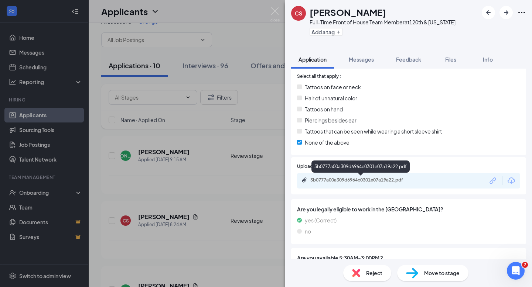
click at [371, 178] on div "3b0777a00a309d6964c0301e07a19a22.pdf" at bounding box center [361, 180] width 103 height 6
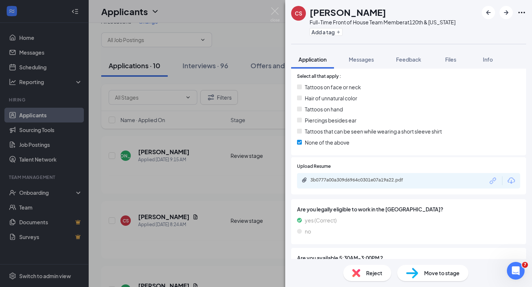
click at [436, 271] on span "Move to stage" at bounding box center [441, 273] width 35 height 8
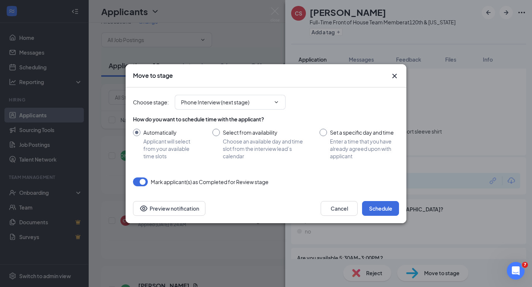
click at [244, 125] on div "How do you want to schedule time with the applicant? Automatically Applicant wi…" at bounding box center [266, 138] width 266 height 44
click at [240, 102] on input "Phone Interview (next stage)" at bounding box center [225, 102] width 89 height 8
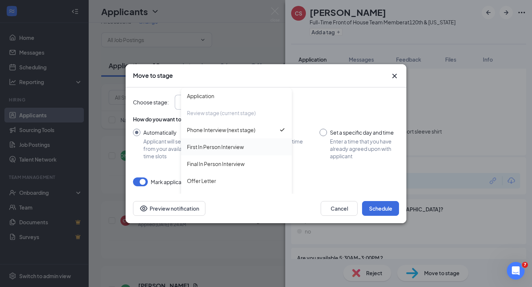
click at [218, 149] on div "First In Person Interview" at bounding box center [215, 147] width 57 height 8
type input "First In Person Interview"
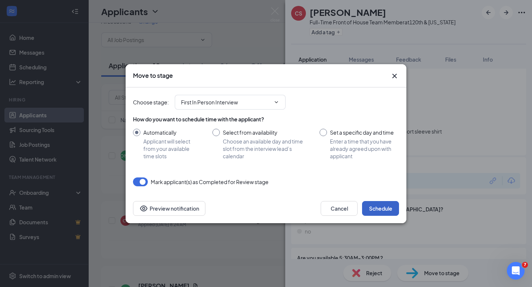
click at [380, 210] on button "Schedule" at bounding box center [380, 208] width 37 height 15
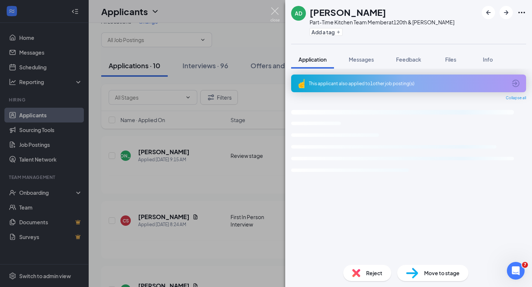
click at [275, 9] on img at bounding box center [274, 14] width 9 height 14
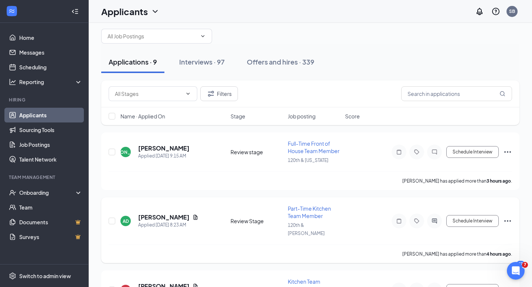
scroll to position [16, 0]
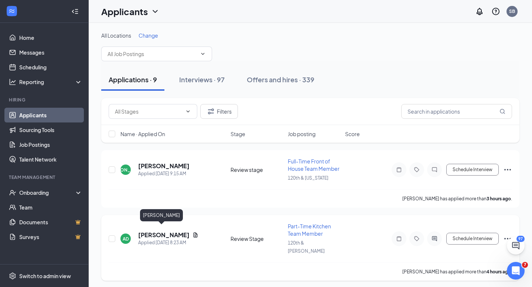
click at [154, 231] on h5 "[PERSON_NAME]" at bounding box center [163, 235] width 51 height 8
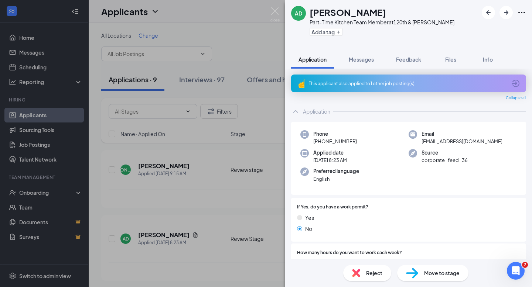
click at [367, 274] on span "Reject" at bounding box center [374, 273] width 16 height 8
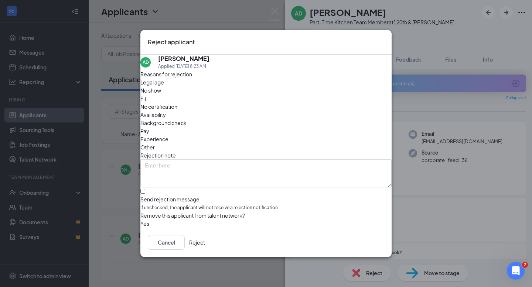
click at [205, 243] on button "Reject" at bounding box center [197, 242] width 16 height 15
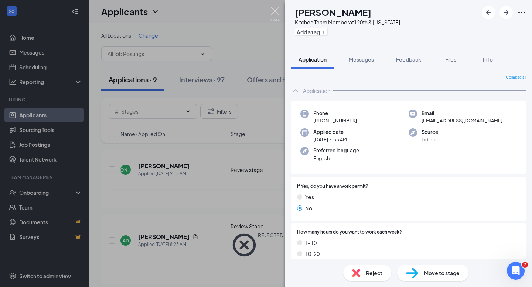
click at [274, 11] on img at bounding box center [274, 14] width 9 height 14
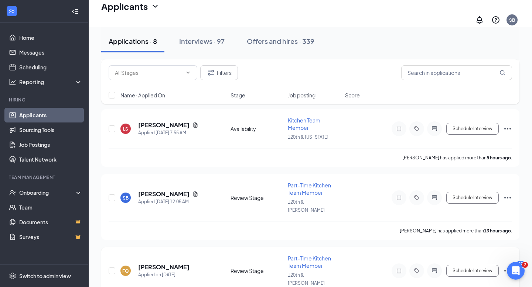
scroll to position [107, 0]
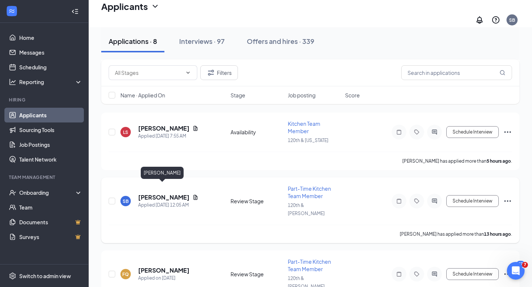
click at [167, 194] on h5 "[PERSON_NAME]" at bounding box center [163, 198] width 51 height 8
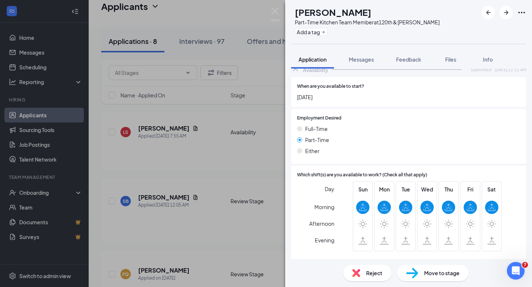
scroll to position [1032, 0]
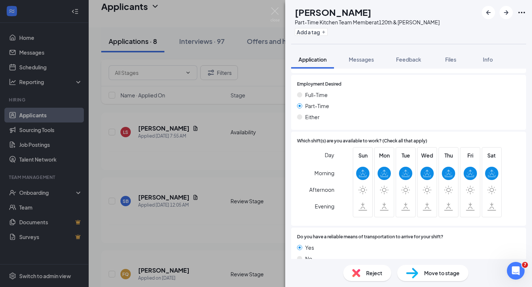
click at [373, 275] on span "Reject" at bounding box center [374, 273] width 16 height 8
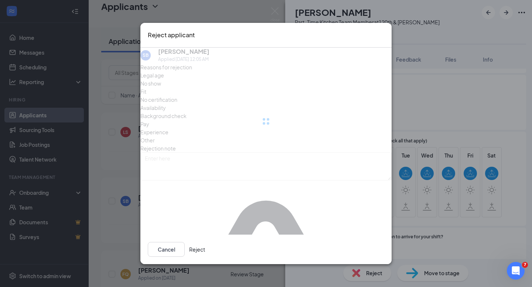
scroll to position [1029, 0]
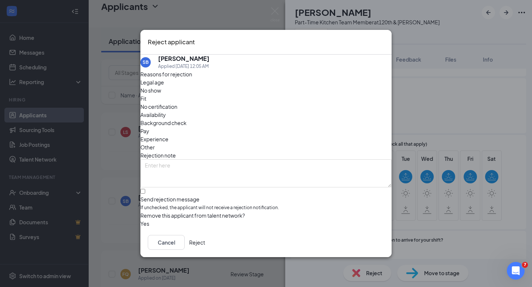
click at [166, 111] on span "Availability" at bounding box center [152, 115] width 25 height 8
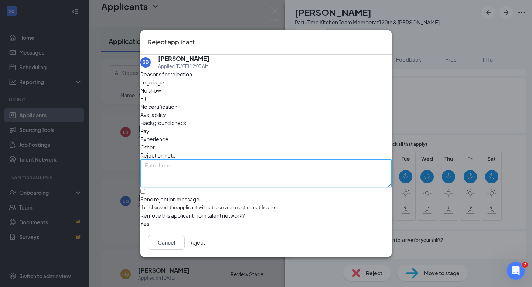
click at [193, 160] on textarea at bounding box center [265, 174] width 251 height 28
type textarea "Looking for evening availability."
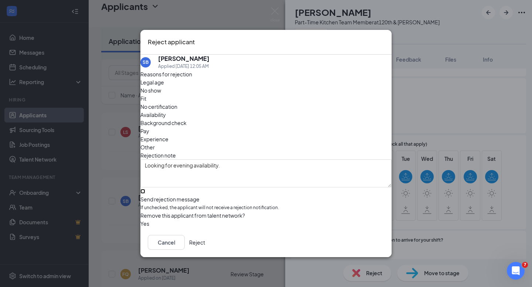
click at [145, 189] on input "Send rejection message If unchecked, the applicant will not receive a rejection…" at bounding box center [142, 191] width 5 height 5
checkbox input "true"
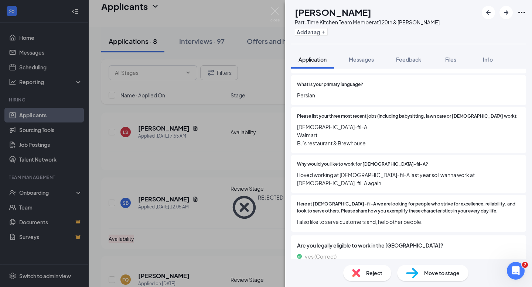
scroll to position [601, 0]
click at [275, 12] on img at bounding box center [274, 14] width 9 height 14
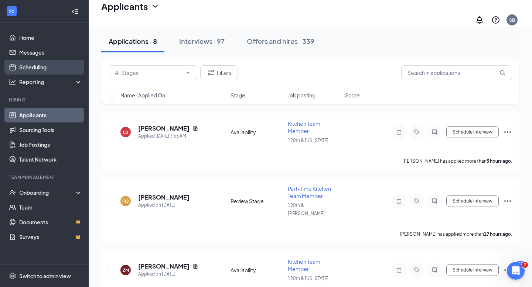
click at [38, 67] on link "Scheduling" at bounding box center [50, 67] width 63 height 15
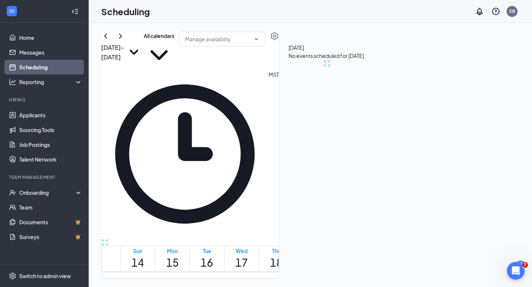
scroll to position [363, 0]
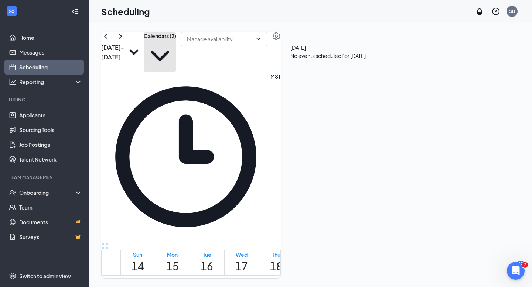
click at [176, 51] on icon "ChevronDown" at bounding box center [160, 56] width 33 height 33
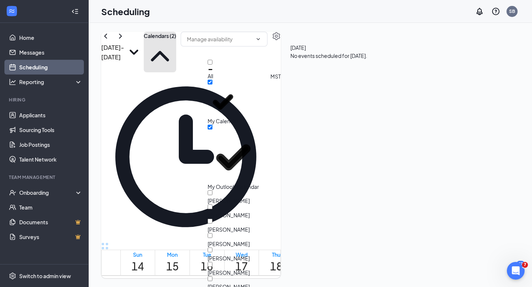
scroll to position [52, 0]
click at [212, 262] on input "[PERSON_NAME]" at bounding box center [210, 264] width 5 height 5
checkbox input "true"
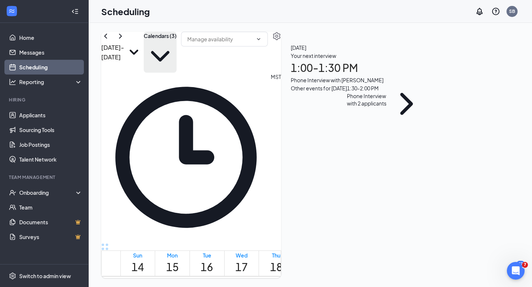
click at [426, 84] on div "Your next interview 1:00 - 1:30 PM Phone Interview with [PERSON_NAME]" at bounding box center [359, 68] width 136 height 33
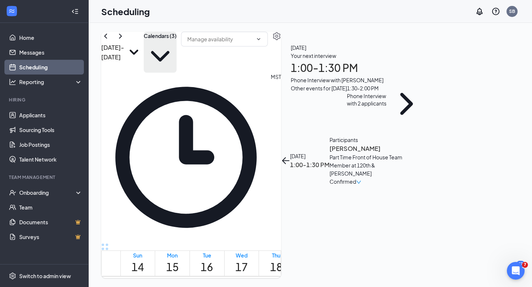
click at [404, 144] on h3 "[PERSON_NAME]" at bounding box center [368, 149] width 78 height 10
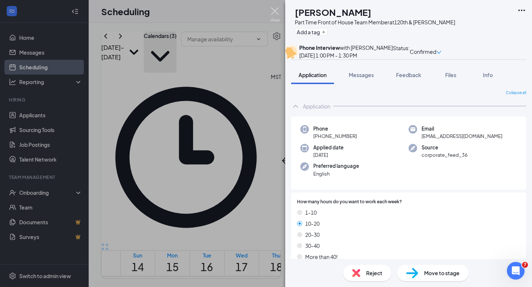
click at [275, 10] on img at bounding box center [274, 14] width 9 height 14
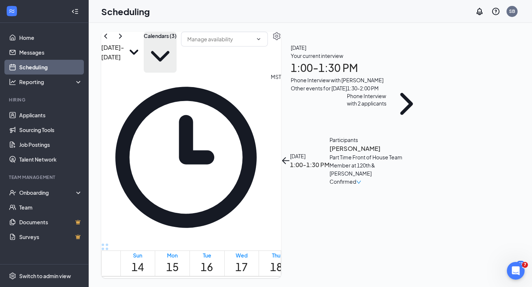
click at [290, 161] on icon "ArrowLeft" at bounding box center [286, 161] width 7 height 1
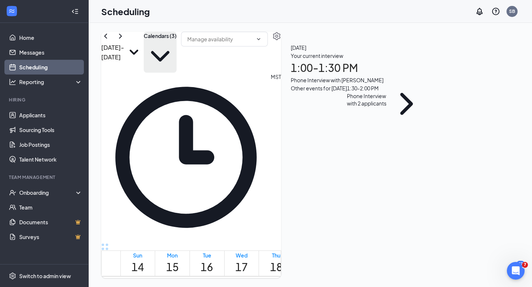
click at [387, 107] on div "Phone Interview with 2 applicants" at bounding box center [367, 99] width 40 height 15
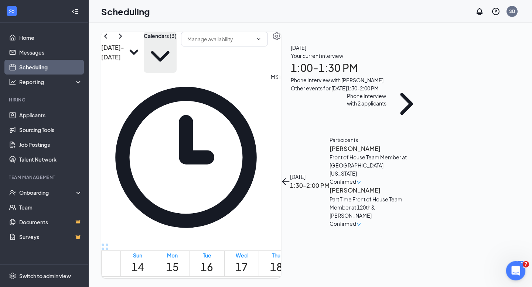
click at [512, 266] on icon "Open Intercom Messenger" at bounding box center [515, 270] width 12 height 12
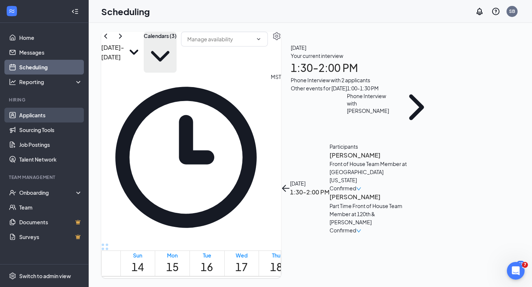
click at [33, 116] on link "Applicants" at bounding box center [50, 115] width 63 height 15
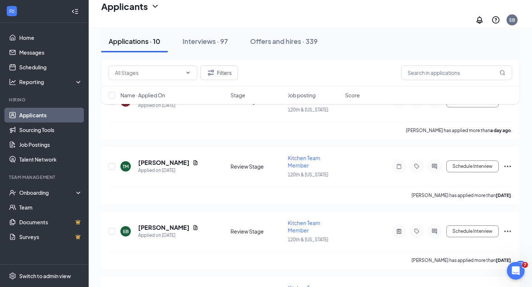
scroll to position [480, 0]
click at [468, 225] on button "Schedule Interview" at bounding box center [472, 231] width 52 height 12
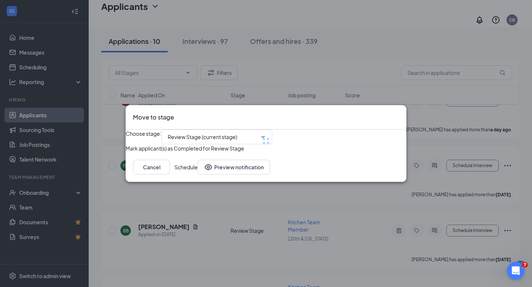
type input "First In Person Interview (next stage)"
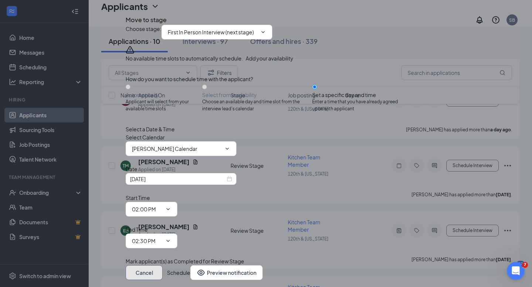
click at [163, 266] on button "Cancel" at bounding box center [144, 273] width 37 height 15
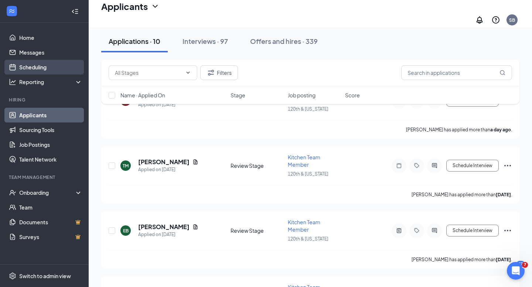
click at [40, 66] on link "Scheduling" at bounding box center [50, 67] width 63 height 15
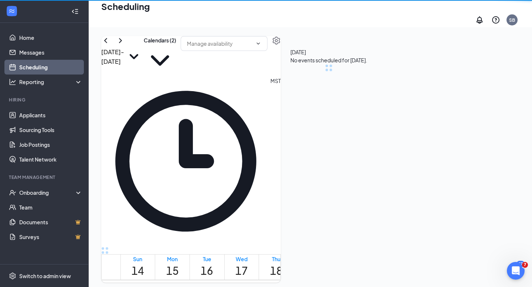
scroll to position [363, 0]
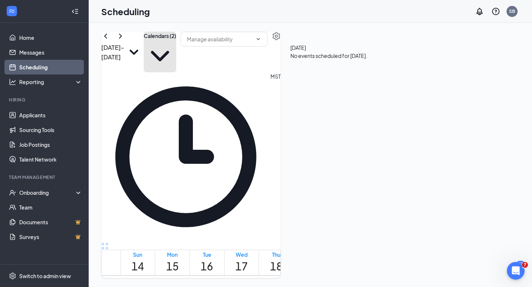
click at [176, 52] on button "Calendars (2)" at bounding box center [160, 52] width 33 height 41
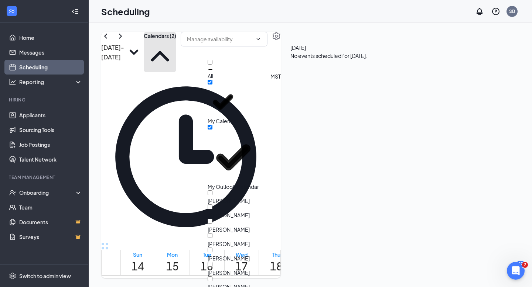
scroll to position [133, 0]
checkbox input "true"
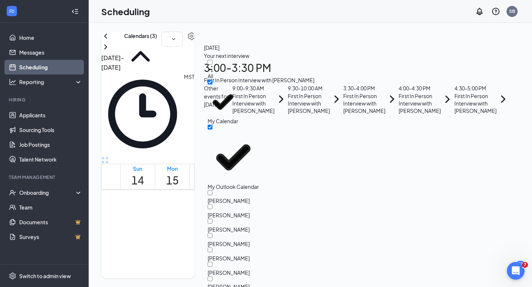
scroll to position [88, 0]
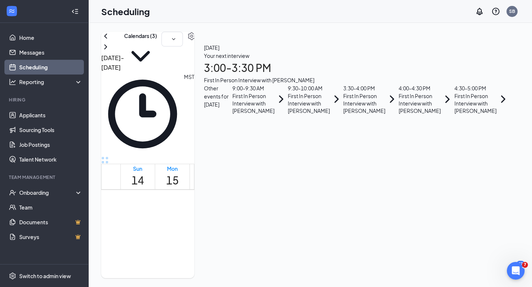
click at [209, 229] on div at bounding box center [209, 243] width 0 height 28
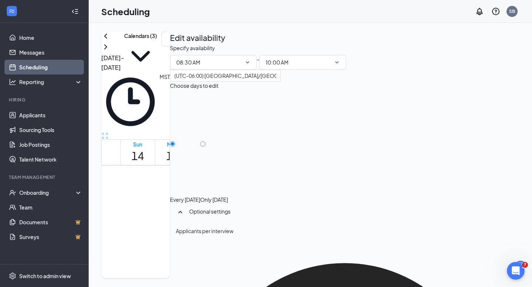
scroll to position [111, 0]
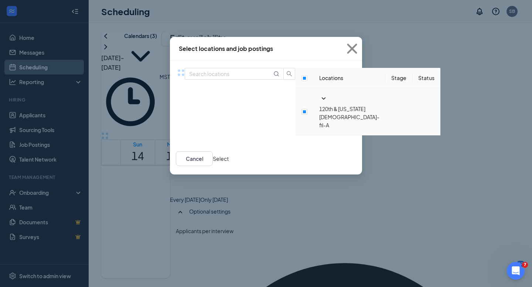
click at [322, 100] on icon "SmallChevronDown" at bounding box center [324, 99] width 4 height 2
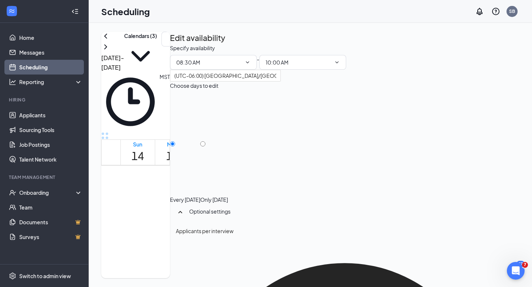
scroll to position [681, 0]
click at [110, 51] on icon "ChevronRight" at bounding box center [105, 46] width 9 height 9
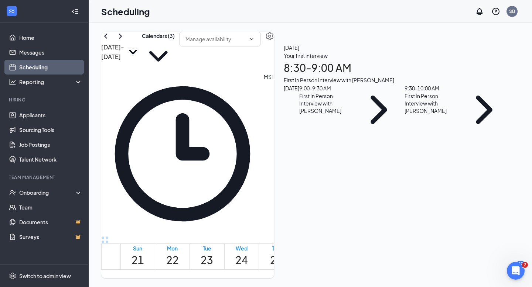
scroll to position [622, 0]
click at [107, 38] on icon "ChevronLeft" at bounding box center [105, 36] width 3 height 5
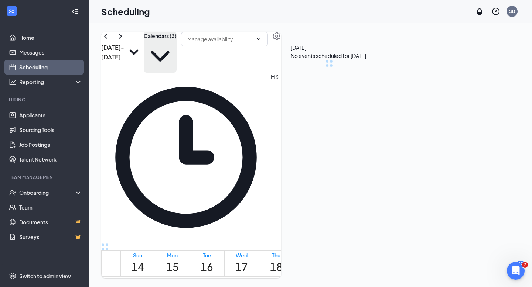
scroll to position [363, 0]
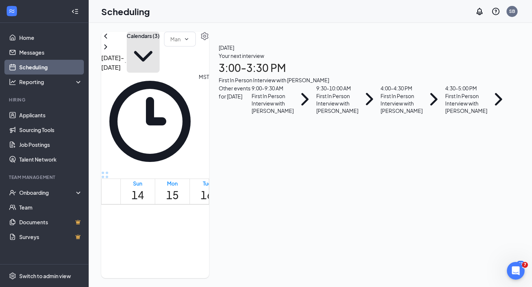
click at [160, 52] on button "Calendars (3)" at bounding box center [143, 52] width 33 height 41
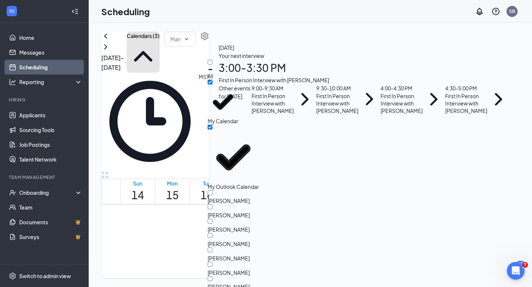
click at [160, 52] on button "Calendars (3)" at bounding box center [143, 52] width 33 height 41
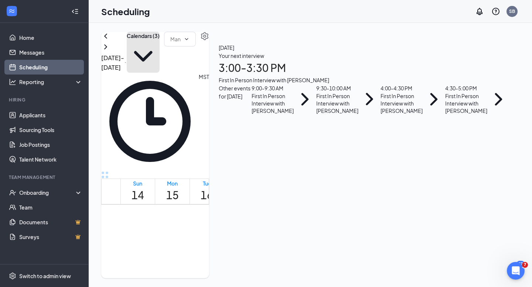
scroll to position [329, 0]
click at [160, 53] on button "Calendars (3)" at bounding box center [143, 52] width 33 height 41
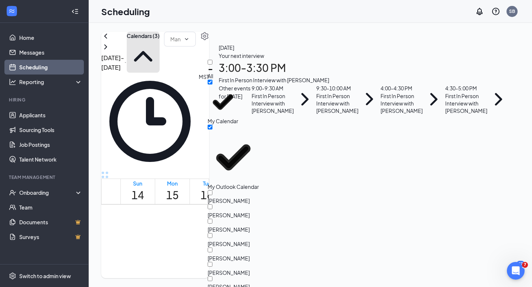
click at [160, 52] on button "Calendars (3)" at bounding box center [143, 52] width 33 height 41
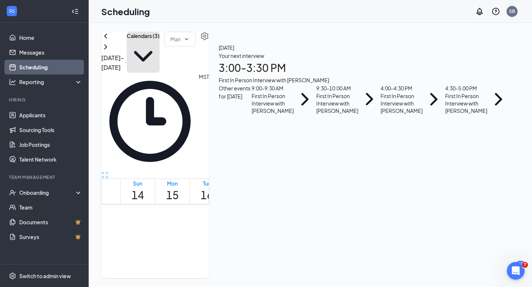
click at [160, 50] on icon "ChevronDown" at bounding box center [143, 56] width 33 height 33
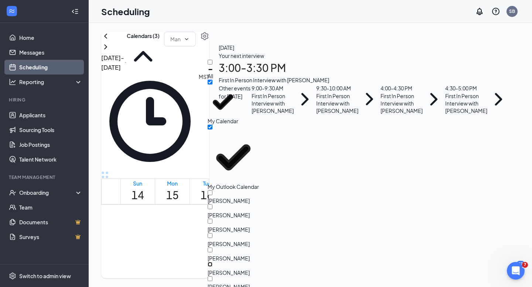
click at [212, 262] on input "[PERSON_NAME]" at bounding box center [210, 264] width 5 height 5
checkbox input "true"
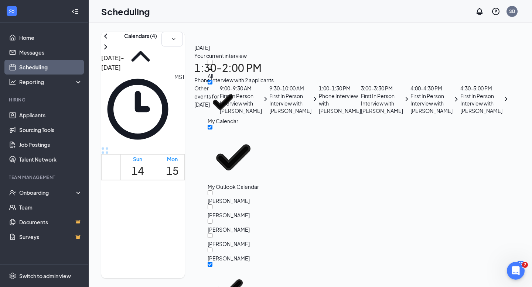
checkbox input "false"
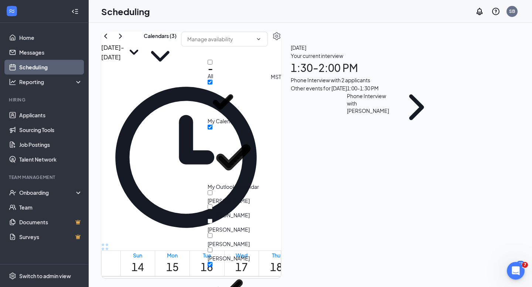
click at [433, 84] on div "Phone Interview with 2 applicants" at bounding box center [365, 80] width 149 height 8
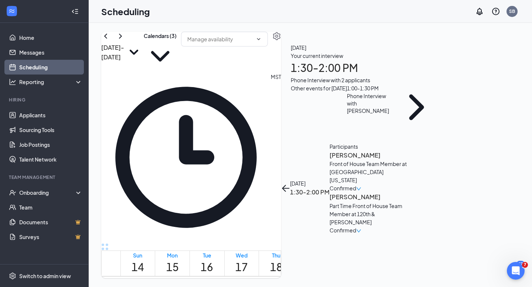
click at [405, 151] on h3 "[PERSON_NAME]" at bounding box center [368, 156] width 78 height 10
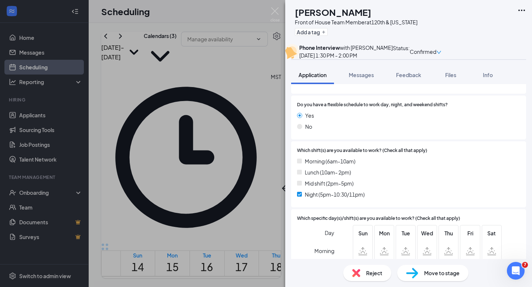
scroll to position [177, 0]
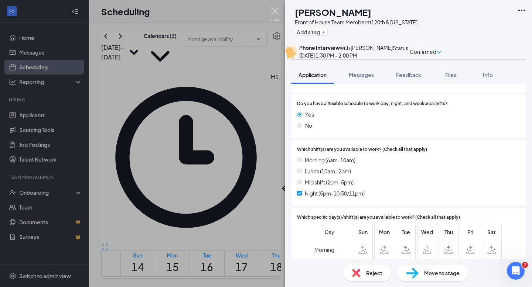
click at [273, 10] on img at bounding box center [274, 14] width 9 height 14
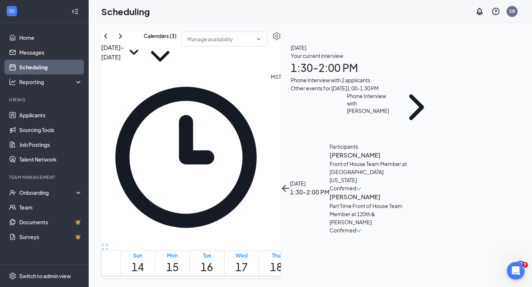
click at [407, 192] on h3 "[PERSON_NAME]" at bounding box center [368, 197] width 78 height 10
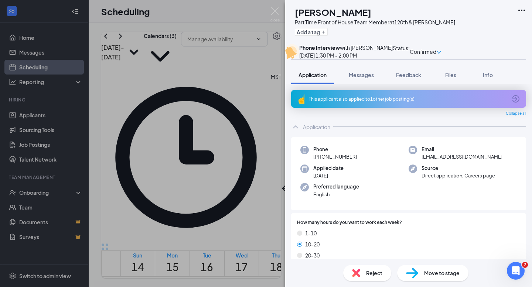
click at [348, 102] on div "This applicant also applied to 1 other job posting(s)" at bounding box center [408, 99] width 198 height 6
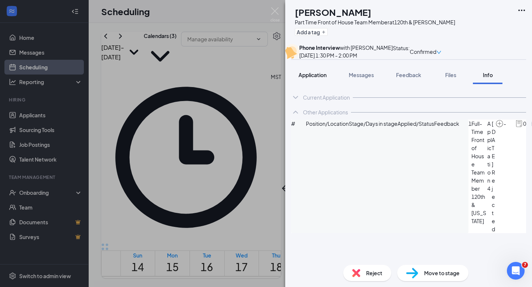
click at [315, 84] on button "Application" at bounding box center [312, 75] width 43 height 18
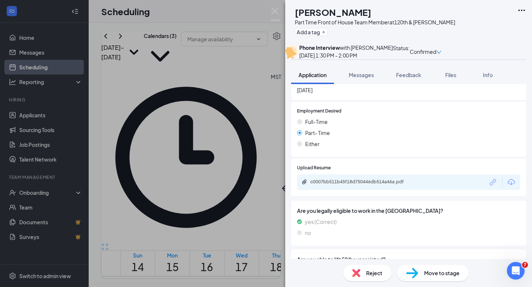
scroll to position [1175, 0]
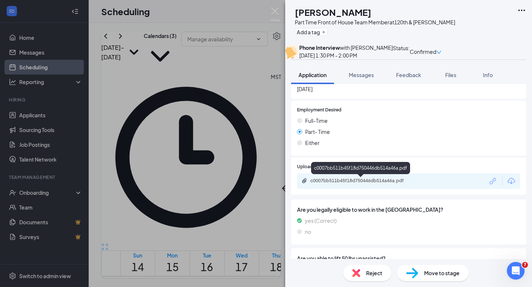
click at [353, 181] on div "c0007bb511b45f18d750446db514a46a.pdf" at bounding box center [361, 181] width 103 height 6
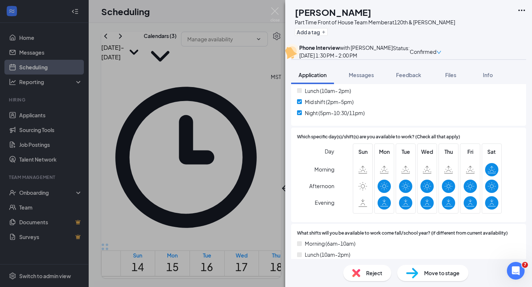
scroll to position [0, 0]
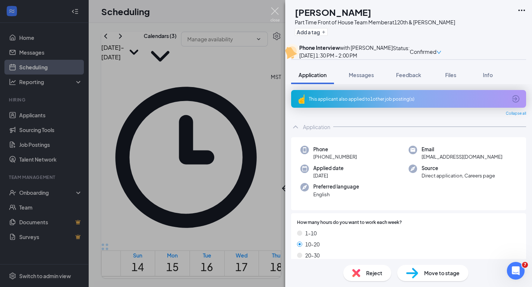
click at [275, 12] on img at bounding box center [274, 14] width 9 height 14
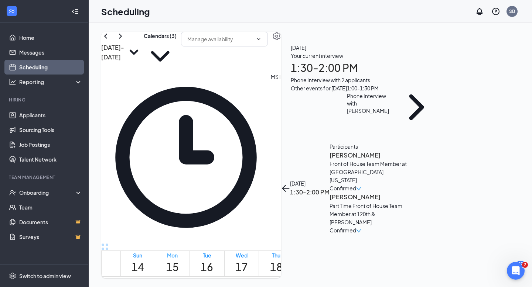
click at [179, 259] on h1 "15" at bounding box center [172, 267] width 13 height 16
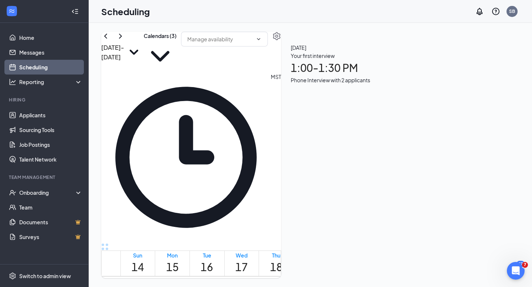
click at [370, 84] on div "Phone Interview with 2 applicants" at bounding box center [330, 80] width 79 height 8
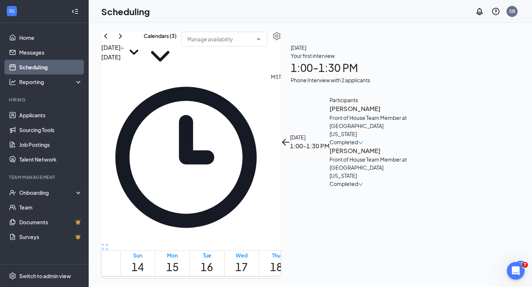
click at [407, 104] on h3 "[PERSON_NAME]" at bounding box center [368, 109] width 78 height 10
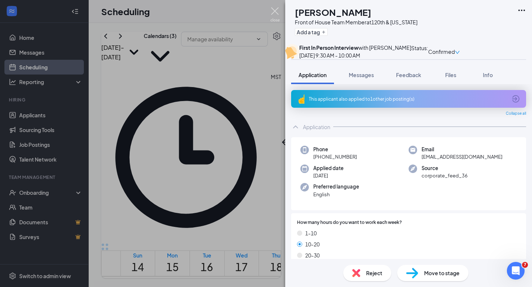
click at [273, 10] on img at bounding box center [274, 14] width 9 height 14
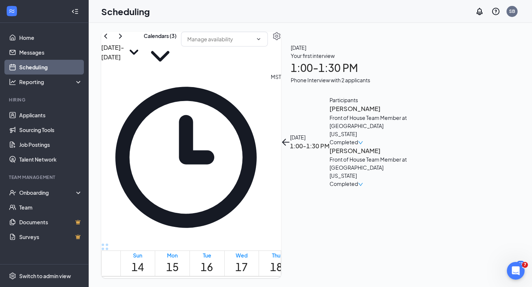
click at [407, 156] on div "Front of House Team Member at [GEOGRAPHIC_DATA][US_STATE]" at bounding box center [368, 168] width 78 height 24
click at [407, 146] on h3 "[PERSON_NAME]" at bounding box center [368, 151] width 78 height 10
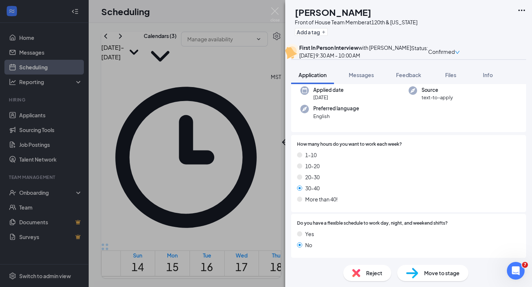
scroll to position [58, 0]
click at [275, 11] on img at bounding box center [274, 14] width 9 height 14
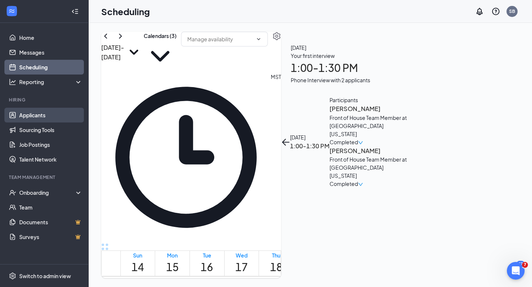
click at [35, 115] on link "Applicants" at bounding box center [50, 115] width 63 height 15
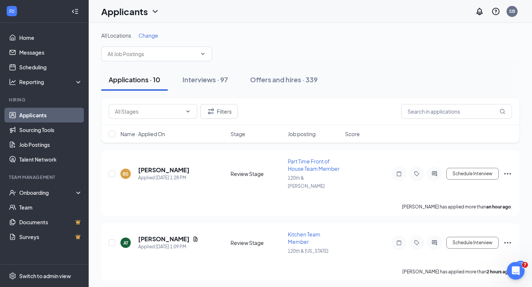
click at [204, 79] on div "Interviews · 97" at bounding box center [204, 79] width 45 height 9
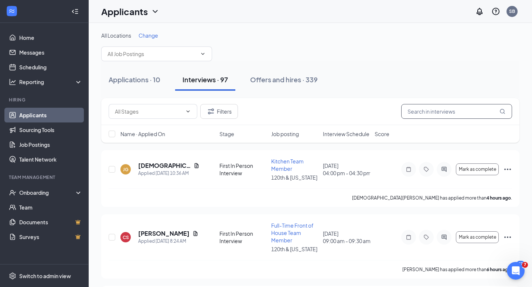
click at [419, 112] on input "text" at bounding box center [456, 111] width 111 height 15
click at [413, 111] on input "text" at bounding box center [456, 111] width 111 height 15
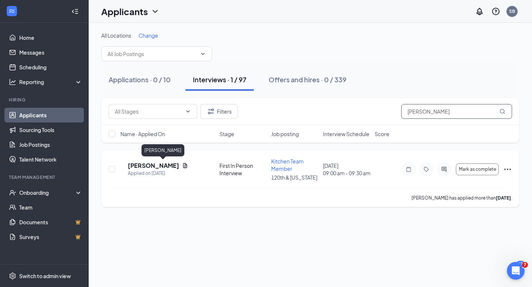
type input "[PERSON_NAME]"
click at [164, 166] on h5 "[PERSON_NAME]" at bounding box center [153, 166] width 51 height 8
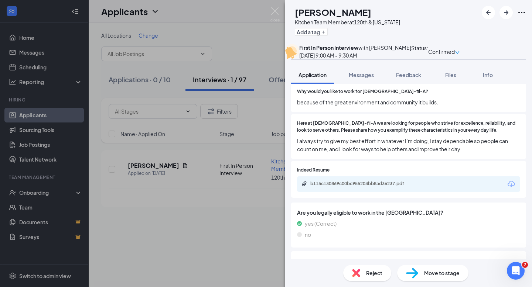
scroll to position [684, 0]
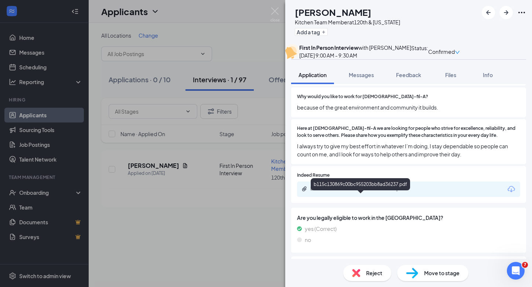
click at [355, 192] on div "b115c130869c00bc955203bb8ad36237.pdf" at bounding box center [361, 189] width 103 height 6
click at [274, 10] on img at bounding box center [274, 14] width 9 height 14
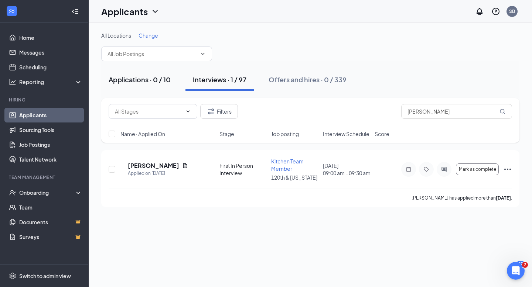
click at [130, 79] on div "Applications · 0 / 10" at bounding box center [140, 79] width 62 height 9
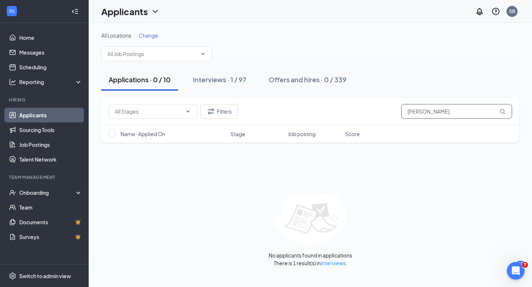
click at [433, 115] on input "[PERSON_NAME]" at bounding box center [456, 111] width 111 height 15
click at [430, 112] on input "[PERSON_NAME]" at bounding box center [456, 111] width 111 height 15
type input "H"
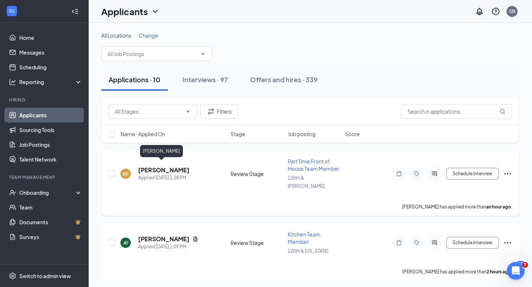
click at [158, 167] on h5 "[PERSON_NAME]" at bounding box center [163, 170] width 51 height 8
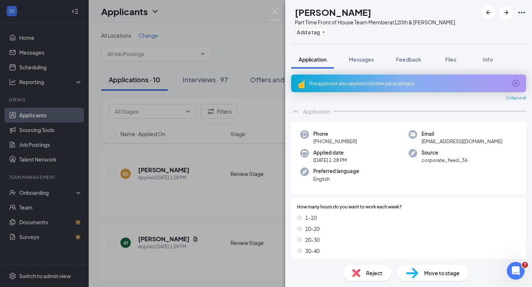
click at [366, 82] on div "This applicant also applied to 2 other job posting(s)" at bounding box center [408, 84] width 198 height 6
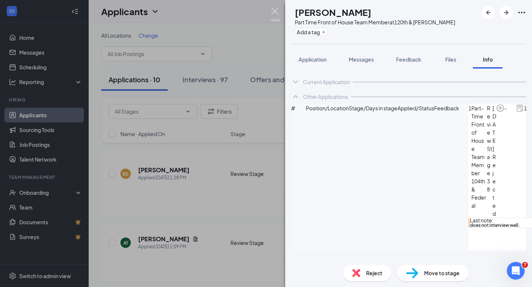
click at [276, 11] on img at bounding box center [274, 14] width 9 height 14
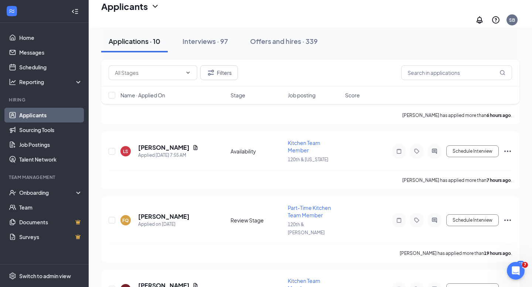
scroll to position [291, 0]
click at [475, 215] on button "Schedule Interview" at bounding box center [472, 221] width 52 height 12
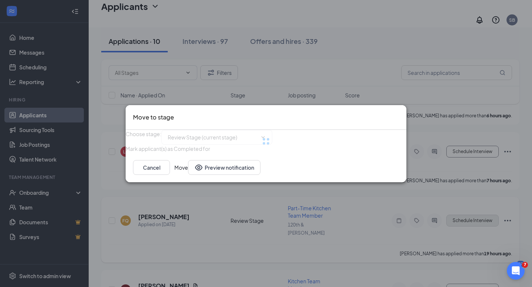
type input "First In Person Interview (next stage)"
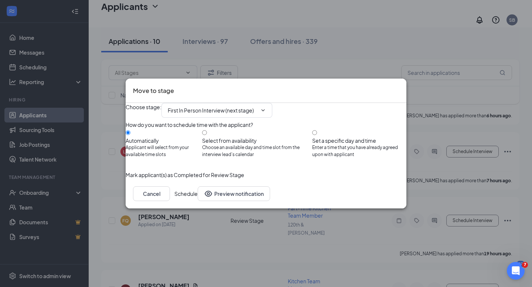
click at [198, 201] on button "Schedule" at bounding box center [185, 194] width 23 height 15
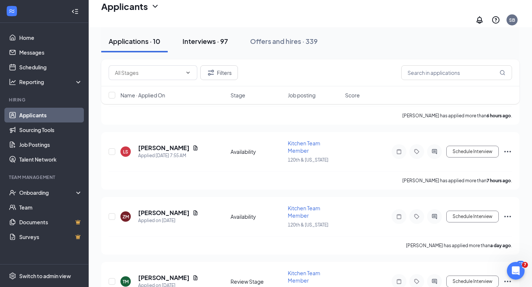
click at [202, 41] on div "Interviews · 97" at bounding box center [204, 41] width 45 height 9
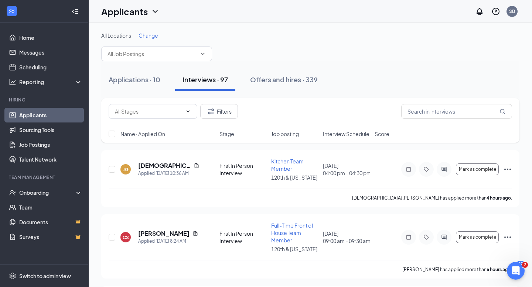
click at [354, 135] on span "Interview Schedule" at bounding box center [346, 133] width 47 height 7
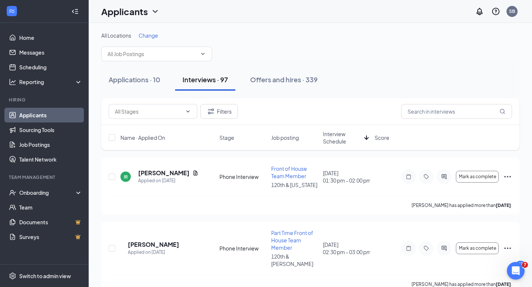
click at [337, 137] on span "Interview Schedule" at bounding box center [342, 137] width 38 height 15
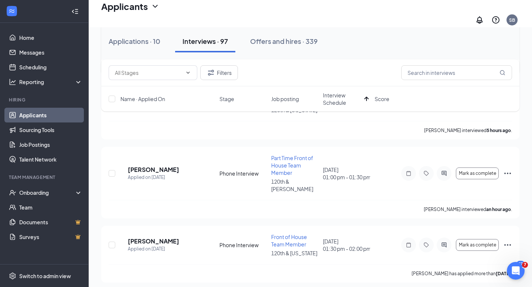
scroll to position [703, 0]
click at [482, 170] on span "Mark as complete" at bounding box center [477, 172] width 37 height 5
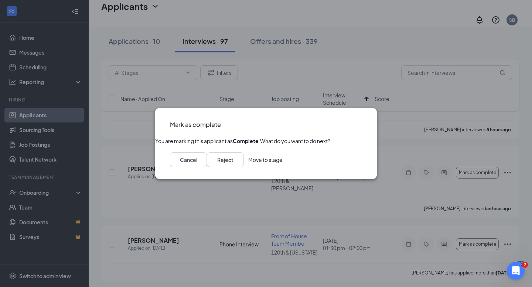
click at [283, 167] on button "Move to stage" at bounding box center [265, 160] width 34 height 15
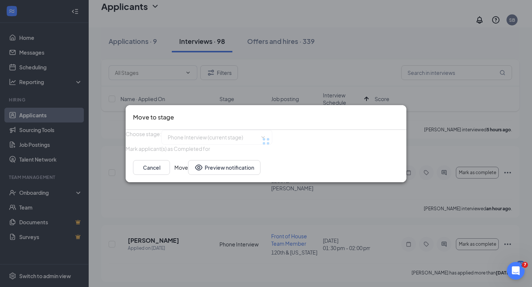
type input "First In Person Interview (next stage)"
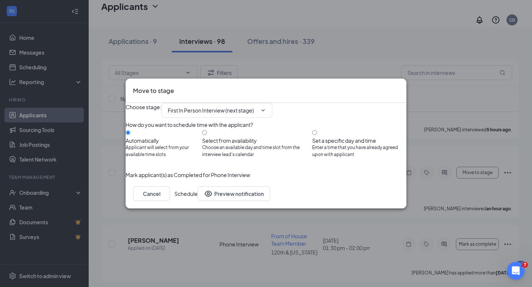
click at [198, 201] on button "Schedule" at bounding box center [185, 194] width 23 height 15
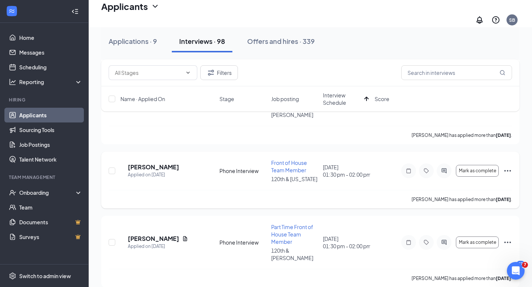
scroll to position [777, 0]
click at [481, 168] on span "Mark as complete" at bounding box center [477, 170] width 37 height 5
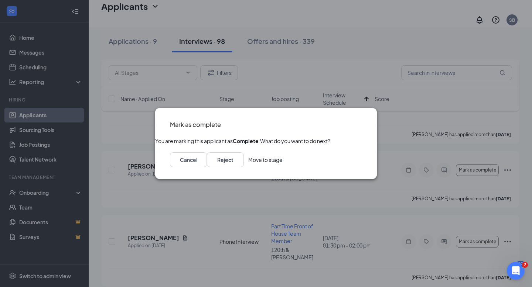
click at [283, 167] on button "Move to stage" at bounding box center [265, 160] width 34 height 15
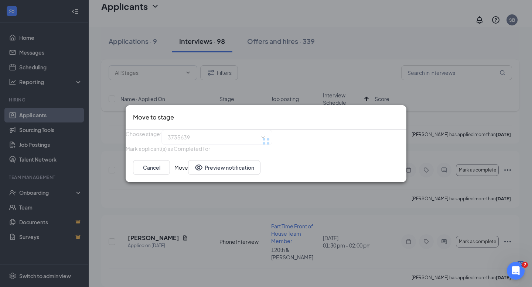
type input "First In Person Interview (next stage)"
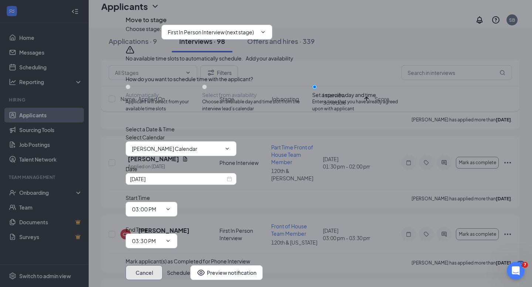
click at [163, 266] on button "Cancel" at bounding box center [144, 273] width 37 height 15
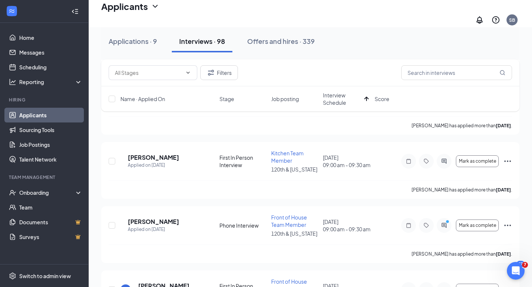
scroll to position [2228, 0]
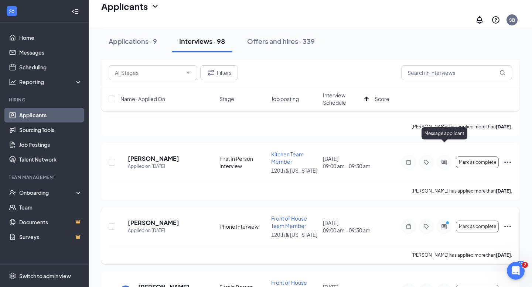
click at [445, 224] on icon "ActiveChat" at bounding box center [444, 227] width 9 height 6
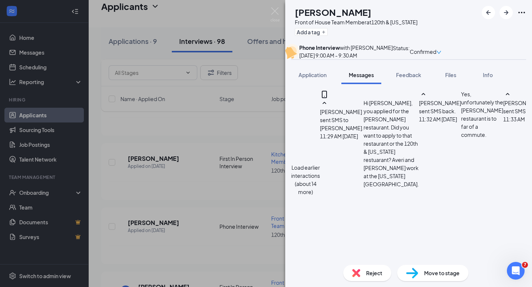
scroll to position [335, 0]
click at [365, 270] on textarea at bounding box center [334, 292] width 86 height 44
type textarea "My pleasure!"
